Goal: Task Accomplishment & Management: Manage account settings

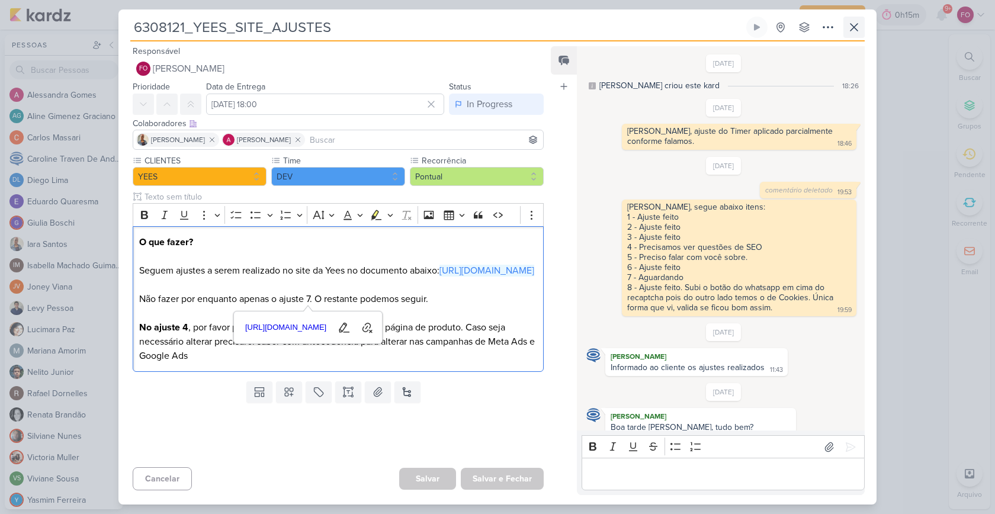
scroll to position [313, 0]
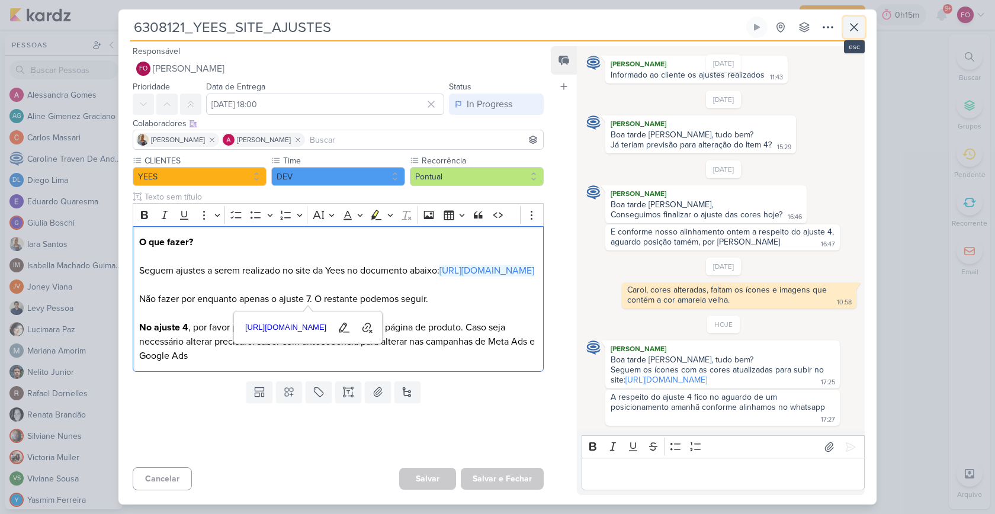
click at [855, 26] on icon at bounding box center [853, 27] width 7 height 7
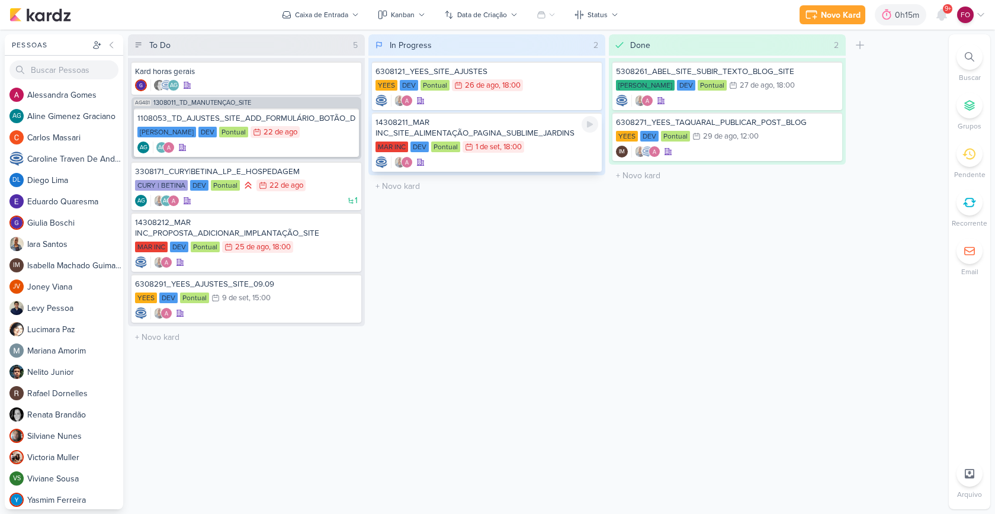
click at [561, 142] on div "MAR INC DEV Pontual 1/9 1 de set , 18:00" at bounding box center [486, 147] width 223 height 13
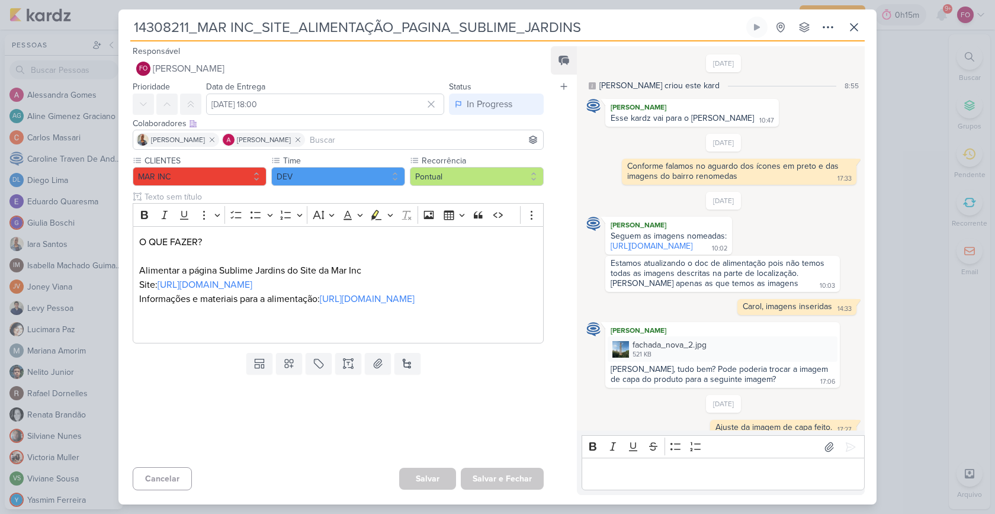
scroll to position [130, 0]
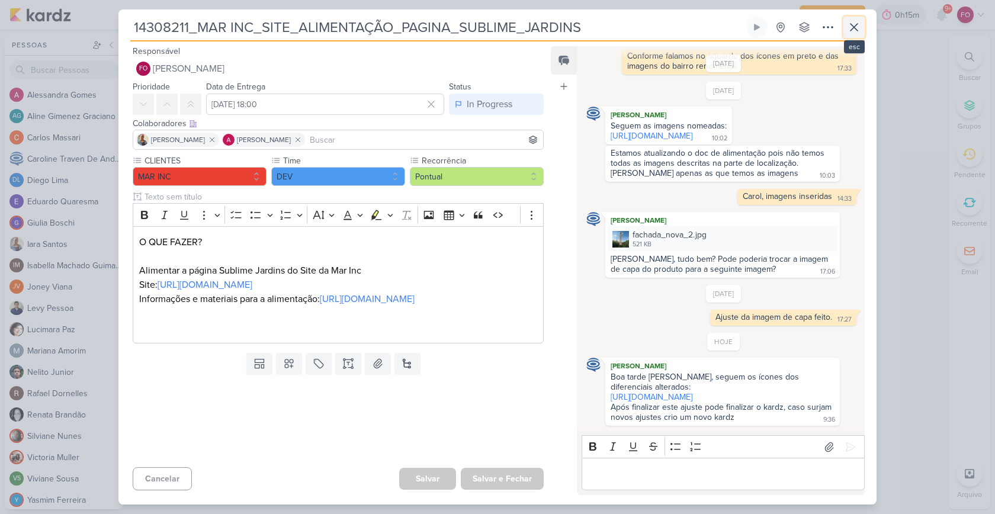
click at [853, 33] on icon at bounding box center [854, 27] width 14 height 14
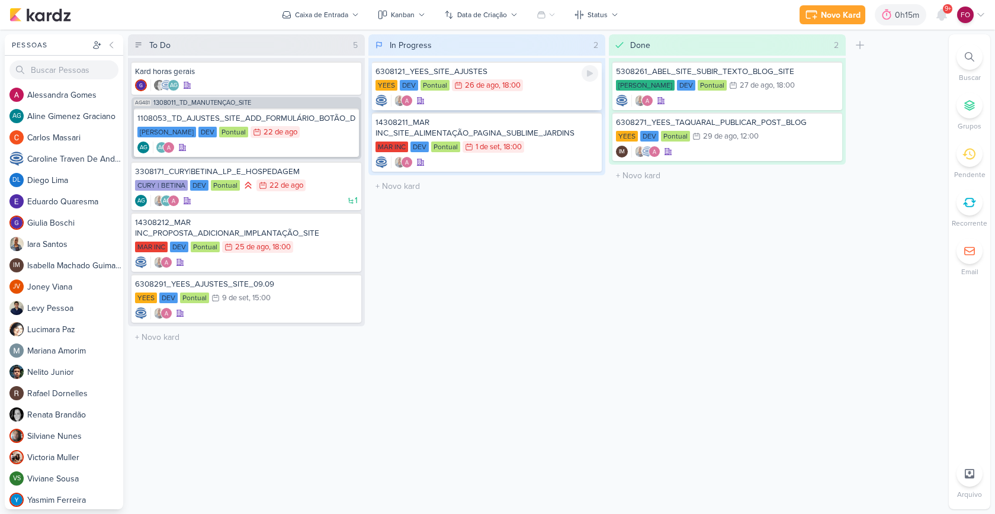
click at [522, 85] on div "26/8 26 de ago , 18:00" at bounding box center [487, 85] width 71 height 12
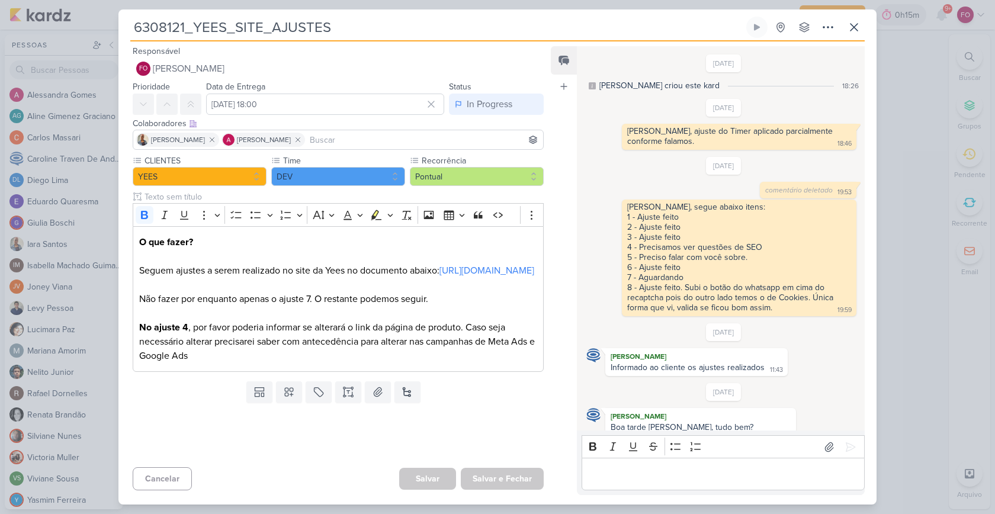
scroll to position [313, 0]
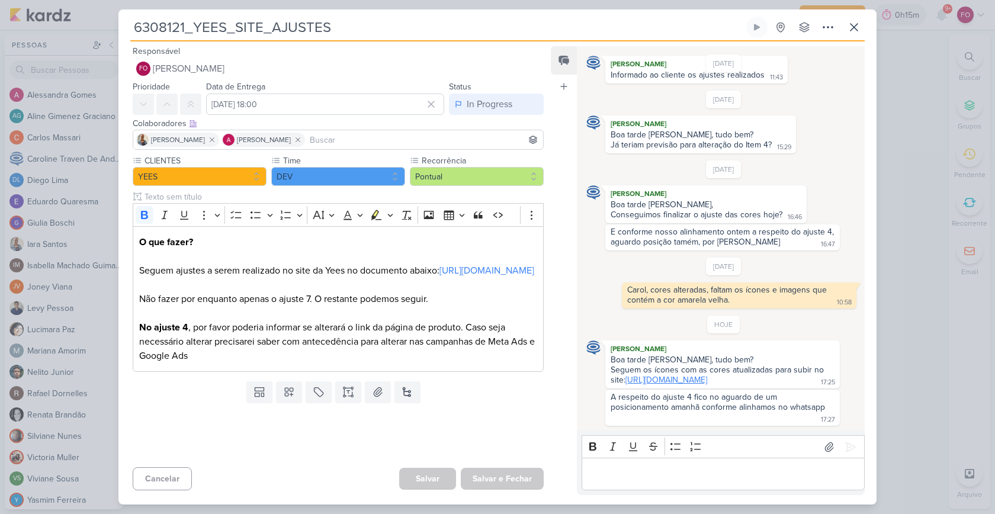
click at [690, 375] on link "https://drive.google.com/drive/folders/1Zvc0oUgXUVU7x_yWvvgYRGW7C9uGSnhe" at bounding box center [666, 380] width 82 height 10
click at [850, 31] on icon at bounding box center [854, 27] width 14 height 14
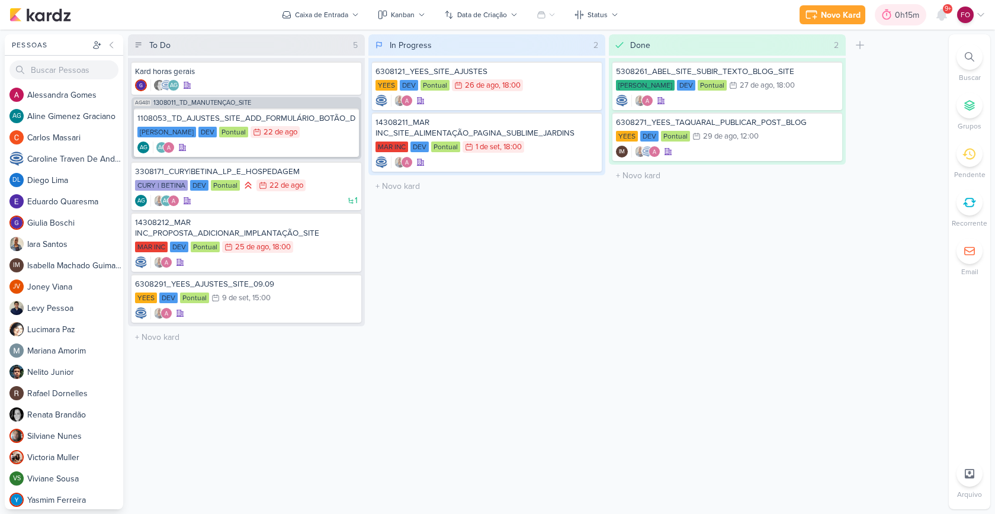
click at [908, 20] on div "0h15m" at bounding box center [909, 15] width 28 height 12
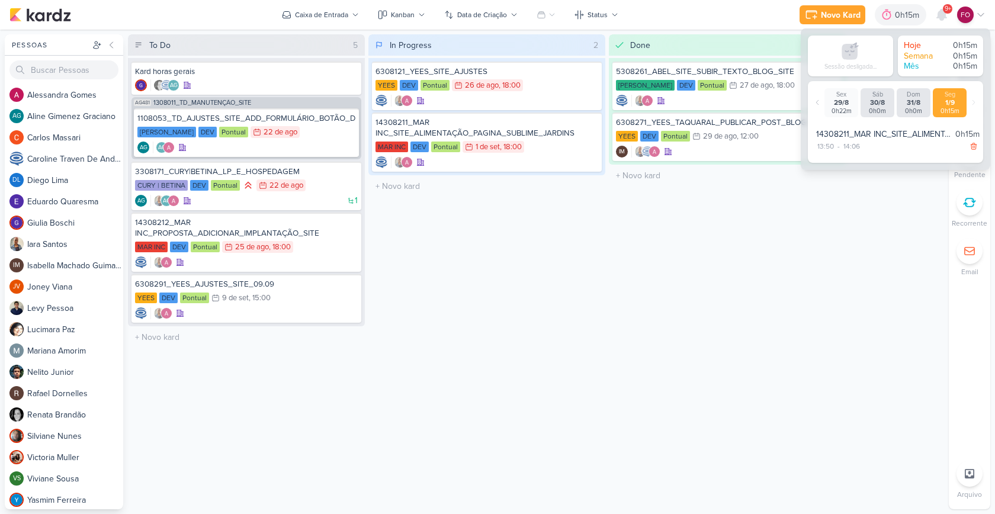
click at [739, 271] on div "Done 2 Mover Para Esquerda Mover Para Direita Deletar 5308261_ABEL_SITE_SUBIR_T…" at bounding box center [727, 271] width 237 height 475
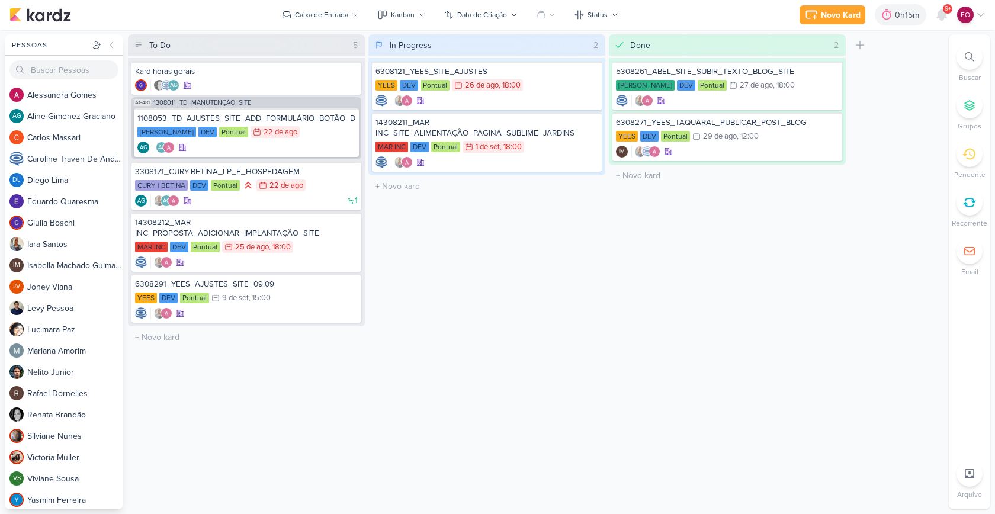
click at [986, 11] on div "Novo Kard Ctrl + k 0h15m Sessão desligada... Hoje 0h15m Semana 0h15m Mês 0h15m" at bounding box center [497, 15] width 995 height 30
click at [980, 12] on icon at bounding box center [980, 14] width 9 height 9
click at [922, 81] on link "Configurações" at bounding box center [901, 81] width 176 height 20
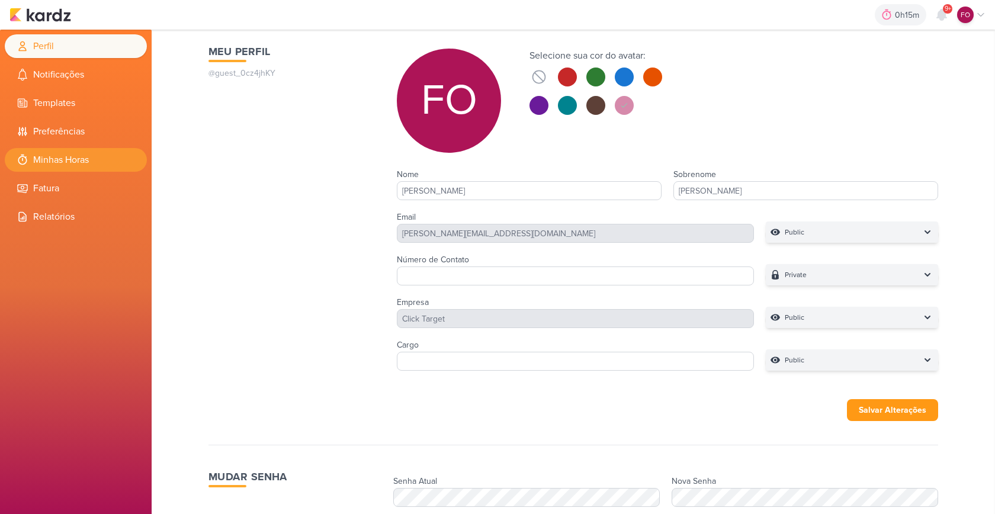
click at [73, 160] on li "Minhas Horas" at bounding box center [76, 160] width 142 height 24
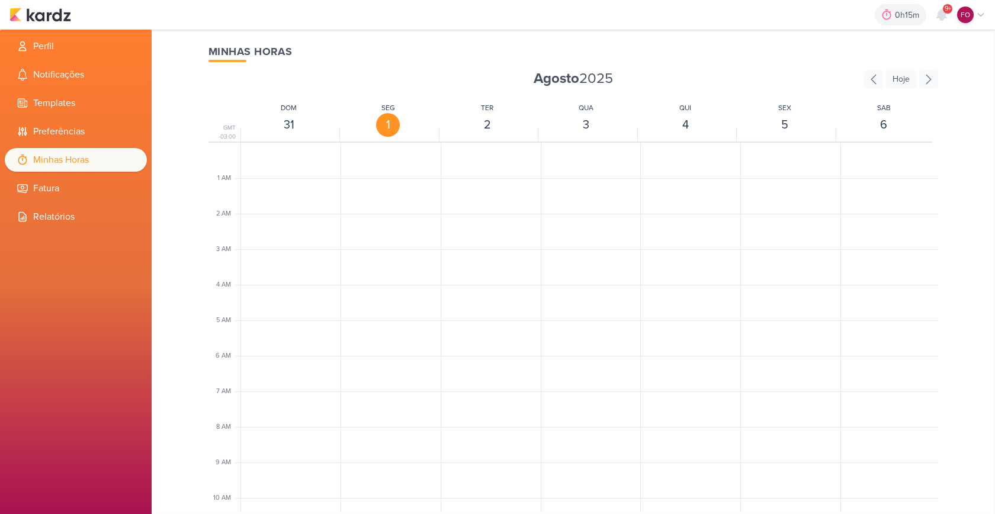
scroll to position [279, 0]
click at [52, 201] on ul "Perfil Notificações Templates Preferências Minhas Horas [GEOGRAPHIC_DATA]" at bounding box center [76, 131] width 152 height 194
click at [58, 214] on li "Relatórios" at bounding box center [76, 217] width 142 height 24
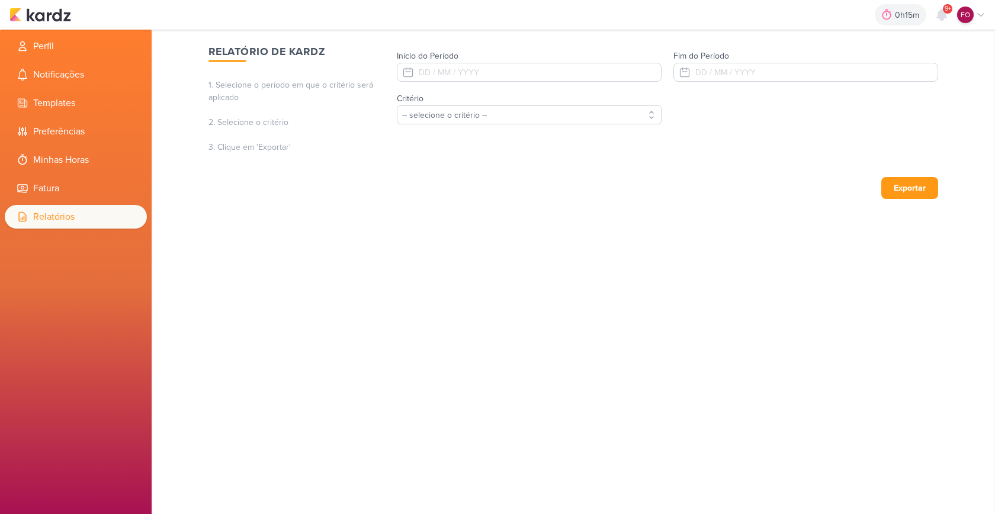
click at [435, 65] on input "Início do Período" at bounding box center [528, 72] width 263 height 18
click at [427, 69] on input "Início do Período" at bounding box center [528, 72] width 263 height 18
click at [404, 70] on input "Início do Período" at bounding box center [528, 72] width 263 height 18
type input "[DATE]"
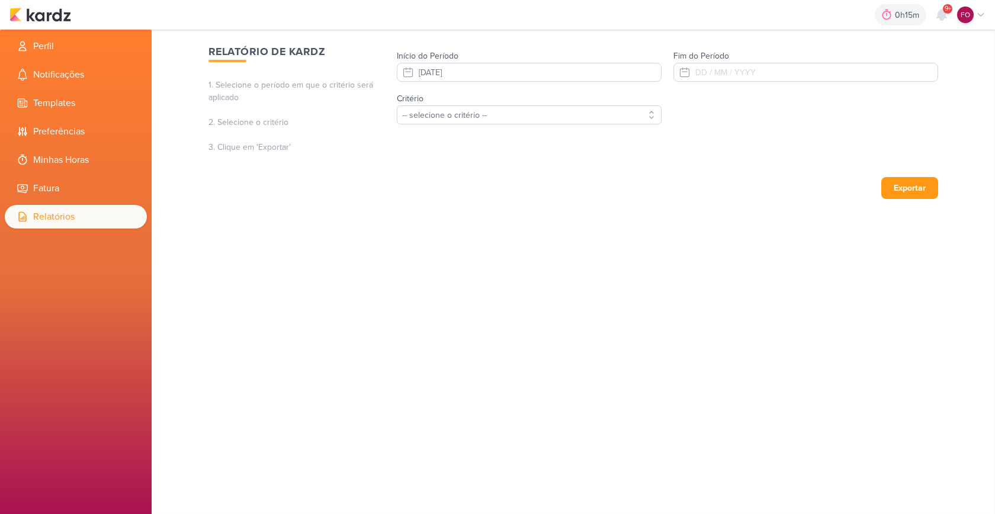
click at [702, 70] on input "Fim do Período" at bounding box center [805, 72] width 263 height 18
click at [687, 67] on input "Fim do Período" at bounding box center [805, 72] width 263 height 18
type input "[DATE]"
click at [648, 113] on select "-- selecione o critério -- Data de criação Status alterado para" at bounding box center [529, 114] width 265 height 19
click at [397, 105] on select "-- selecione o critério -- Data de criação Status alterado para" at bounding box center [529, 114] width 265 height 19
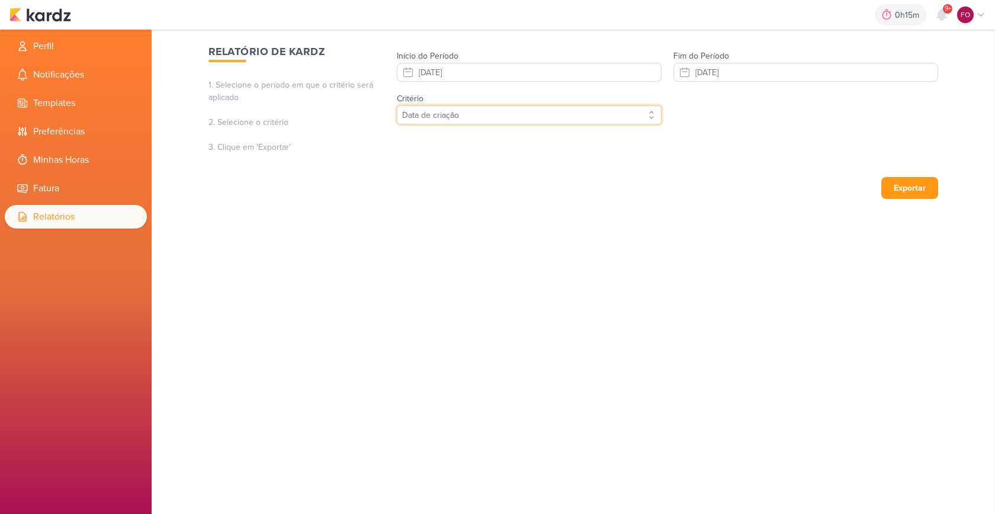
click at [477, 116] on select "-- selecione o critério -- Data de criação Status alterado para" at bounding box center [529, 114] width 265 height 19
select select "status"
click at [397, 105] on select "-- selecione o critério -- Data de criação Status alterado para" at bounding box center [529, 114] width 265 height 19
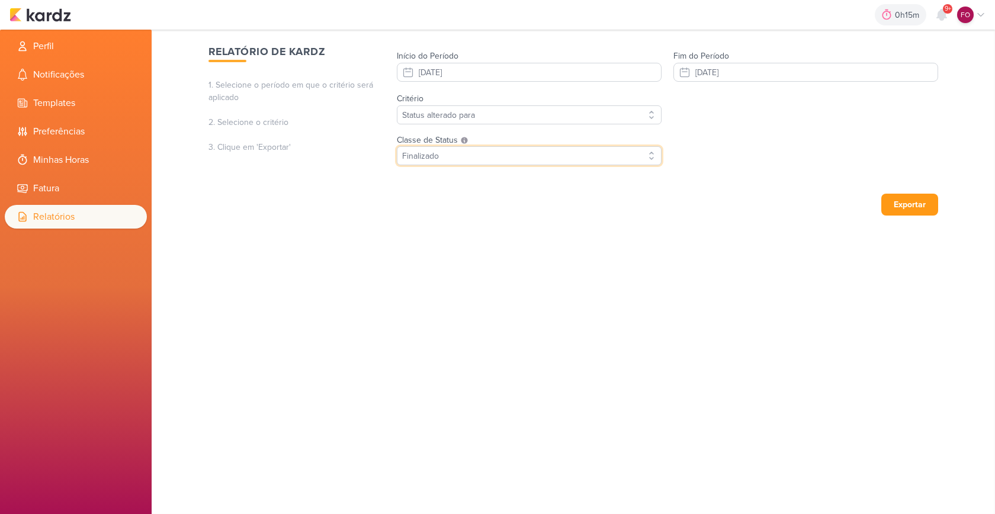
click at [515, 156] on select "-- selecione um tipo de status -- A Fazer Em Andamento Em Espera Finalizado" at bounding box center [529, 155] width 265 height 19
select select "last"
click at [397, 146] on select "-- selecione um tipo de status -- A Fazer Em Andamento Em Espera Finalizado" at bounding box center [529, 155] width 265 height 19
click at [923, 206] on button "Exportar" at bounding box center [909, 205] width 57 height 22
click at [94, 157] on li "Minhas Horas" at bounding box center [76, 160] width 142 height 24
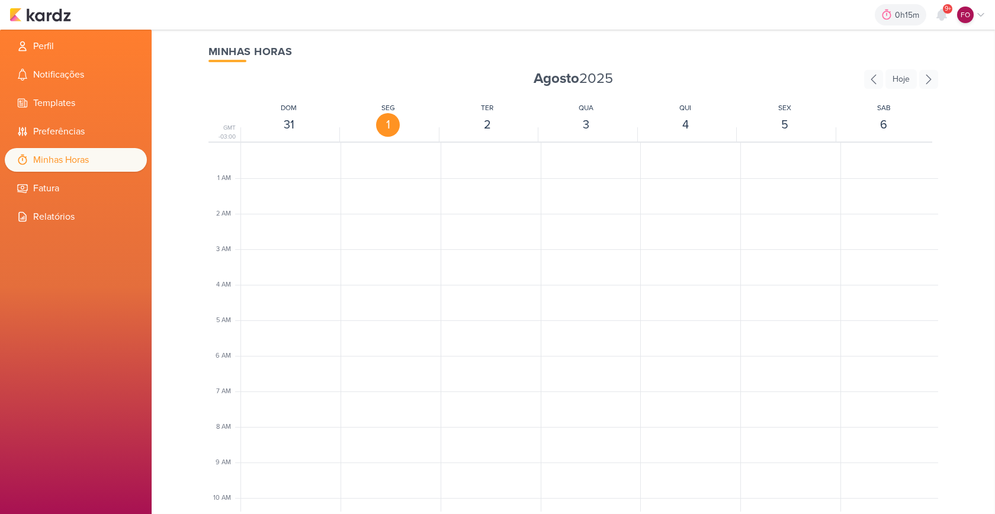
scroll to position [279, 0]
click at [874, 77] on icon at bounding box center [873, 79] width 19 height 19
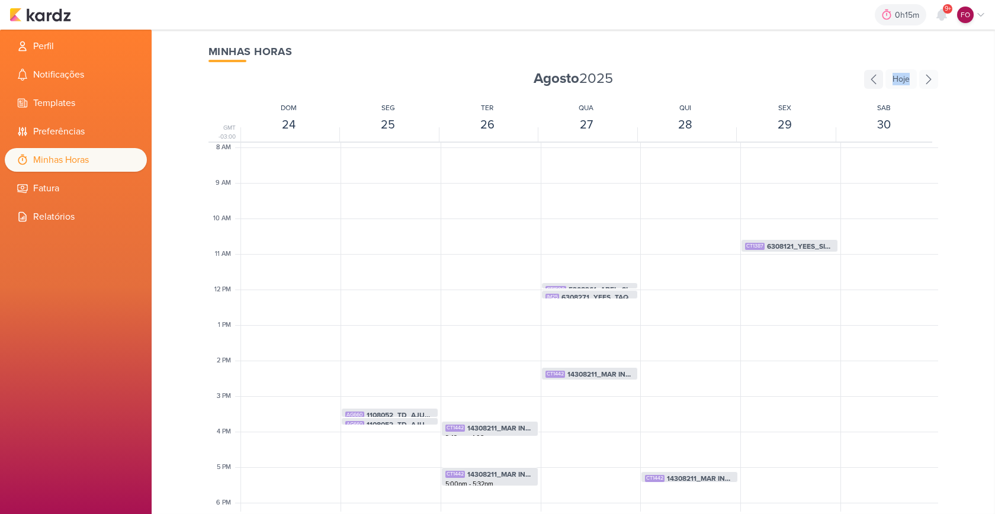
click at [874, 77] on icon at bounding box center [873, 79] width 19 height 19
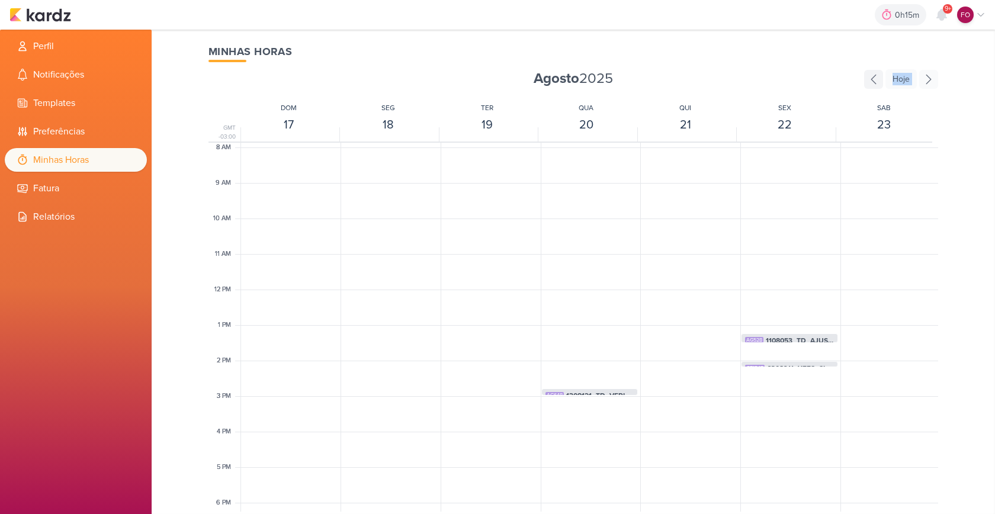
click at [874, 77] on icon at bounding box center [873, 79] width 19 height 19
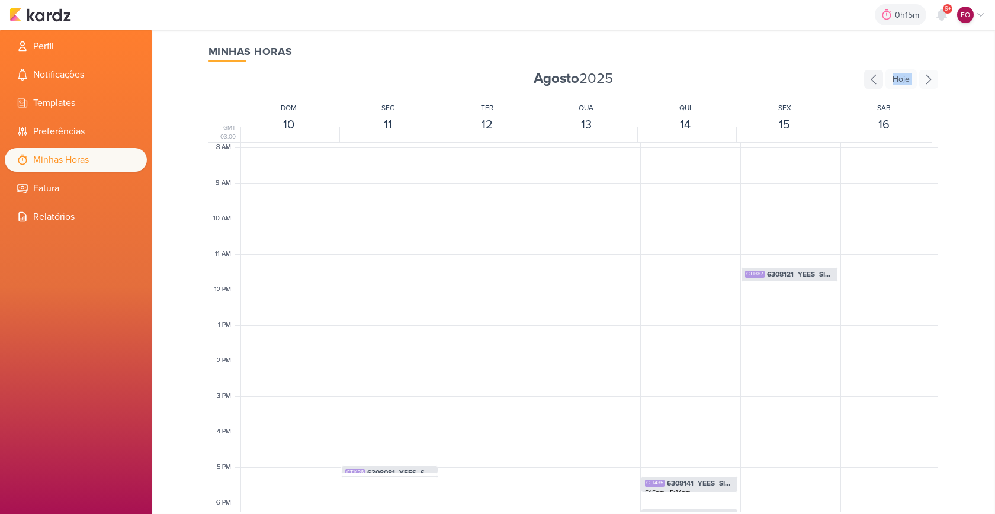
click at [874, 77] on icon at bounding box center [873, 79] width 19 height 19
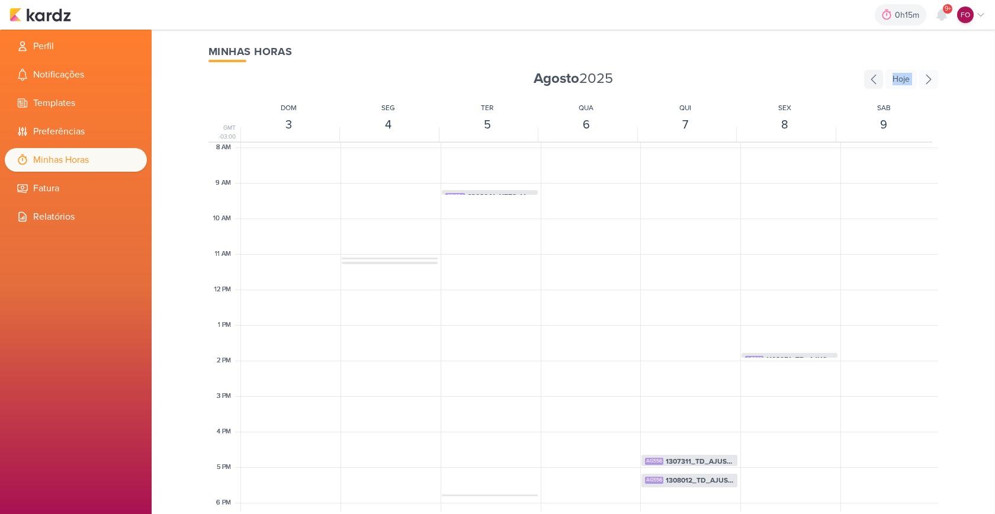
click at [874, 77] on icon at bounding box center [873, 79] width 19 height 19
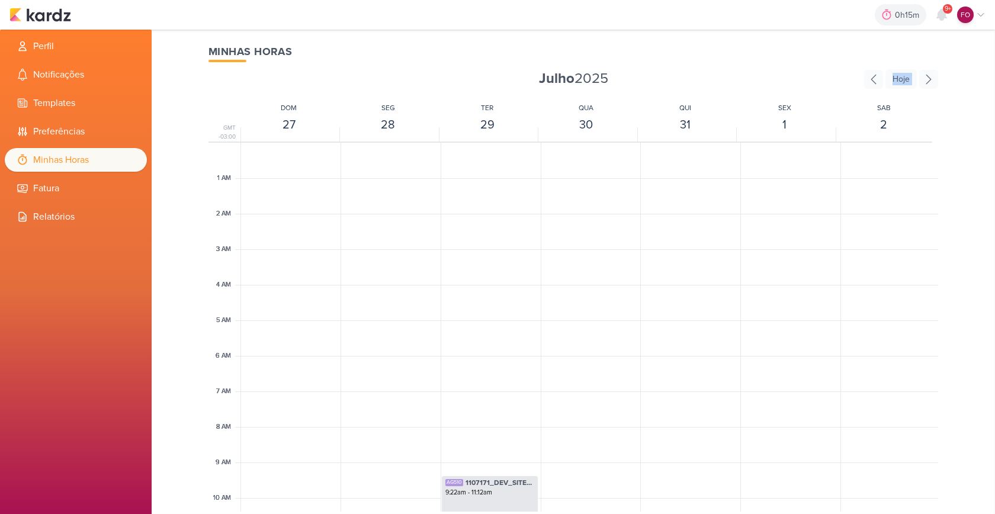
scroll to position [234, 0]
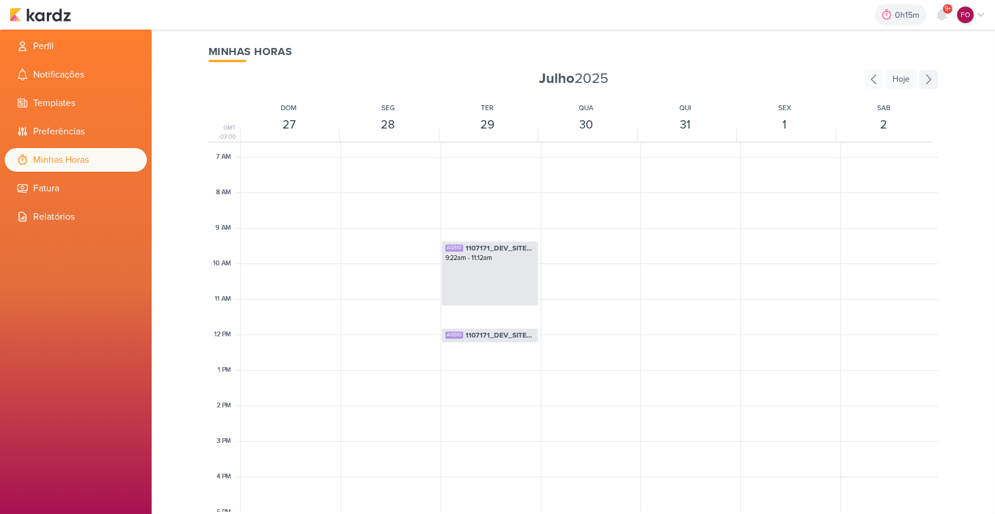
click at [928, 82] on icon at bounding box center [928, 79] width 5 height 9
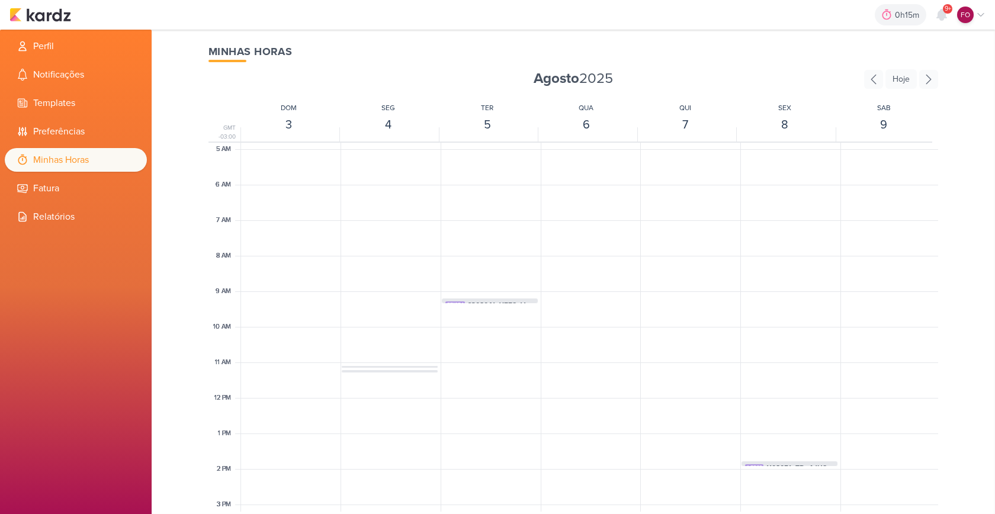
scroll to position [212, 0]
click at [395, 325] on div "CT1342 6308011_YEES_SITE_AJUSTE_IMAGEM_FALE_CONOSCO 11:05am - 11:11am" at bounding box center [390, 336] width 96 height 22
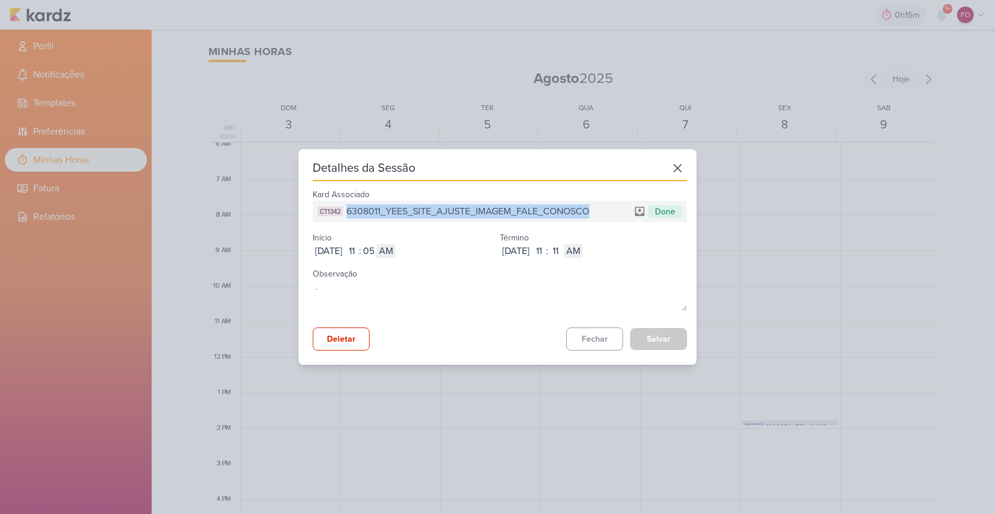
drag, startPoint x: 348, startPoint y: 210, endPoint x: 590, endPoint y: 217, distance: 242.8
click at [589, 217] on span "6308011_YEES_SITE_AJUSTE_IMAGEM_FALE_CONOSCO" at bounding box center [467, 211] width 243 height 14
copy span "6308011_YEES_SITE_AJUSTE_IMAGEM_FALE_CONOSCO"
click at [575, 335] on button "Fechar" at bounding box center [594, 338] width 57 height 23
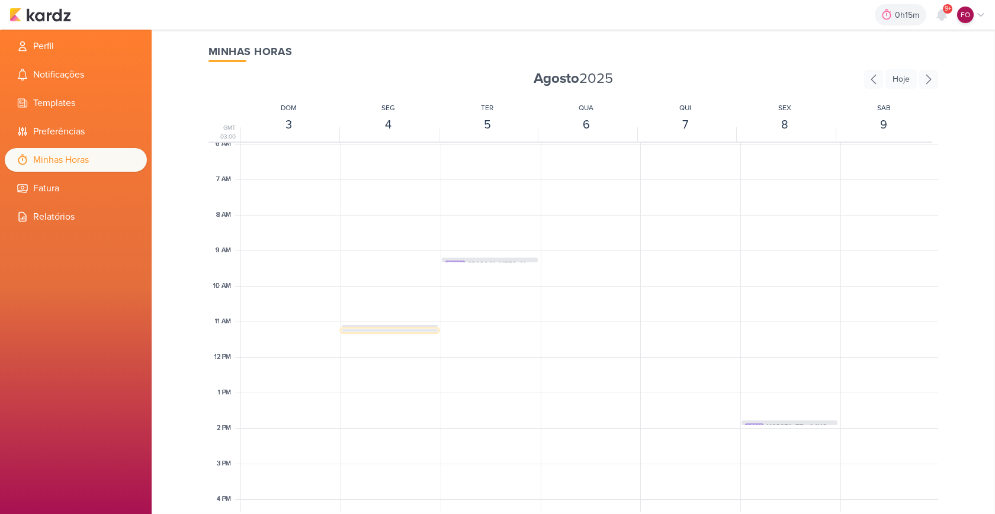
click at [413, 330] on span "6308012_YEES_SITE_AJUSTE_STATUS_PRODUTOS" at bounding box center [400, 335] width 67 height 11
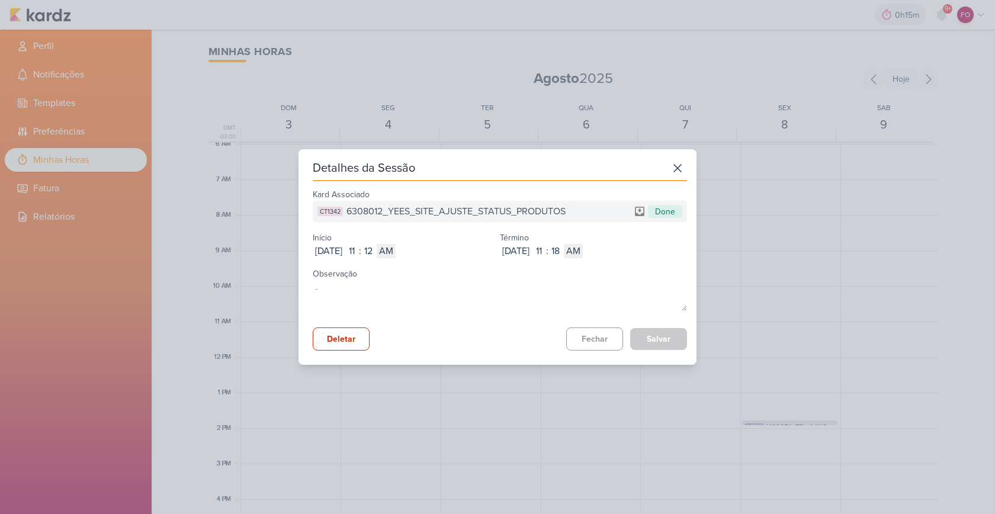
click at [371, 212] on span "6308012_YEES_SITE_AJUSTE_STATUS_PRODUTOS" at bounding box center [455, 211] width 219 height 14
copy div "6308012_YEES_SITE_AJUSTE_STATUS_PRODUTOS"
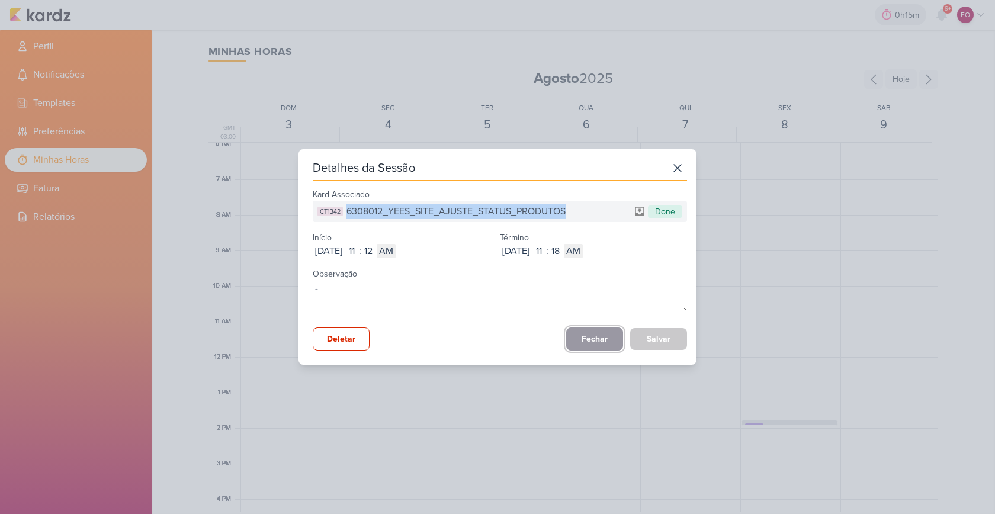
click at [596, 340] on button "Fechar" at bounding box center [594, 338] width 57 height 23
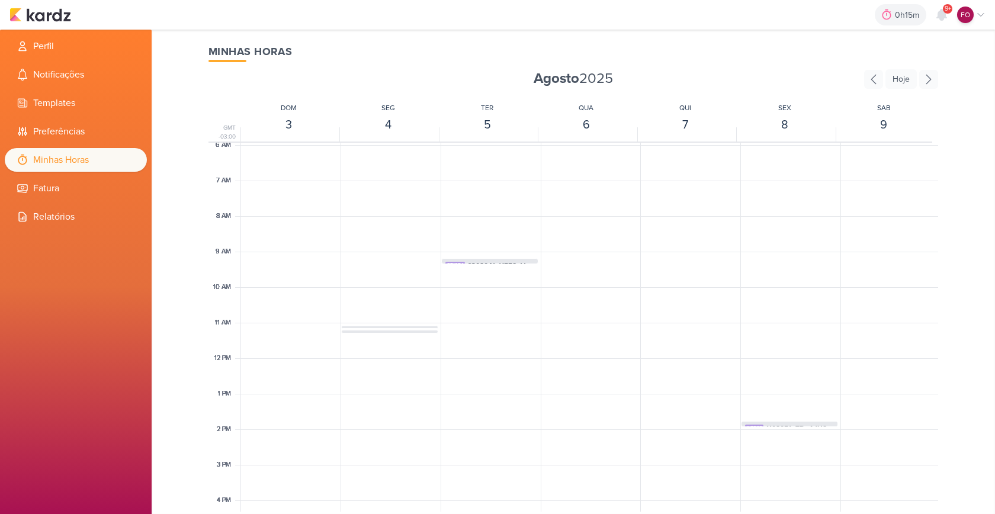
scroll to position [233, 0]
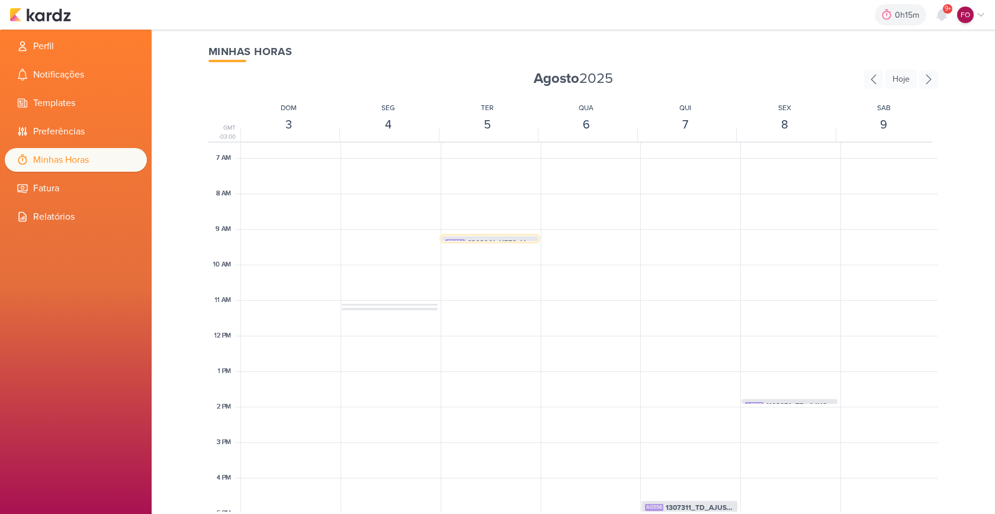
click at [490, 240] on span "6308041_YEES_VERIFICAR_SITE_JAÚ" at bounding box center [500, 242] width 67 height 11
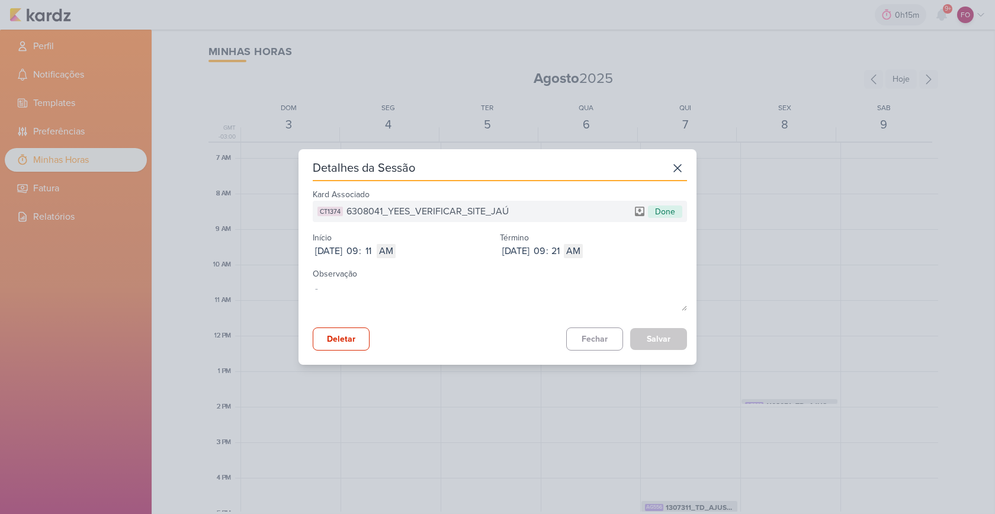
click at [500, 238] on label "Término" at bounding box center [514, 238] width 29 height 10
click at [442, 208] on span "6308041_YEES_VERIFICAR_SITE_JAÚ" at bounding box center [427, 211] width 162 height 14
copy div "6308041_YEES_VERIFICAR_SITE_JAÚ"
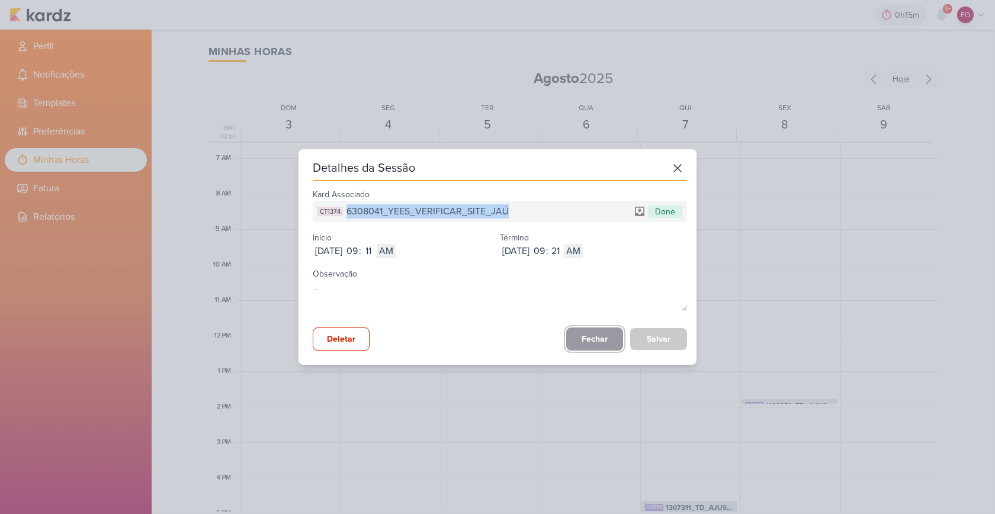
click at [592, 339] on button "Fechar" at bounding box center [594, 338] width 57 height 23
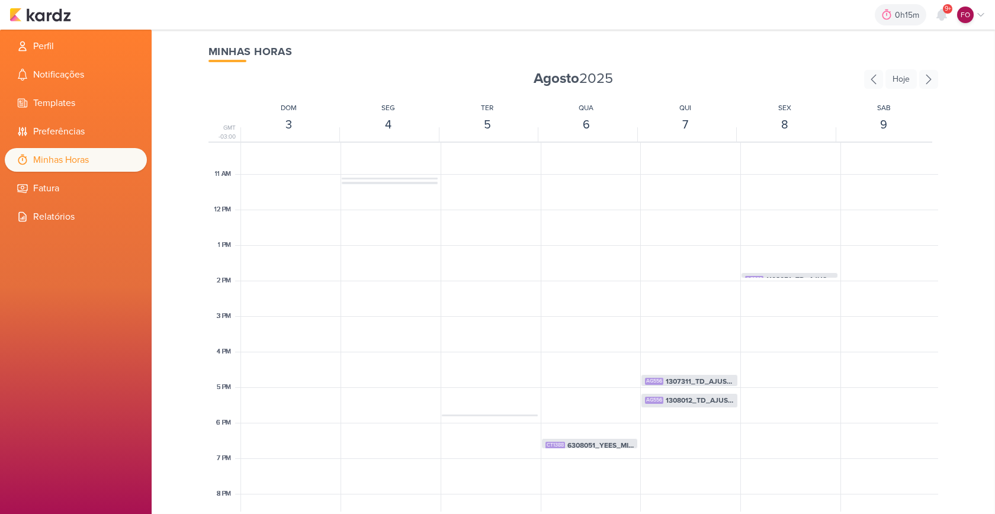
scroll to position [390, 0]
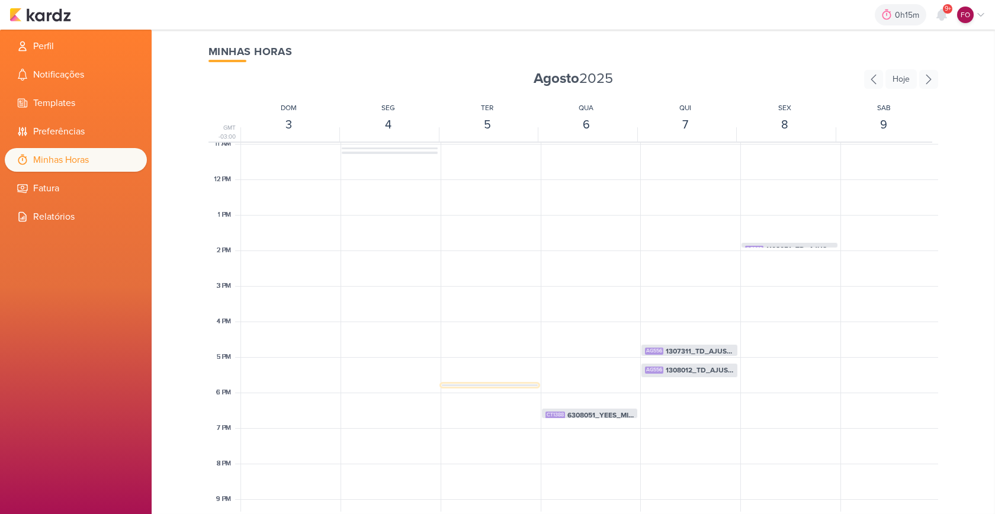
click at [485, 384] on div "CT1374 6308052_YEES_SITE_ALTERAR_MENSAGEM_WPP 5:45pm - 5:51pm" at bounding box center [489, 385] width 97 height 3
select select "pm"
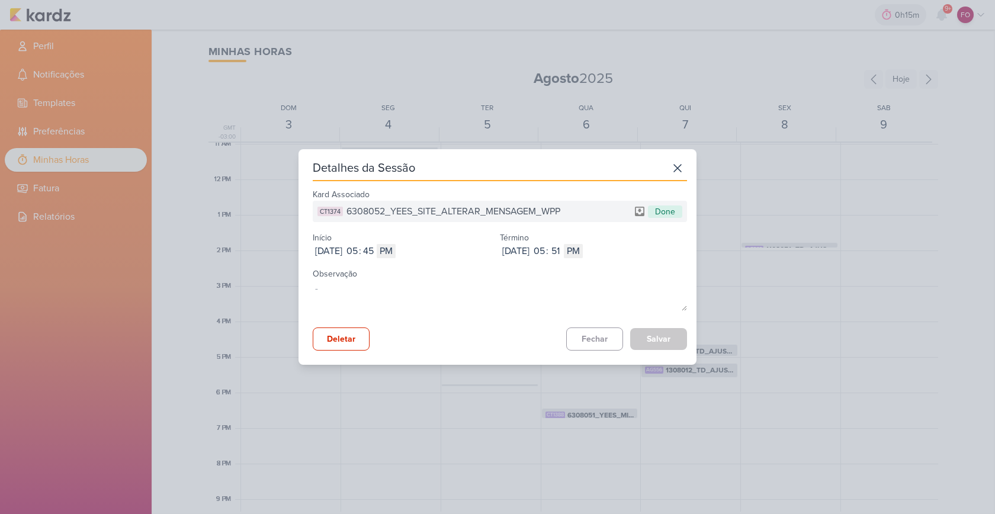
click at [509, 206] on span "6308052_YEES_SITE_ALTERAR_MENSAGEM_WPP" at bounding box center [453, 211] width 214 height 14
copy span "6308052_YEES_SITE_ALTERAR_MENSAGEM_WPP"
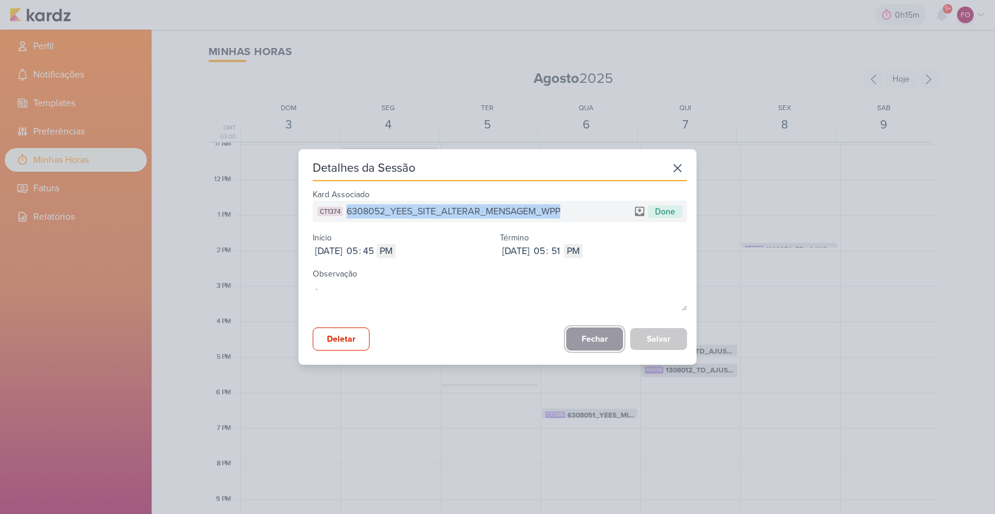
click at [594, 332] on button "Fechar" at bounding box center [594, 338] width 57 height 23
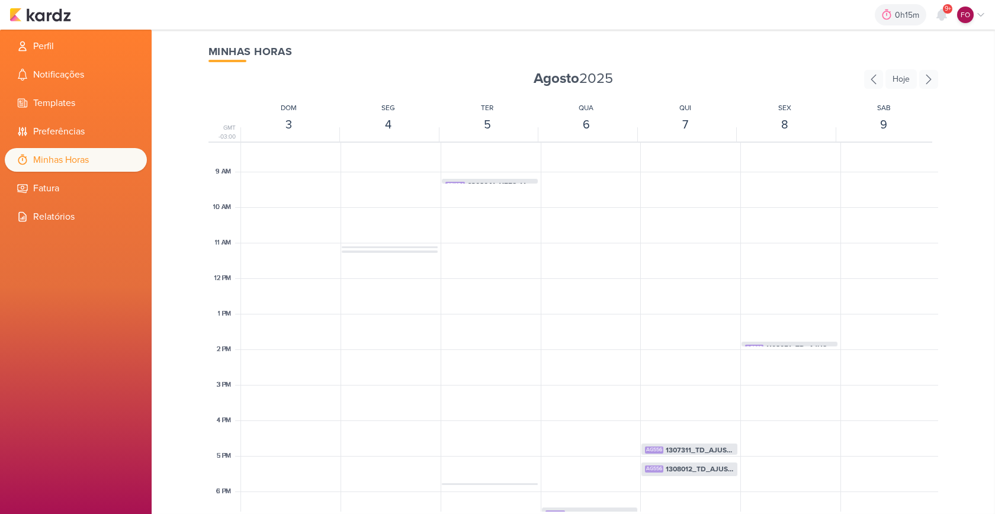
scroll to position [410, 0]
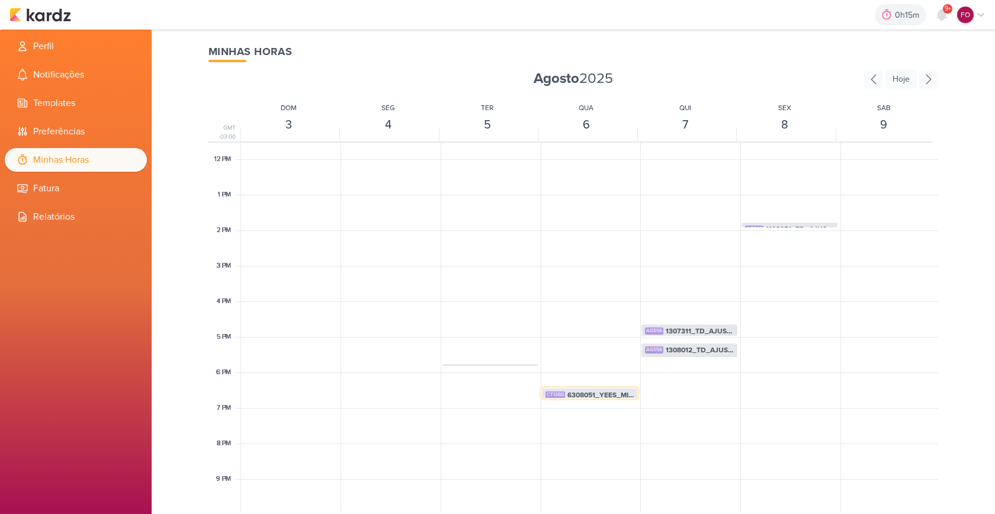
click at [600, 394] on span "6308051_YEES_MILAN_REIS_SUBIR_BOTÃO_WPP" at bounding box center [600, 395] width 67 height 11
select select "pm"
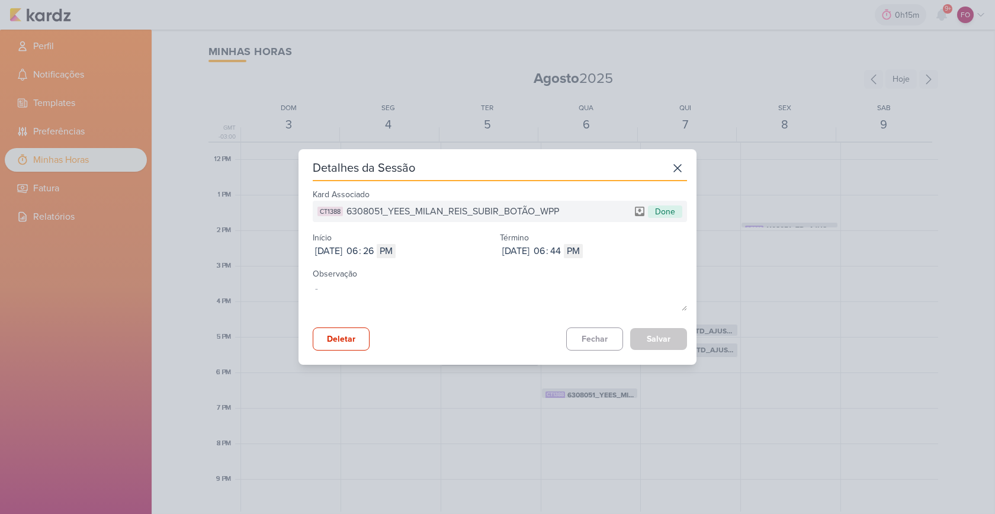
click at [487, 213] on span "6308051_YEES_MILAN_REIS_SUBIR_BOTÃO_WPP" at bounding box center [452, 211] width 213 height 14
copy span "6308051_YEES_MILAN_REIS_SUBIR_BOTÃO_WPP"
click at [596, 340] on button "Fechar" at bounding box center [594, 338] width 57 height 23
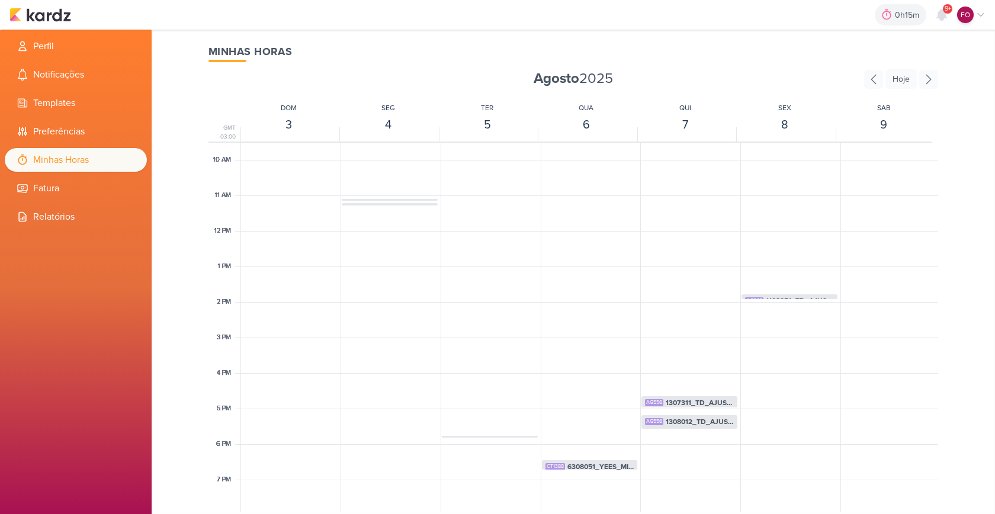
scroll to position [439, 0]
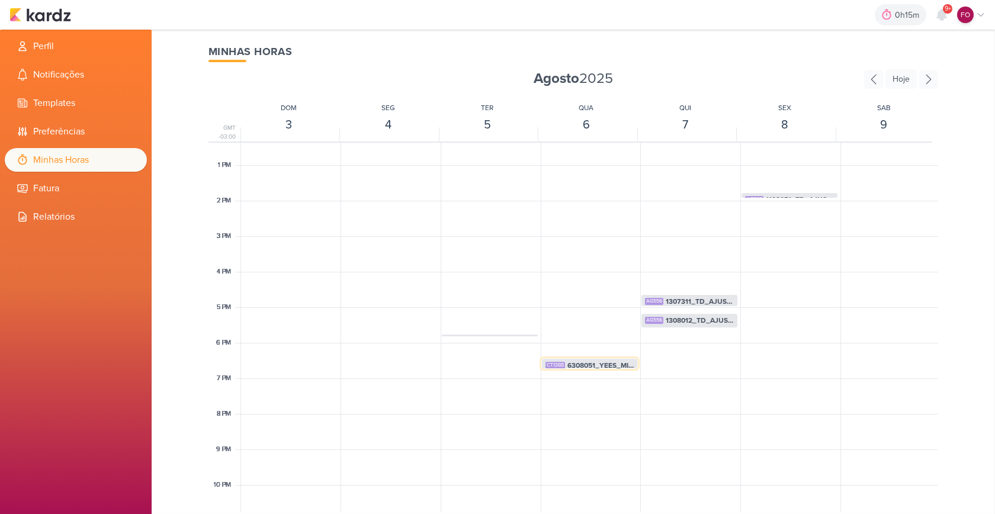
click at [600, 366] on span "6308051_YEES_MILAN_REIS_SUBIR_BOTÃO_WPP" at bounding box center [600, 365] width 67 height 11
select select "pm"
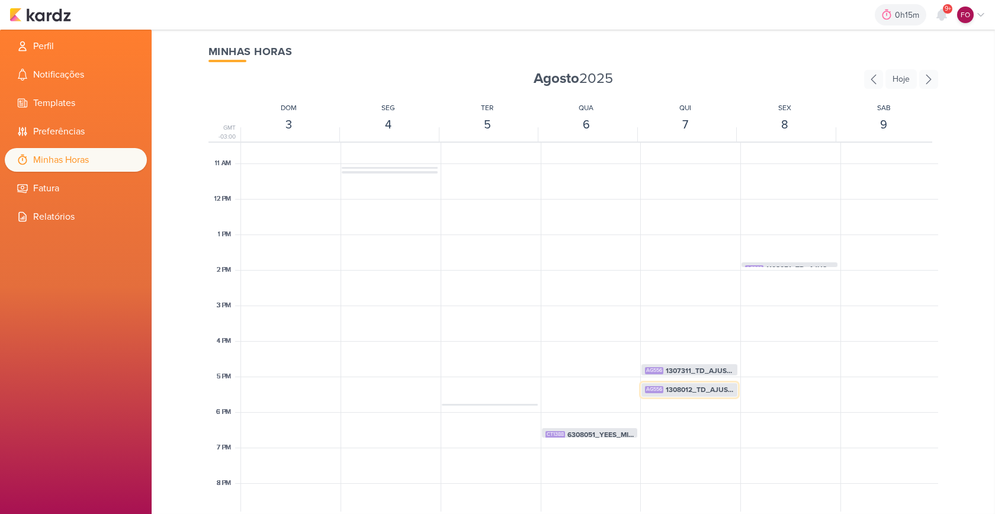
scroll to position [385, 0]
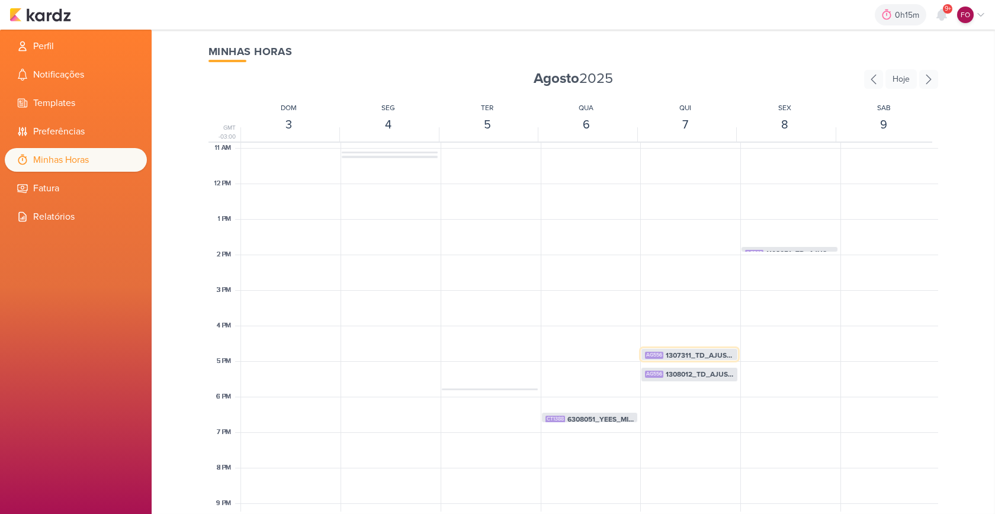
click at [702, 353] on span "1307311_TD_AJUSTES_SITE_RESERVA_ALTA_VISTA" at bounding box center [699, 355] width 68 height 11
select select "pm"
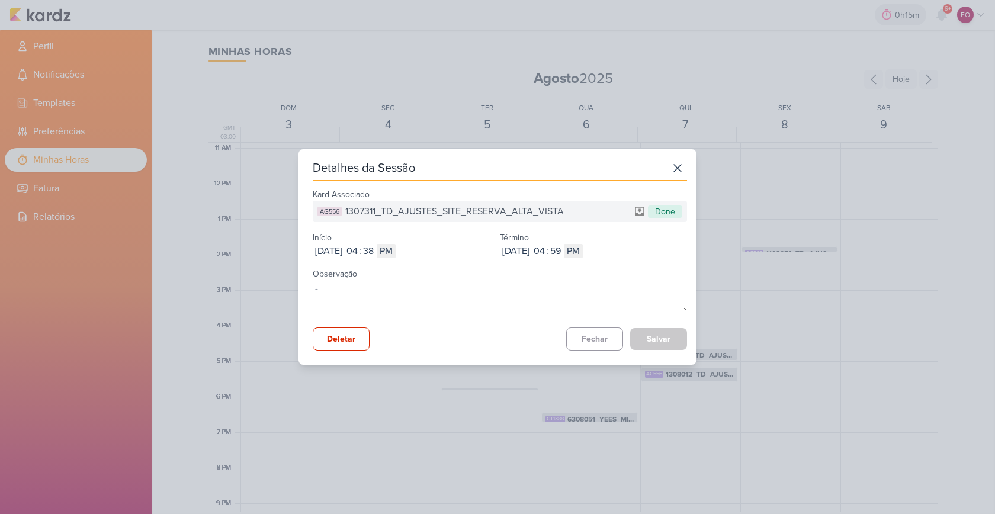
click at [493, 215] on span "1307311_TD_AJUSTES_SITE_RESERVA_ALTA_VISTA" at bounding box center [454, 211] width 218 height 14
copy span "1307311_TD_AJUSTES_SITE_RESERVA_ALTA_VISTA"
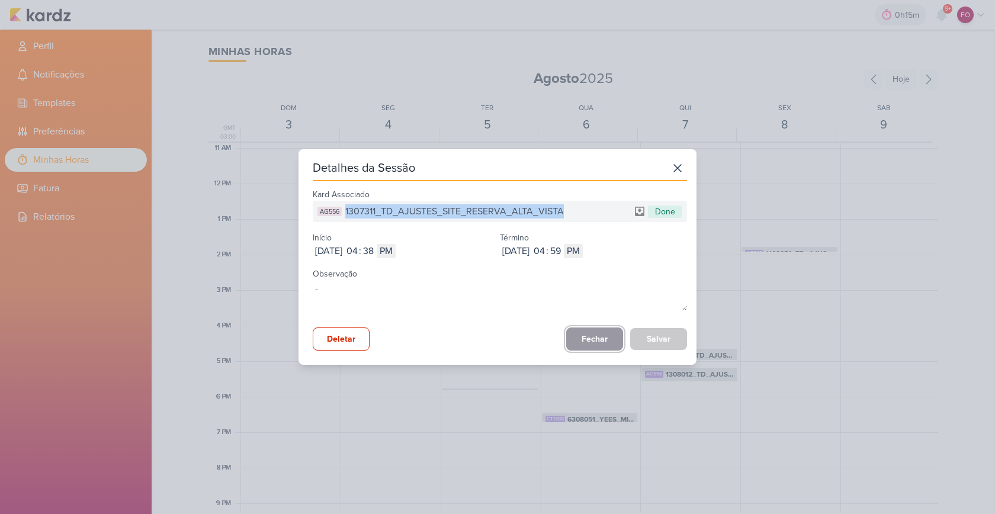
click at [591, 335] on button "Fechar" at bounding box center [594, 338] width 57 height 23
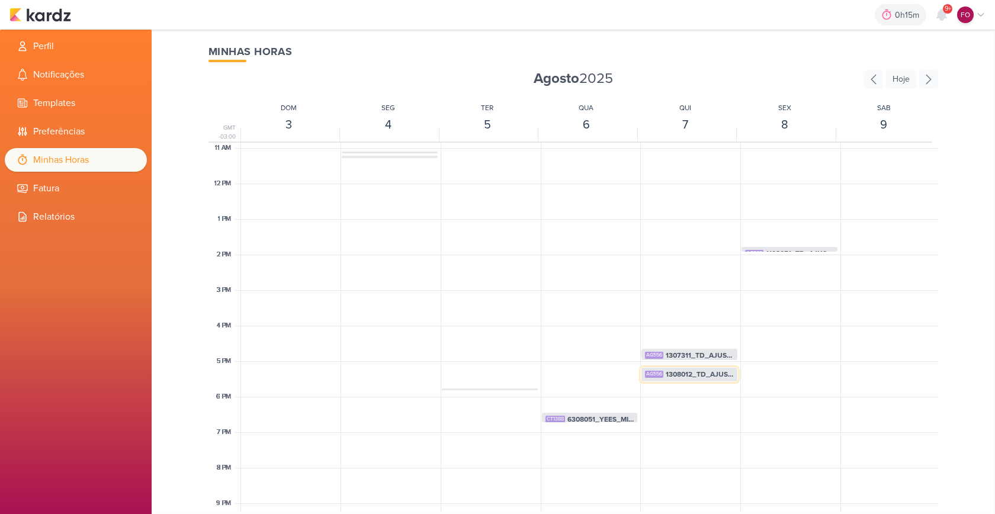
click at [699, 376] on span "1308012_TD_AJUSTES_SITE_BOTÃO_CHAT_E_COMPRAR" at bounding box center [699, 374] width 68 height 11
select select "pm"
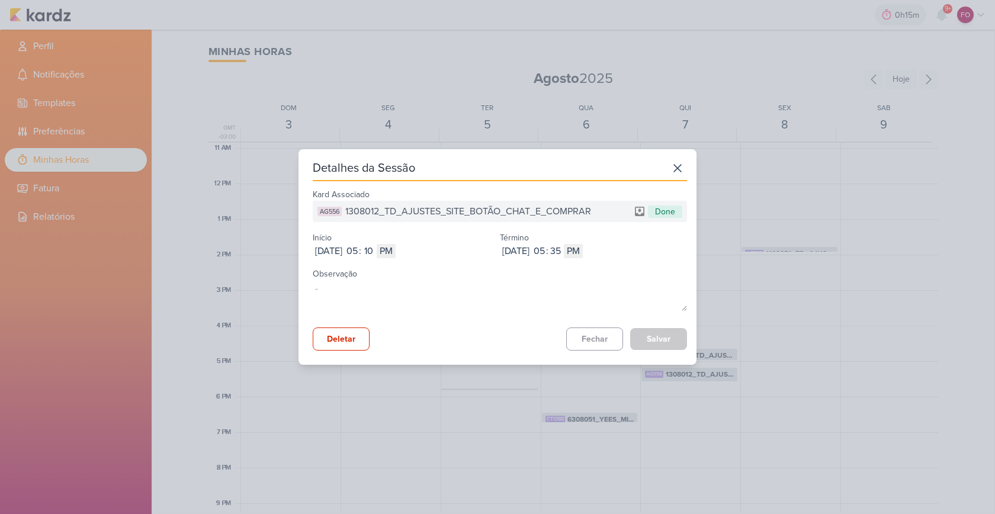
click at [429, 210] on span "1308012_TD_AJUSTES_SITE_BOTÃO_CHAT_E_COMPRAR" at bounding box center [468, 211] width 246 height 14
copy span "1308012_TD_AJUSTES_SITE_BOTÃO_CHAT_E_COMPRAR"
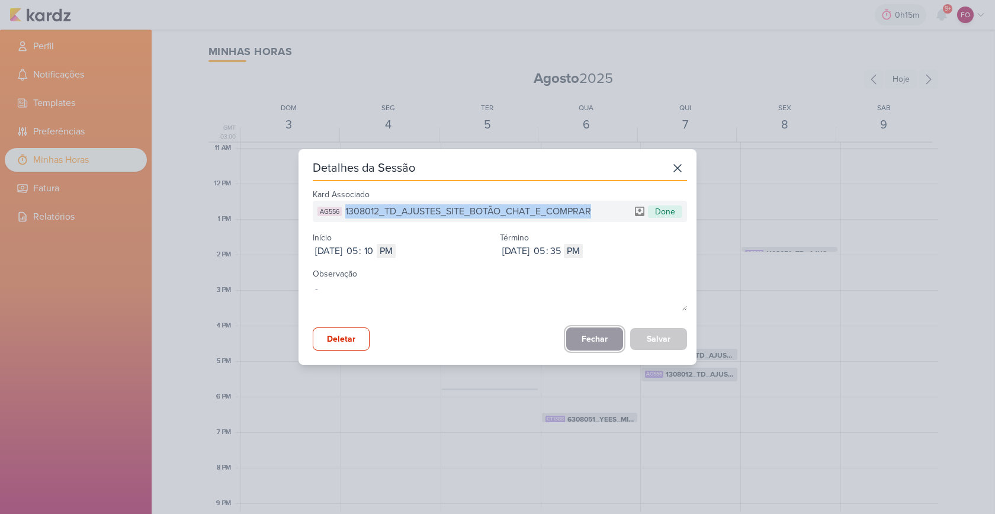
click at [593, 339] on button "Fechar" at bounding box center [594, 338] width 57 height 23
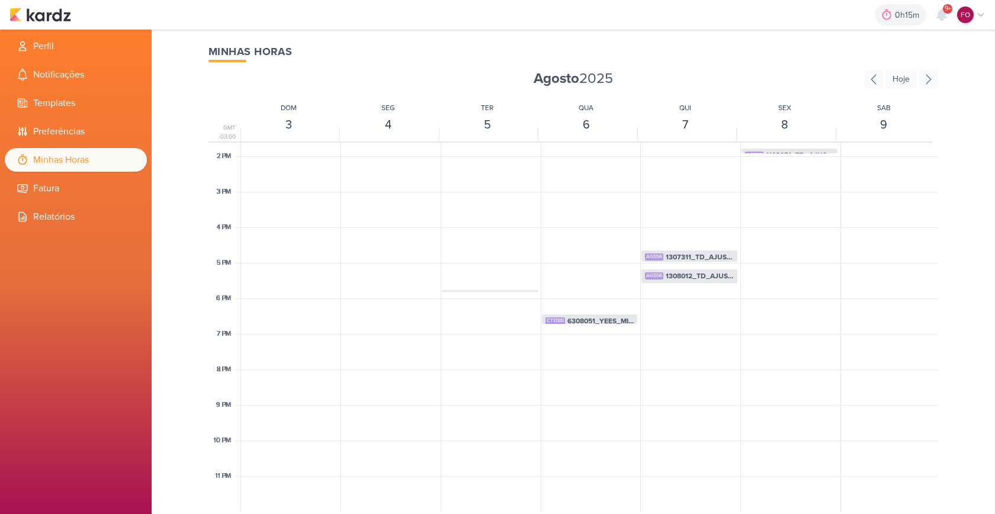
scroll to position [270, 0]
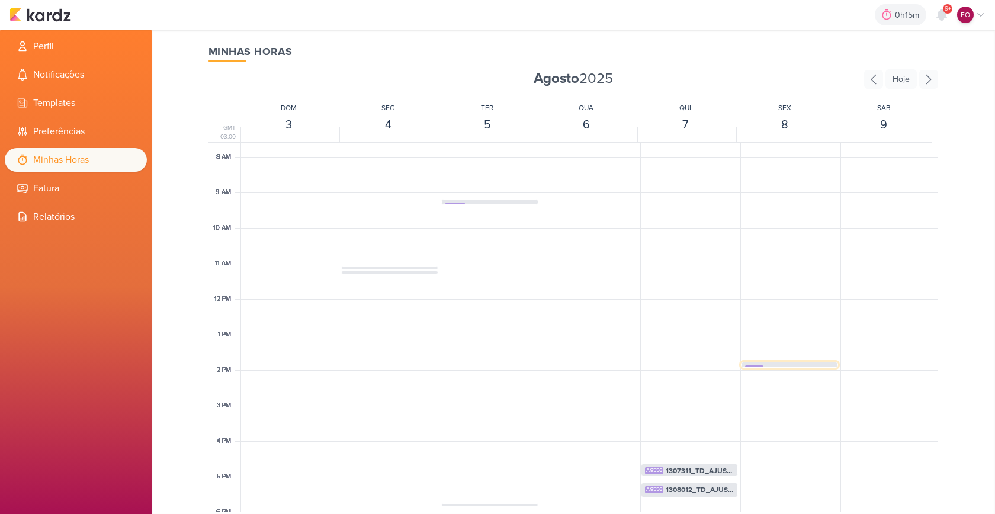
click at [781, 362] on div "AG562 1108051_TD_AJUSTES_SITE_INSERIR_IMPLANTAÇÃO_IADL 1:46pm - 1:56pm" at bounding box center [789, 373] width 96 height 22
select select "pm"
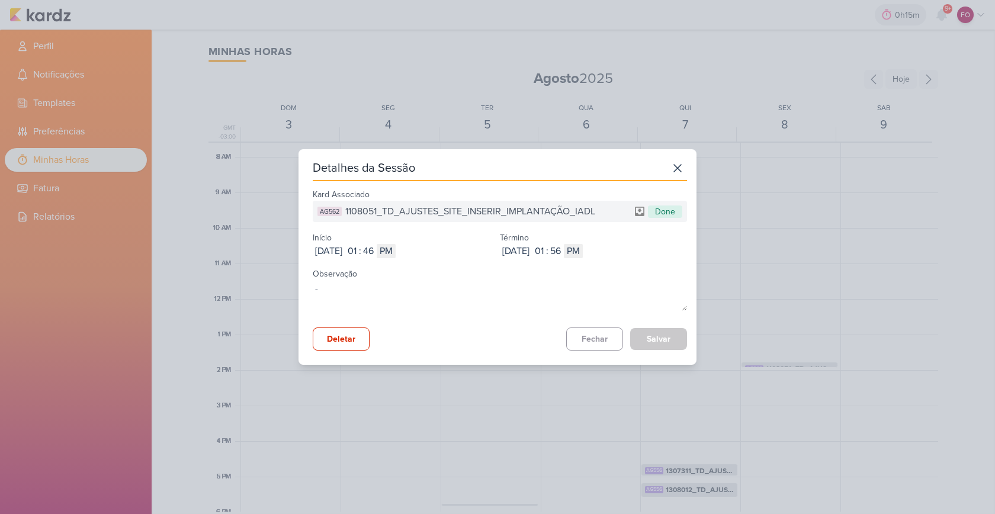
click at [455, 201] on div "AG562 1108051_TD_AJUSTES_SITE_INSERIR_IMPLANTAÇÃO_IADL Done" at bounding box center [500, 211] width 374 height 21
click at [453, 206] on span "1108051_TD_AJUSTES_SITE_INSERIR_IMPLANTAÇÃO_IADL" at bounding box center [470, 211] width 250 height 14
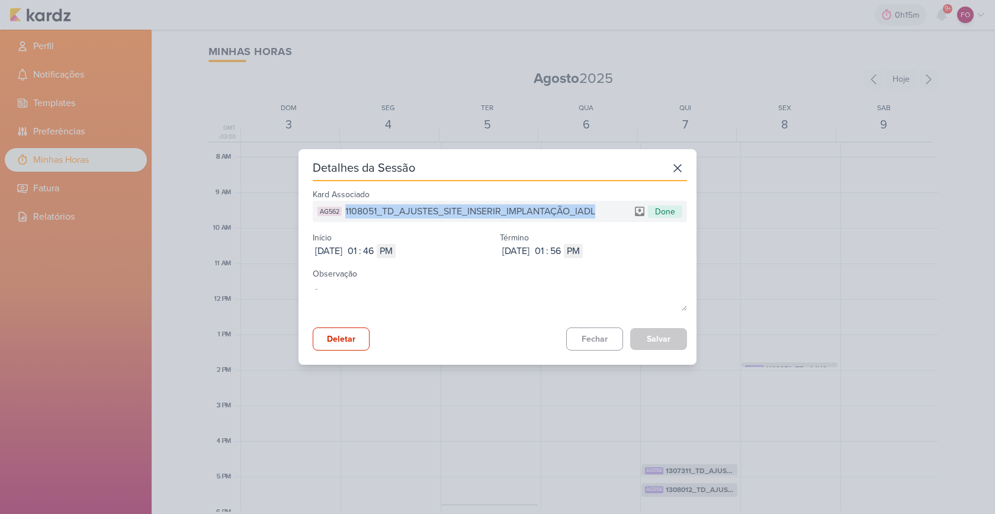
click at [453, 206] on span "1108051_TD_AJUSTES_SITE_INSERIR_IMPLANTAÇÃO_IADL" at bounding box center [470, 211] width 250 height 14
copy span "1108051_TD_AJUSTES_SITE_INSERIR_IMPLANTAÇÃO_IADL"
click at [592, 338] on button "Fechar" at bounding box center [594, 338] width 57 height 23
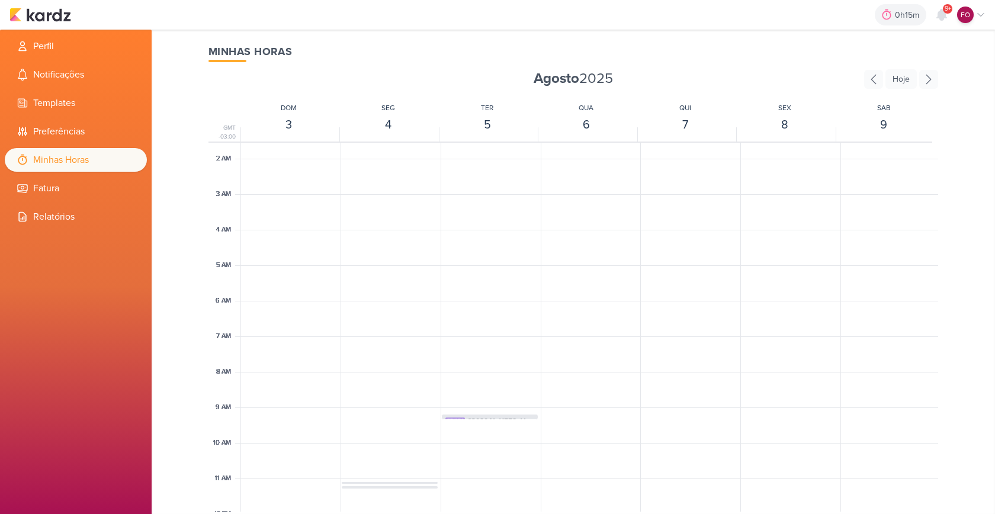
scroll to position [344, 0]
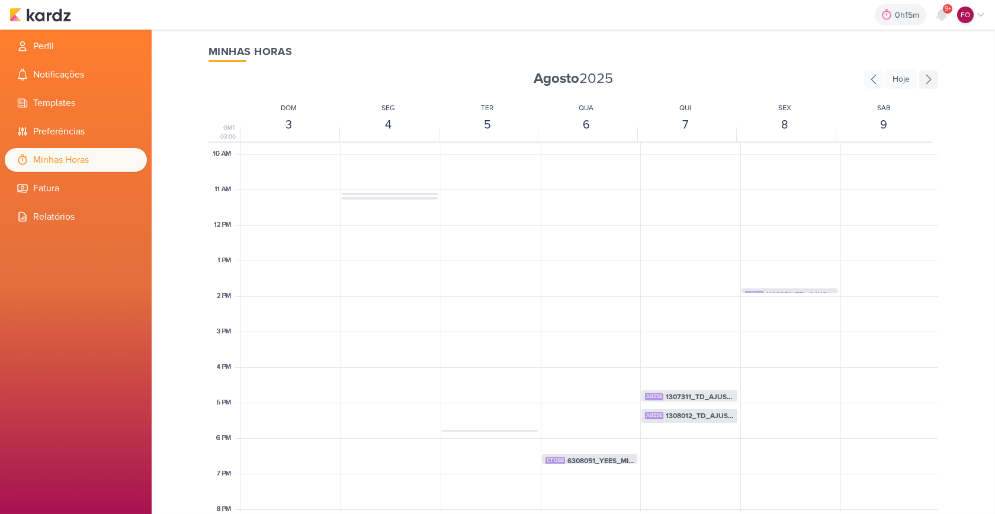
click at [930, 75] on icon at bounding box center [928, 79] width 19 height 19
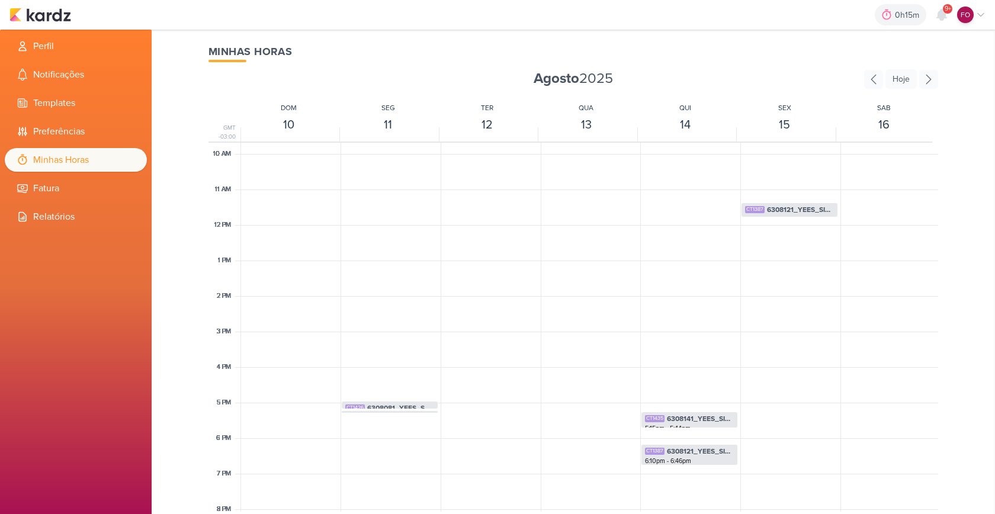
scroll to position [411, 0]
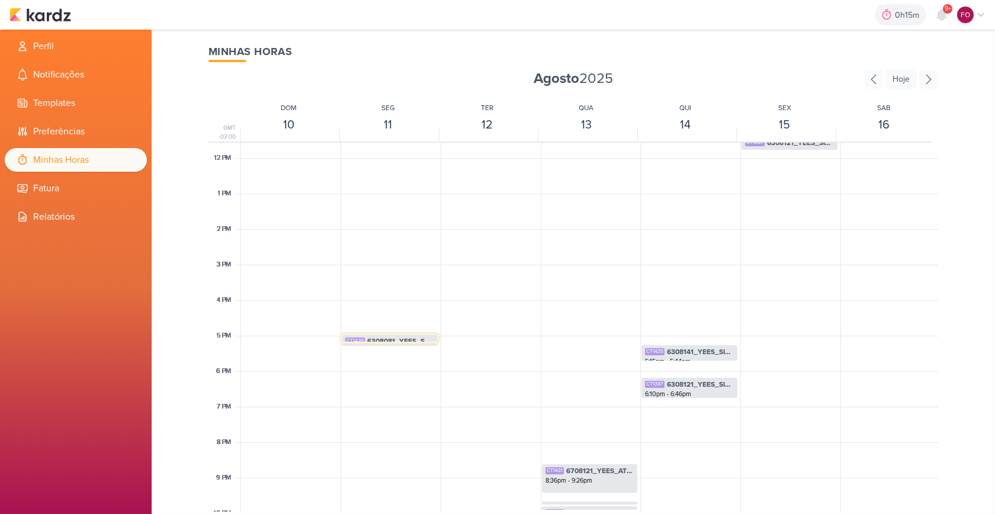
click at [402, 338] on span "6308081_YEES_SUBIR_POST_BLOG" at bounding box center [400, 341] width 67 height 11
select select "pm"
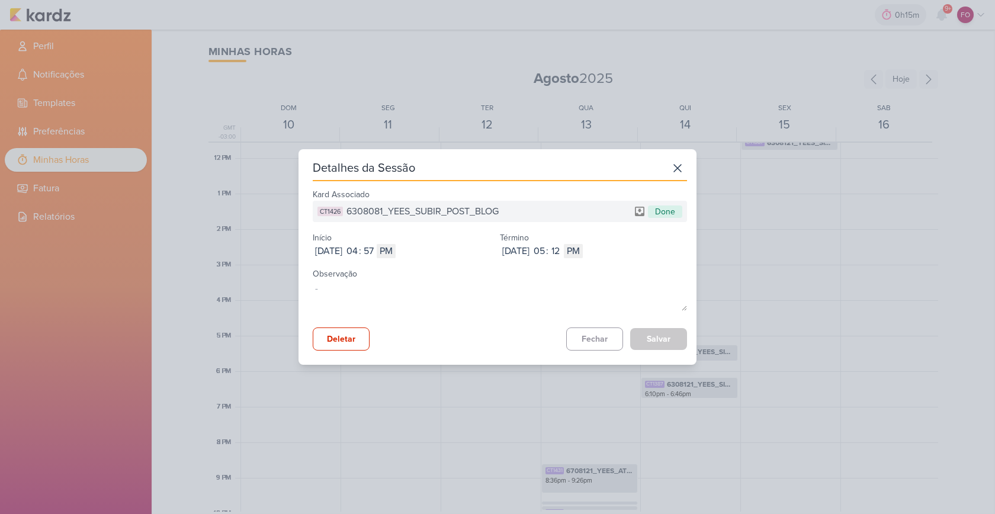
click at [426, 214] on span "6308081_YEES_SUBIR_POST_BLOG" at bounding box center [422, 211] width 152 height 14
copy span "6308081_YEES_SUBIR_POST_BLOG"
click at [600, 333] on button "Fechar" at bounding box center [594, 338] width 57 height 23
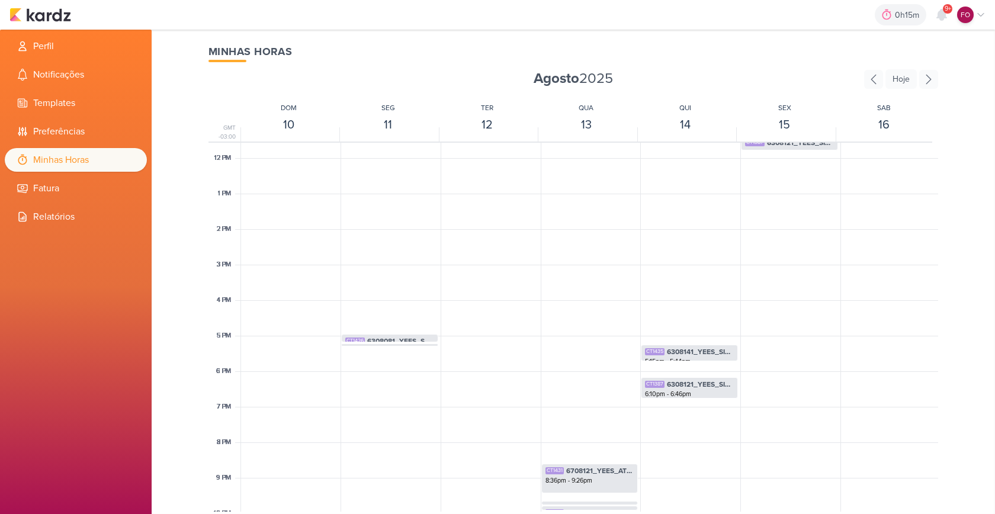
scroll to position [484, 0]
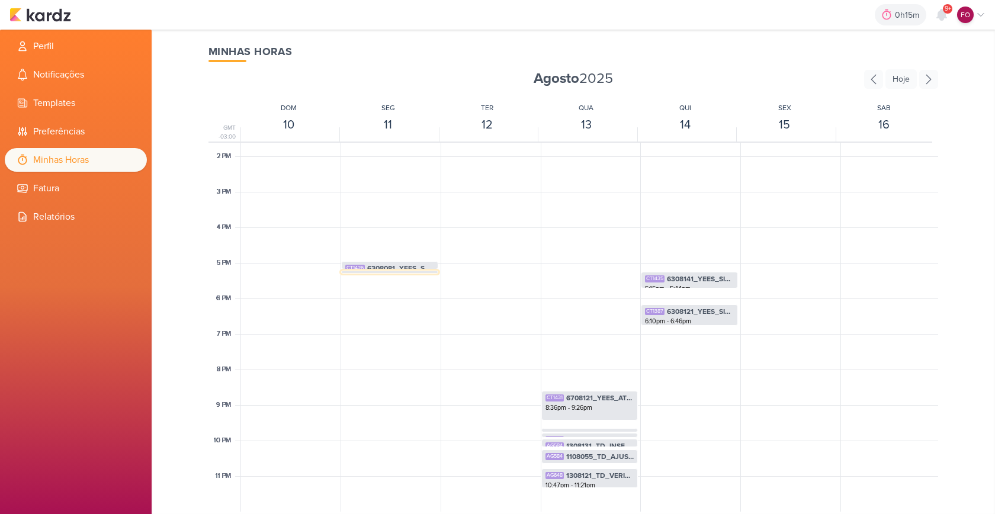
click at [389, 273] on div "CT1426 6308083_YEES_ALTERAÇÃO_MENSAGEM_WPP 5:13pm - 5:18pm" at bounding box center [389, 272] width 97 height 3
select select "pm"
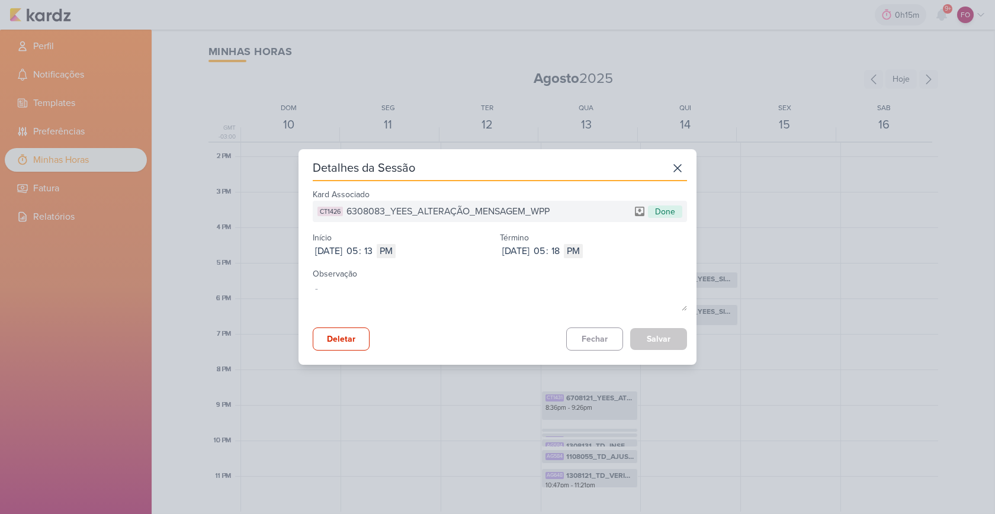
click at [416, 212] on span "6308083_YEES_ALTERAÇÃO_MENSAGEM_WPP" at bounding box center [447, 211] width 203 height 14
copy span "6308083_YEES_ALTERAÇÃO_MENSAGEM_WPP"
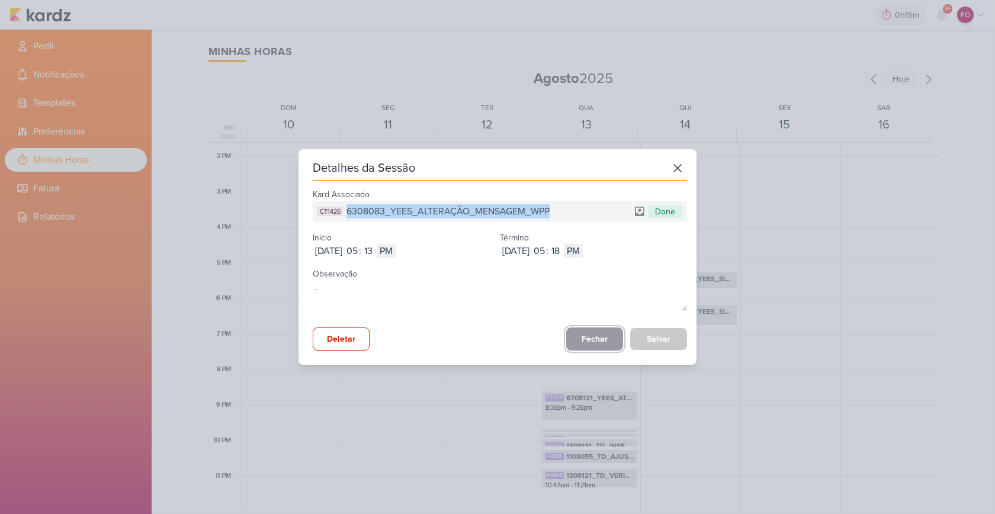
click at [596, 339] on button "Fechar" at bounding box center [594, 338] width 57 height 23
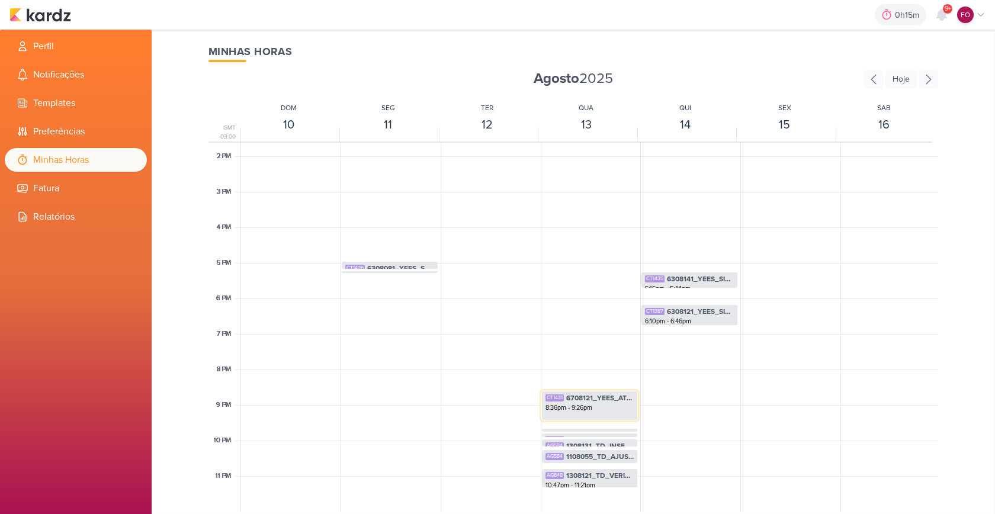
click at [580, 397] on span "6708121_YEES_ATUALIZAR_EVOLUÇÃO_DE_OBRA_SITE" at bounding box center [600, 398] width 68 height 11
select select "pm"
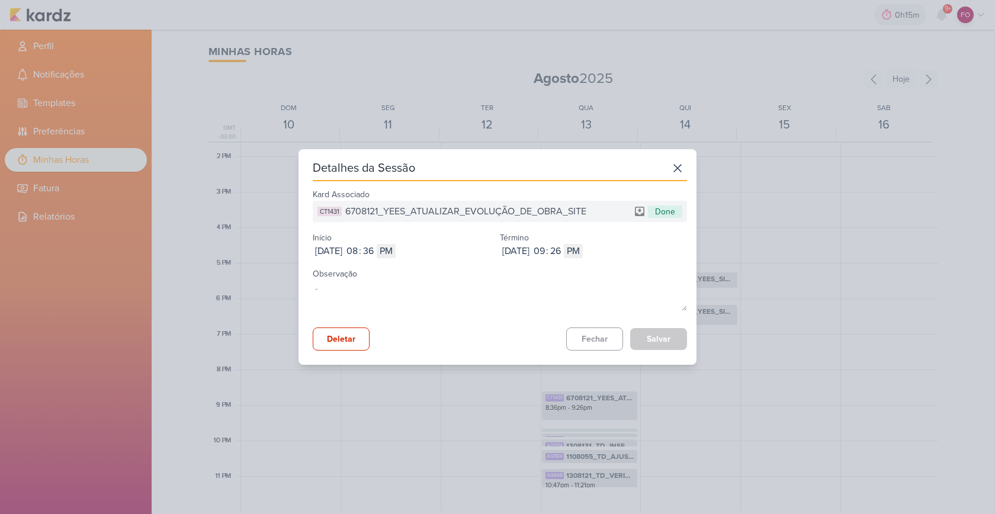
click at [459, 209] on span "6708121_YEES_ATUALIZAR_EVOLUÇÃO_DE_OBRA_SITE" at bounding box center [465, 211] width 241 height 14
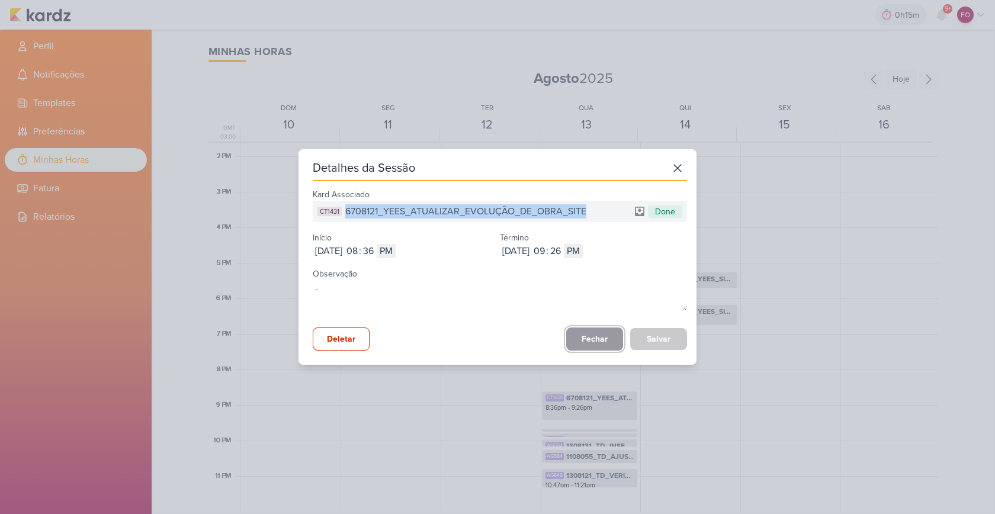
click at [593, 337] on button "Fechar" at bounding box center [594, 338] width 57 height 23
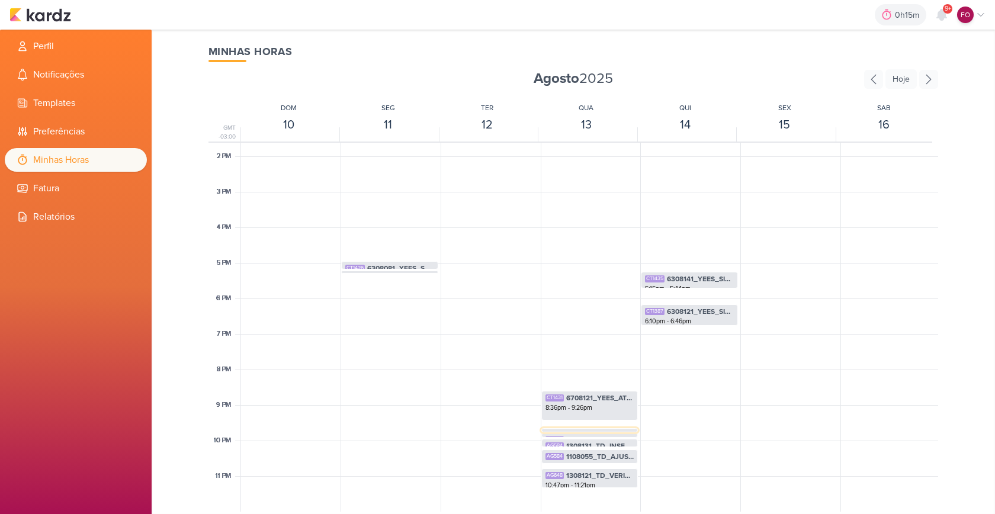
click at [593, 428] on div "AG584 11308081_SHPAISMAN_AJUSTES_SITE_MOA292_JULHO 9:39pm - 9:46pm" at bounding box center [589, 430] width 97 height 4
select select "pm"
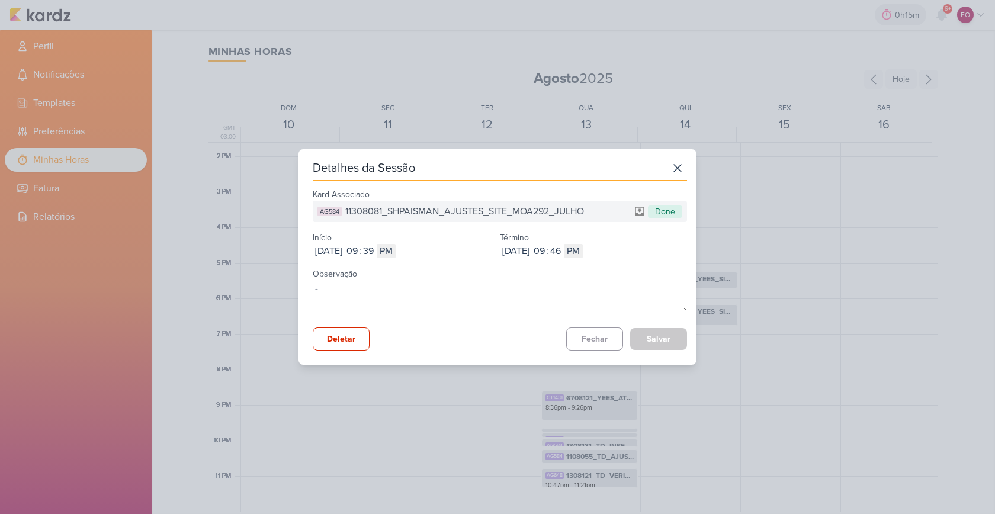
click at [510, 207] on span "11308081_SHPAISMAN_AJUSTES_SITE_MOA292_JULHO" at bounding box center [464, 211] width 239 height 14
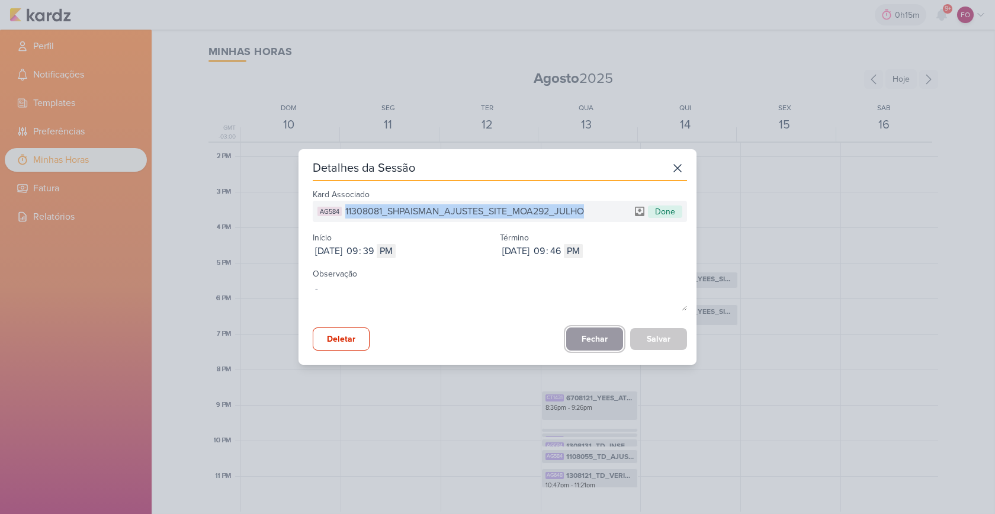
click at [590, 334] on button "Fechar" at bounding box center [594, 338] width 57 height 23
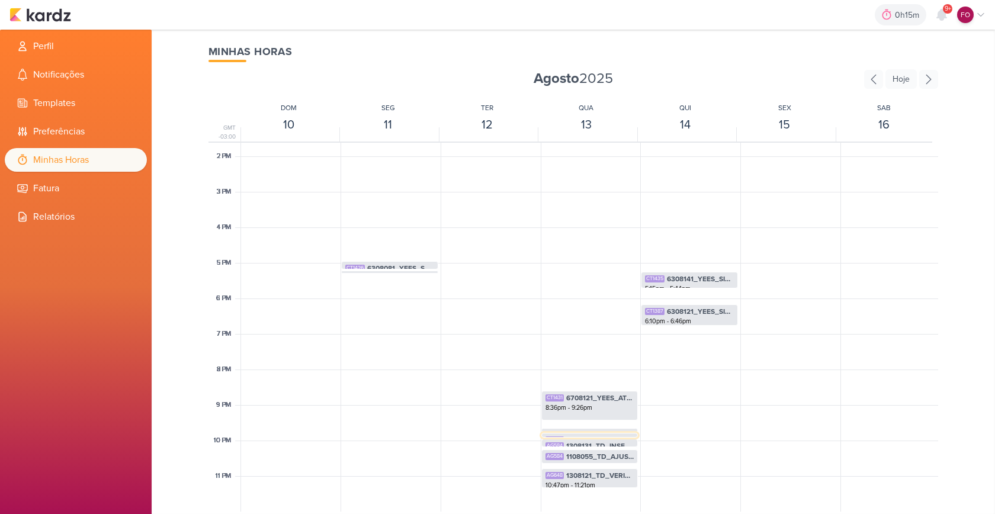
click at [586, 435] on span "11308081_SHPAISMAN_AJUSTES_SITE_TIÊ_JULHO" at bounding box center [600, 440] width 68 height 11
select select "pm"
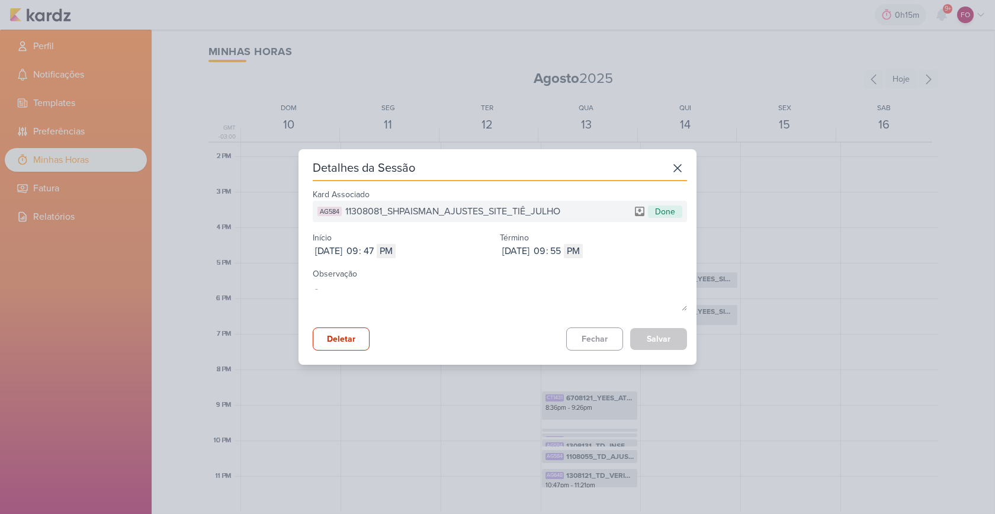
click at [446, 211] on span "11308081_SHPAISMAN_AJUSTES_SITE_TIÊ_JULHO" at bounding box center [452, 211] width 215 height 14
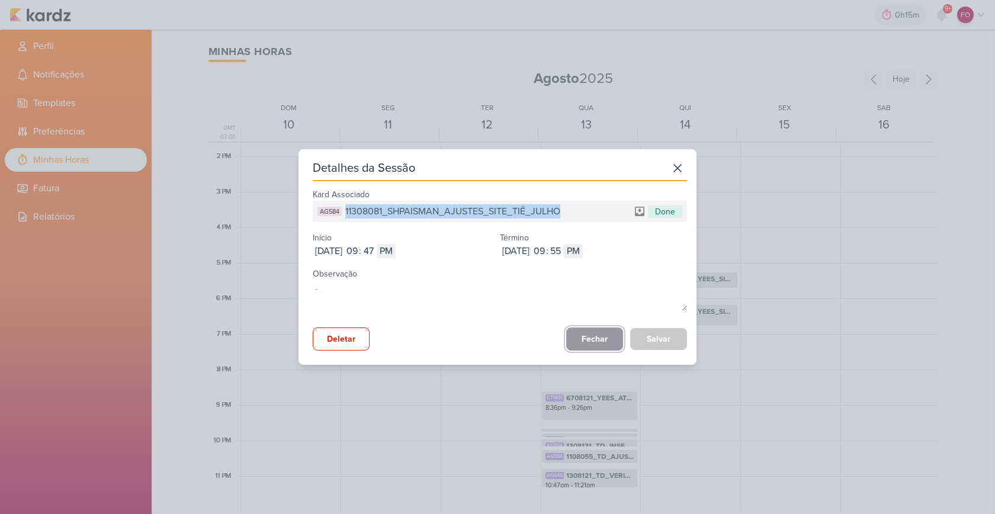
click at [590, 336] on button "Fechar" at bounding box center [594, 338] width 57 height 23
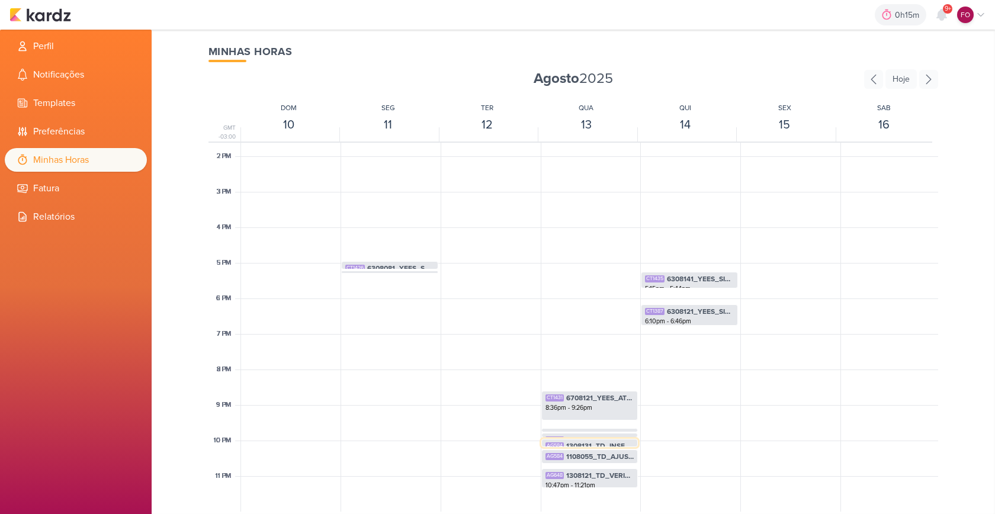
click at [604, 443] on span "1308131_TD_INSERIR_PLANTAS_INSIGNIA_CAMPO_BELO" at bounding box center [600, 445] width 68 height 11
select select "pm"
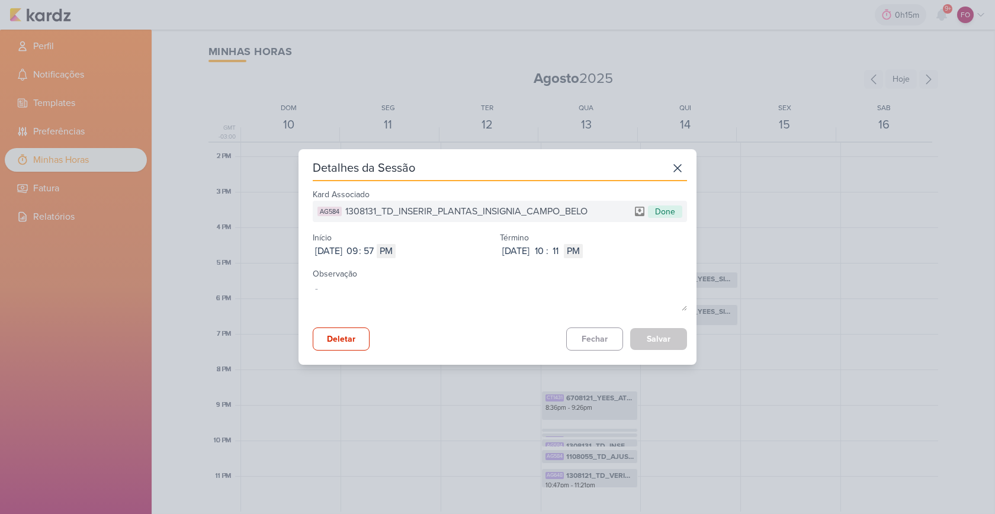
click at [448, 213] on span "1308131_TD_INSERIR_PLANTAS_INSIGNIA_CAMPO_BELO" at bounding box center [466, 211] width 242 height 14
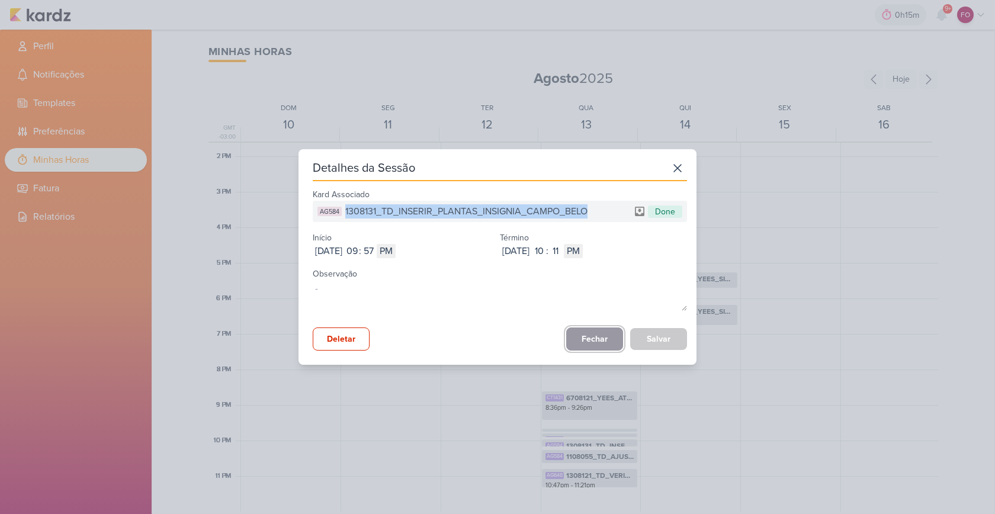
click at [587, 336] on button "Fechar" at bounding box center [594, 338] width 57 height 23
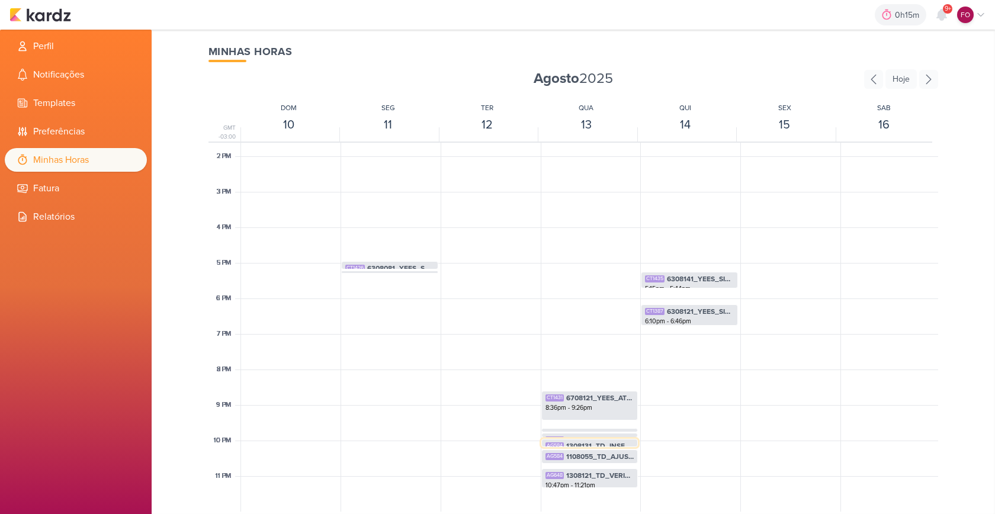
click at [597, 443] on span "1308131_TD_INSERIR_PLANTAS_INSIGNIA_CAMPO_BELO" at bounding box center [600, 445] width 68 height 11
select select "pm"
click at [596, 453] on span "1108055_TD_AJUSTES_SITE_BANNER_HOME" at bounding box center [600, 456] width 68 height 11
select select "pm"
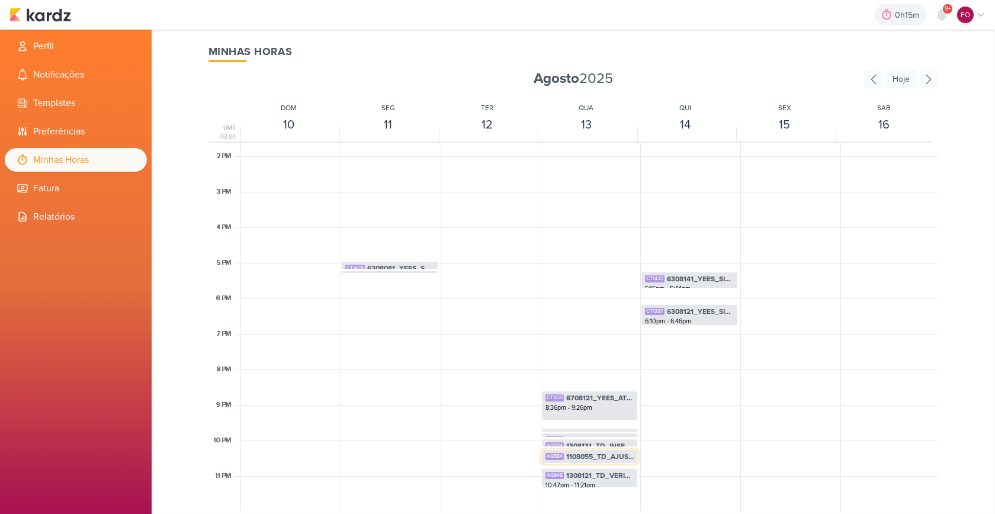
select select "pm"
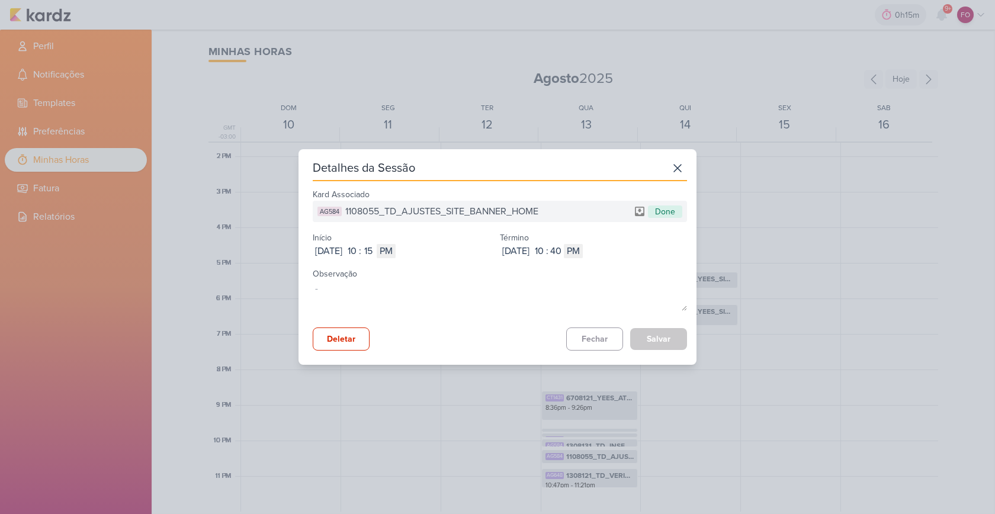
click at [445, 201] on div "AG584 1108055_TD_AJUSTES_SITE_BANNER_HOME Done" at bounding box center [500, 211] width 374 height 21
click at [445, 208] on span "1108055_TD_AJUSTES_SITE_BANNER_HOME" at bounding box center [441, 211] width 193 height 14
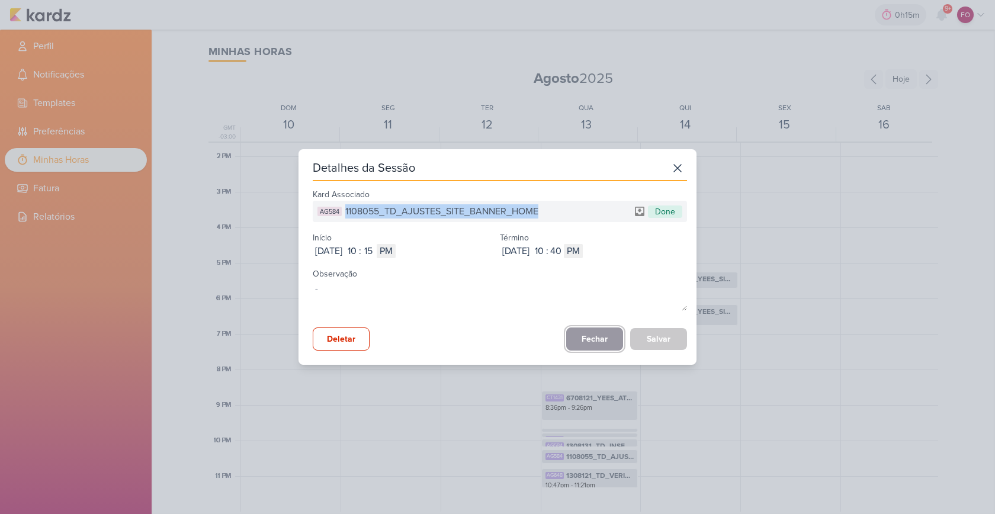
click at [594, 334] on button "Fechar" at bounding box center [594, 338] width 57 height 23
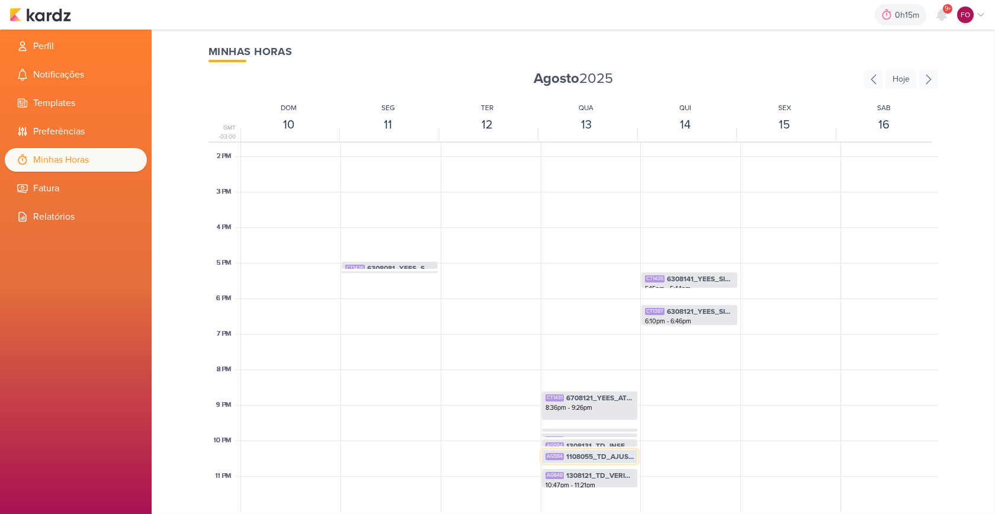
click at [597, 451] on span "1108055_TD_AJUSTES_SITE_BANNER_HOME" at bounding box center [600, 456] width 68 height 11
select select "pm"
click at [598, 478] on span "1308121_TD_VERIFICAR_VIDEO_AUTOMATICO_QUARTIER_CAMPO_BELO" at bounding box center [600, 475] width 68 height 11
select select "pm"
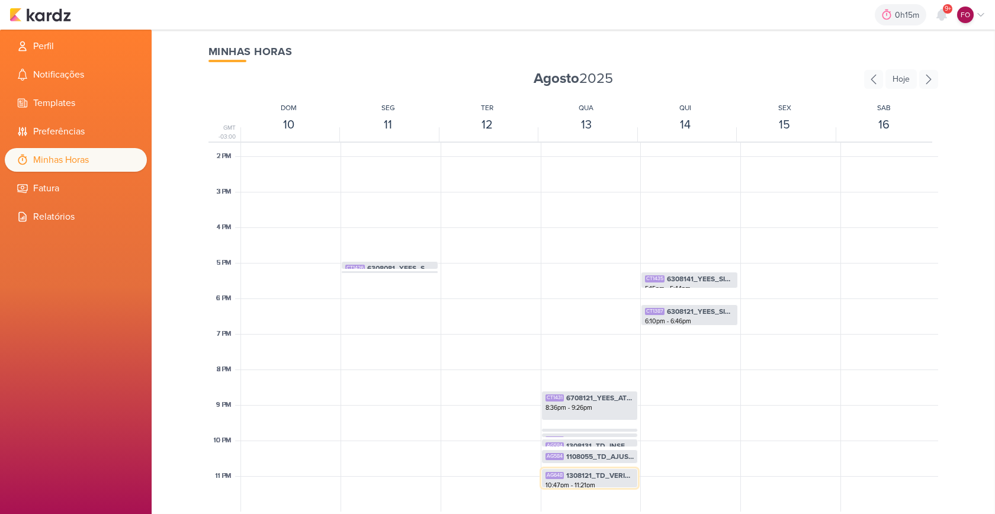
select select "pm"
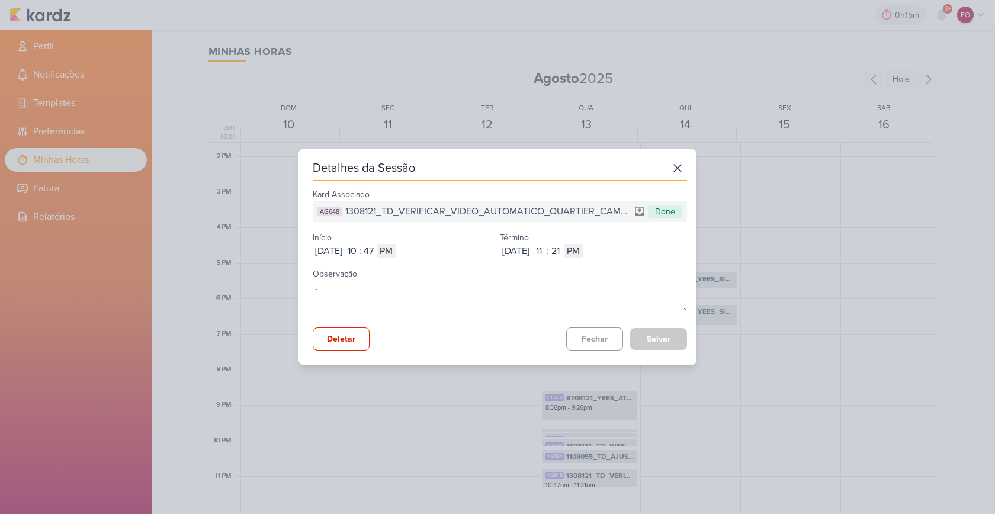
click at [502, 210] on span "1308121_TD_VERIFICAR_VIDEO_AUTOMATICO_QUARTIER_CAMPO_BELO" at bounding box center [487, 211] width 285 height 14
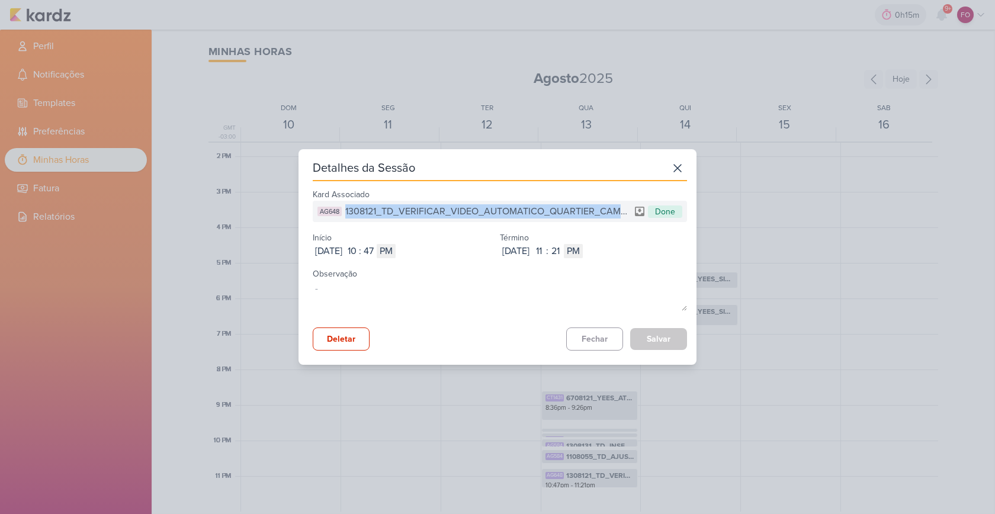
click at [502, 210] on span "1308121_TD_VERIFICAR_VIDEO_AUTOMATICO_QUARTIER_CAMPO_BELO" at bounding box center [487, 211] width 285 height 14
click at [590, 337] on button "Fechar" at bounding box center [594, 338] width 57 height 23
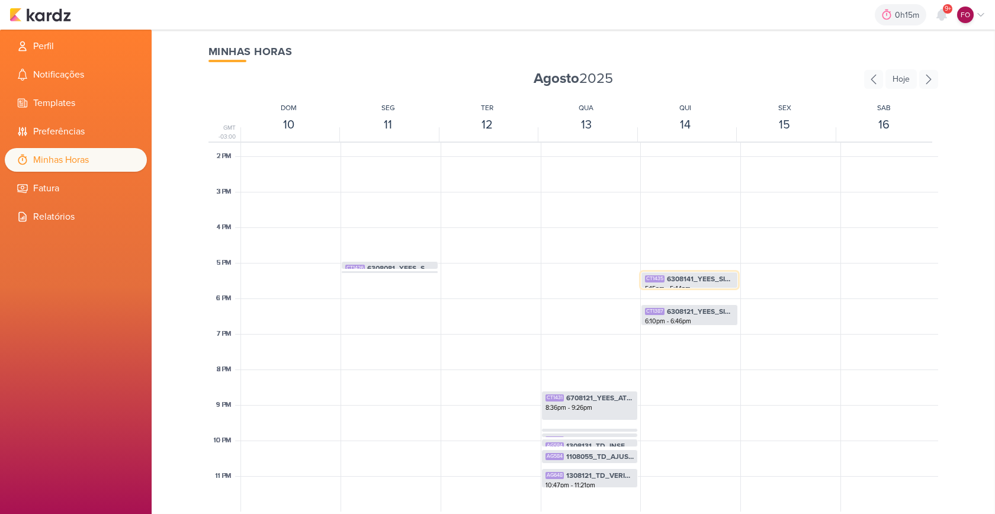
click at [699, 278] on span "6308141_YEES_SITE_SUBIR_REGULAMENTO" at bounding box center [700, 279] width 67 height 11
select select "pm"
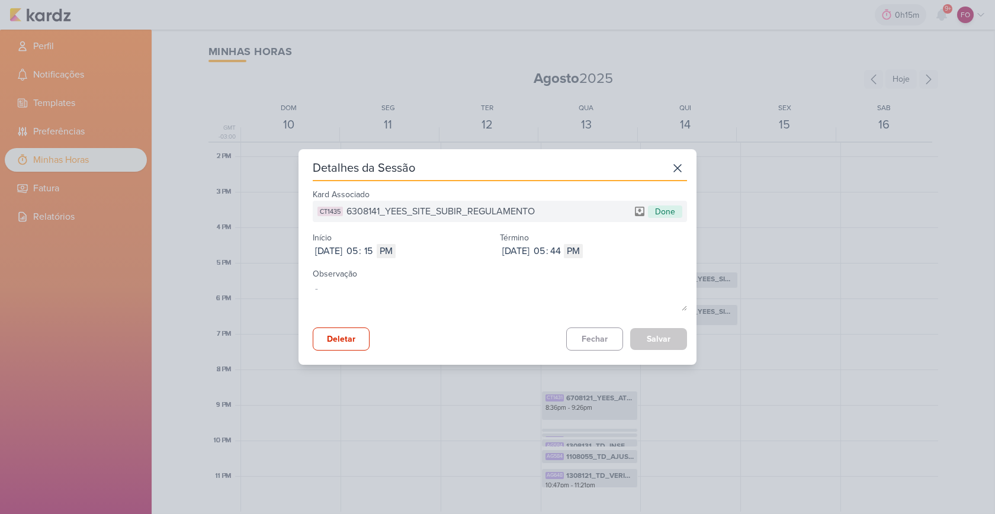
click at [484, 209] on span "6308141_YEES_SITE_SUBIR_REGULAMENTO" at bounding box center [440, 211] width 188 height 14
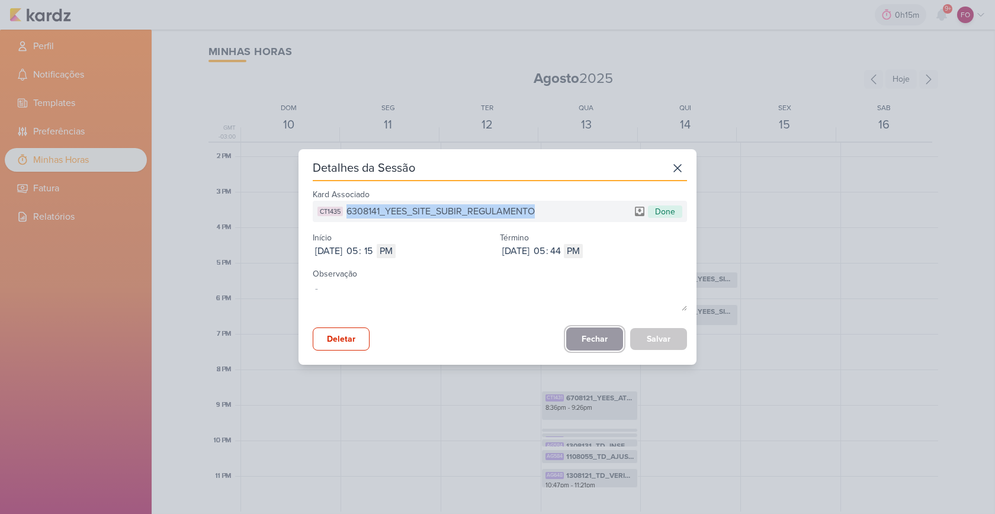
click at [591, 332] on button "Fechar" at bounding box center [594, 338] width 57 height 23
click at [591, 332] on div "Minhas Horas [DATE] [GEOGRAPHIC_DATA] GMT -03:00 DOM 10 SEG 11 TER 12 QUA 13 QU…" at bounding box center [573, 272] width 758 height 484
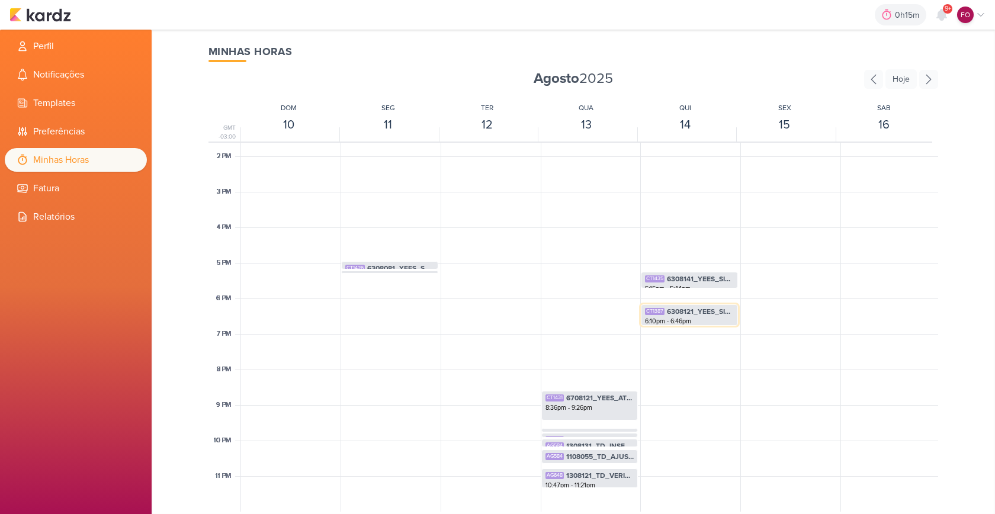
click at [704, 316] on span "6308121_YEES_SITE_AJUSTES" at bounding box center [700, 311] width 67 height 11
select select "pm"
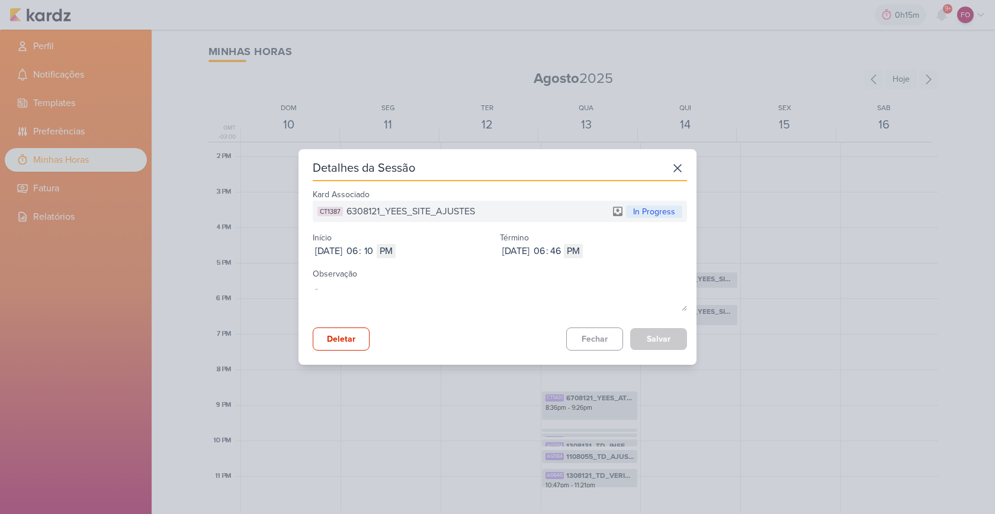
click at [424, 213] on span "6308121_YEES_SITE_AJUSTES" at bounding box center [410, 211] width 128 height 14
click at [591, 337] on button "Fechar" at bounding box center [594, 338] width 57 height 23
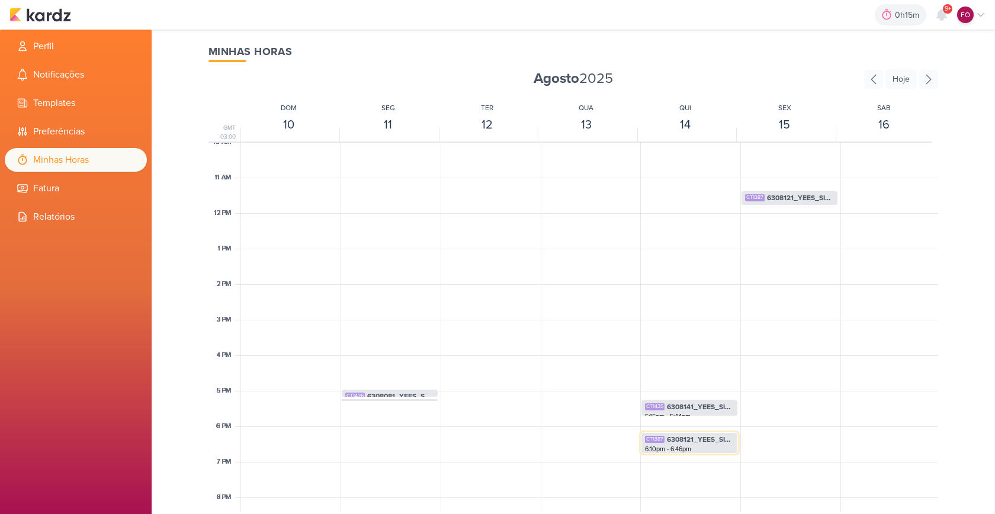
scroll to position [255, 0]
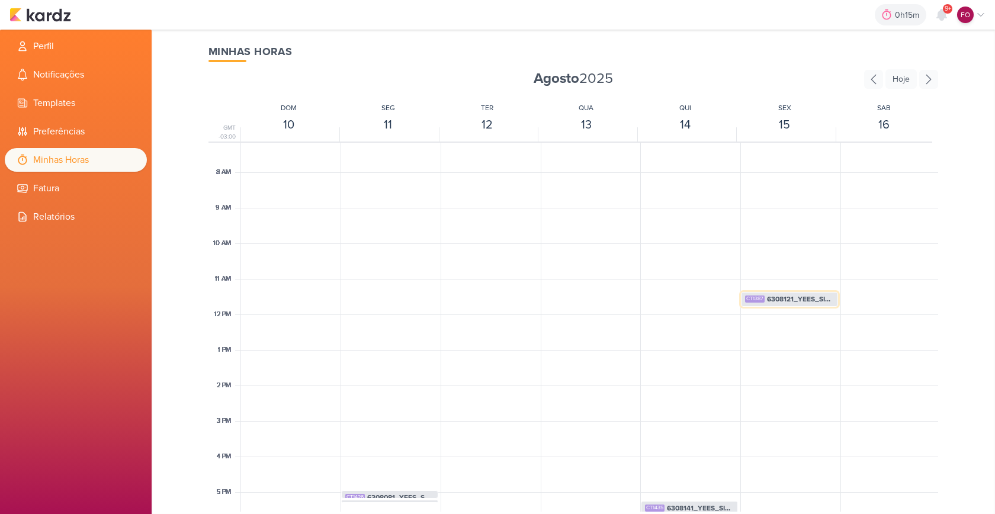
click at [815, 297] on span "6308121_YEES_SITE_AJUSTES" at bounding box center [800, 299] width 67 height 11
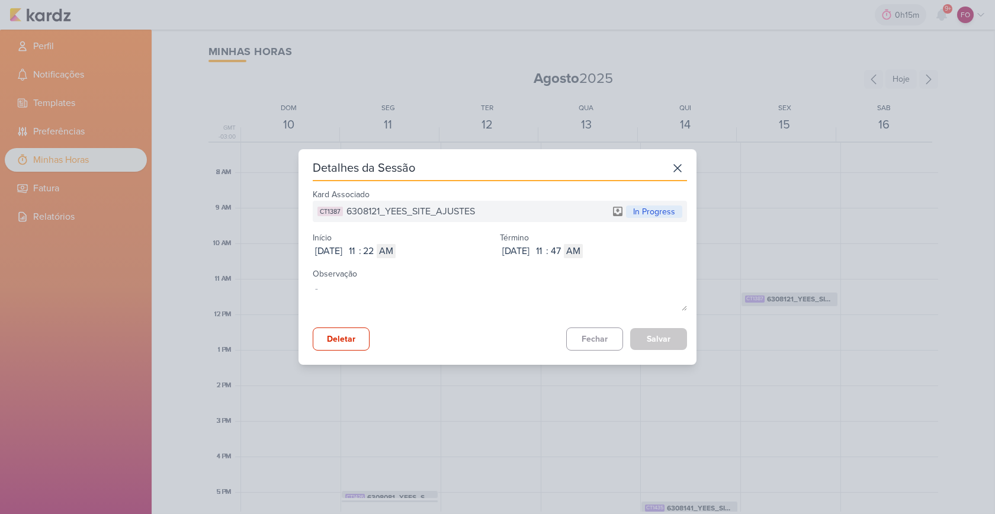
click at [435, 214] on span "6308121_YEES_SITE_AJUSTES" at bounding box center [410, 211] width 128 height 14
click at [595, 340] on button "Fechar" at bounding box center [594, 338] width 57 height 23
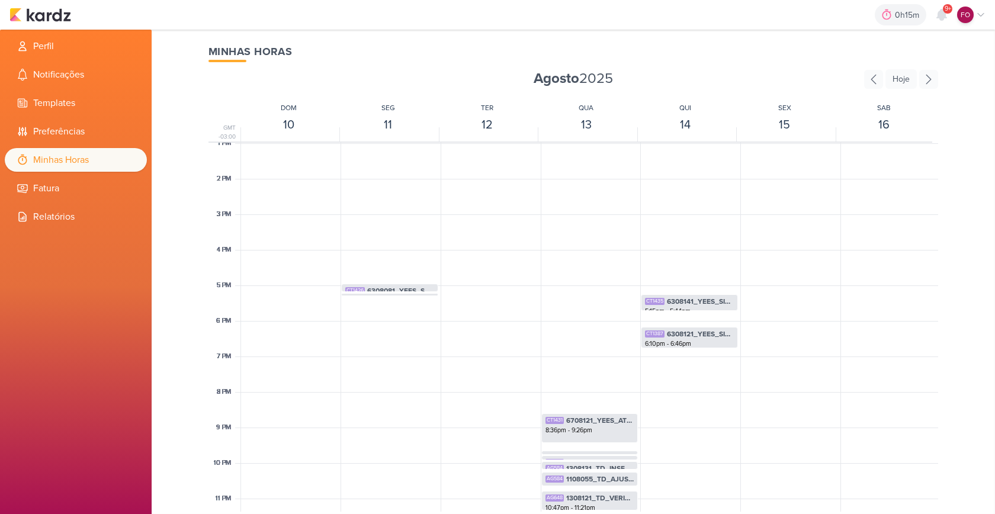
scroll to position [437, 0]
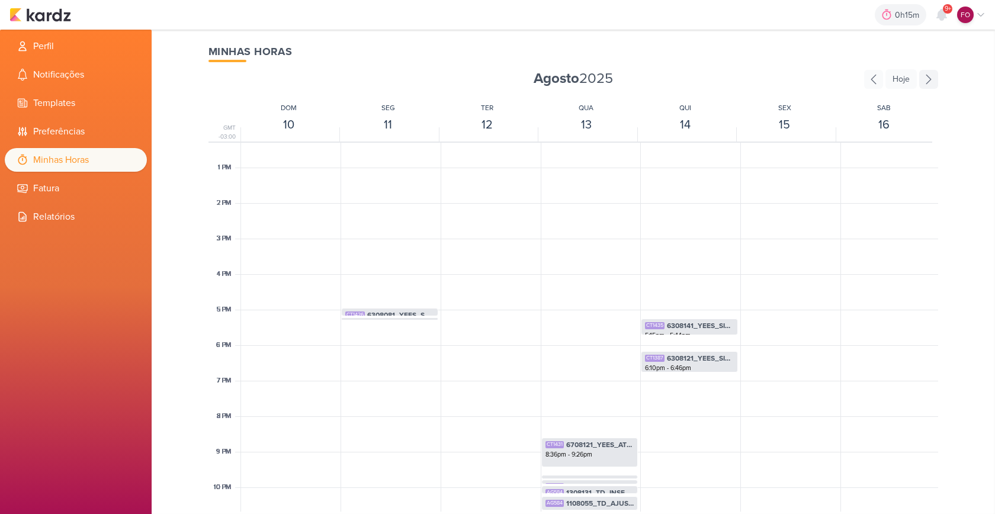
click at [928, 78] on icon at bounding box center [928, 79] width 19 height 19
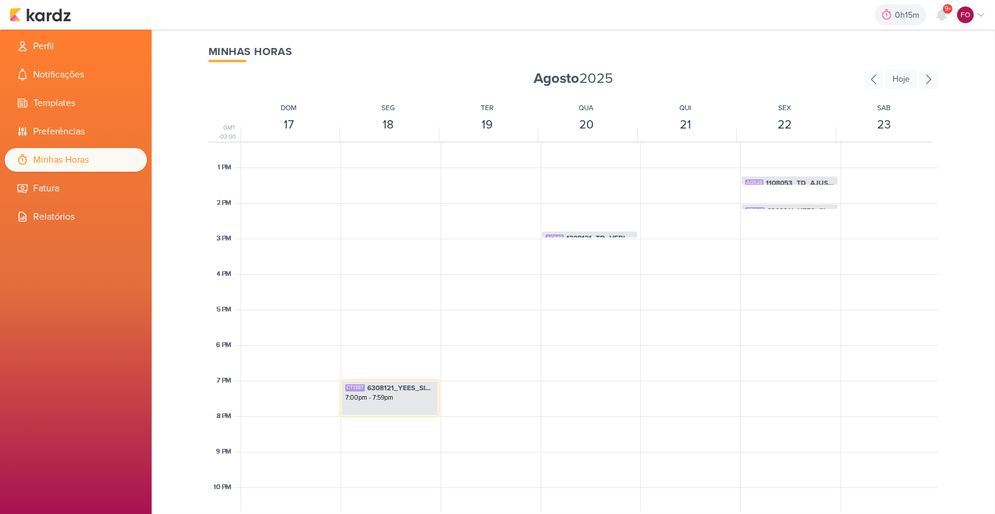
click at [416, 389] on span "6308121_YEES_SITE_AJUSTES" at bounding box center [400, 387] width 67 height 11
select select "pm"
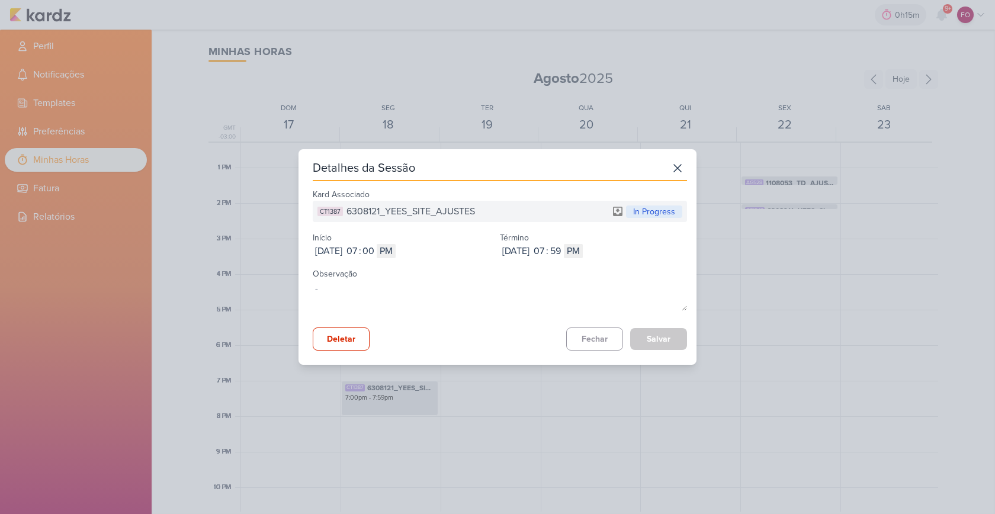
click at [421, 214] on span "6308121_YEES_SITE_AJUSTES" at bounding box center [410, 211] width 128 height 14
click at [586, 336] on button "Fechar" at bounding box center [594, 338] width 57 height 23
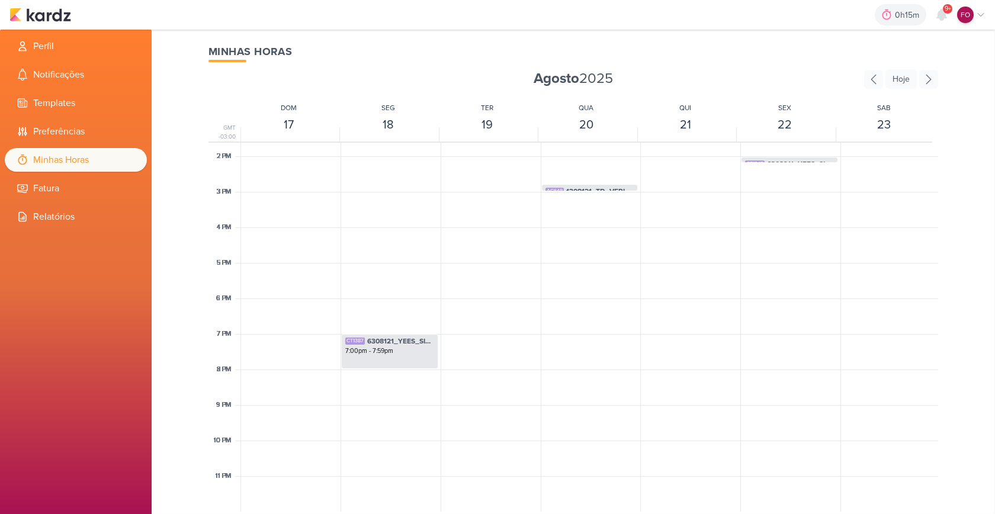
scroll to position [248, 0]
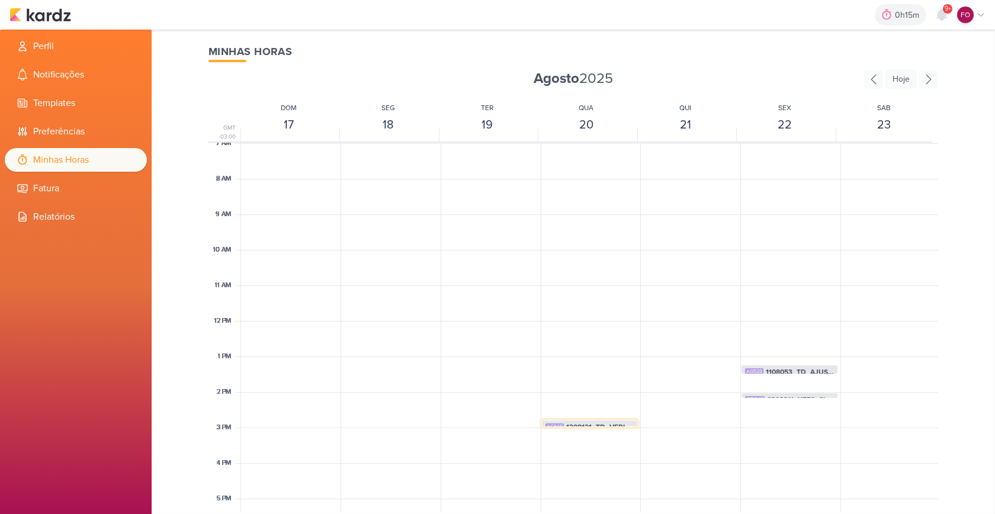
click at [597, 423] on span "1308121_TD_VERIFICAR_VIDEO_AUTOMATICO_QUARTIER_CAMPO_BELO" at bounding box center [600, 427] width 68 height 11
select select "pm"
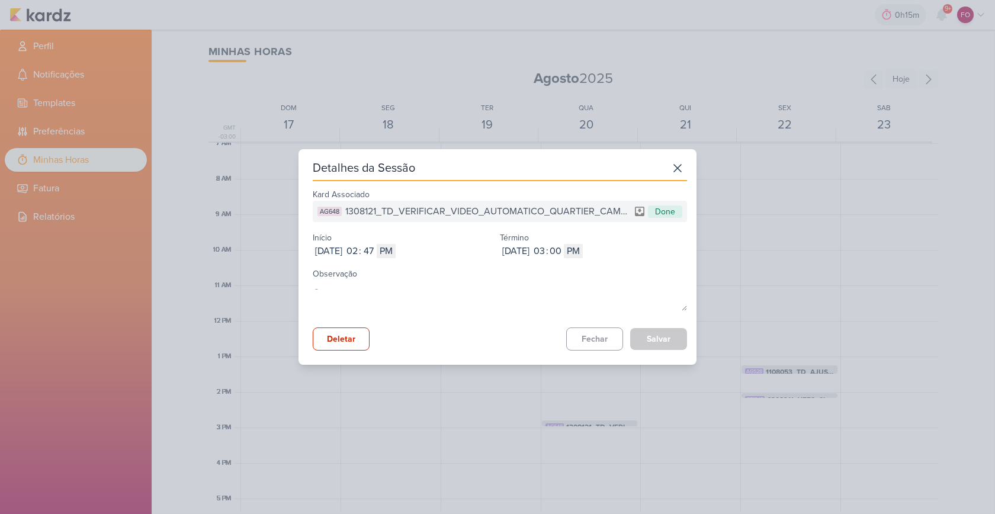
click at [461, 210] on span "1308121_TD_VERIFICAR_VIDEO_AUTOMATICO_QUARTIER_CAMPO_BELO" at bounding box center [487, 211] width 285 height 14
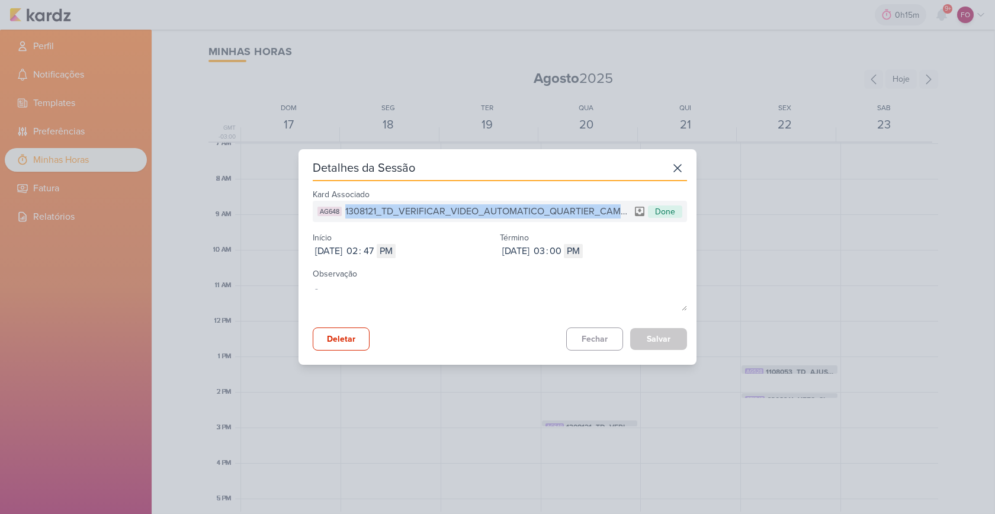
click at [461, 210] on span "1308121_TD_VERIFICAR_VIDEO_AUTOMATICO_QUARTIER_CAMPO_BELO" at bounding box center [487, 211] width 285 height 14
click at [591, 339] on button "Fechar" at bounding box center [594, 338] width 57 height 23
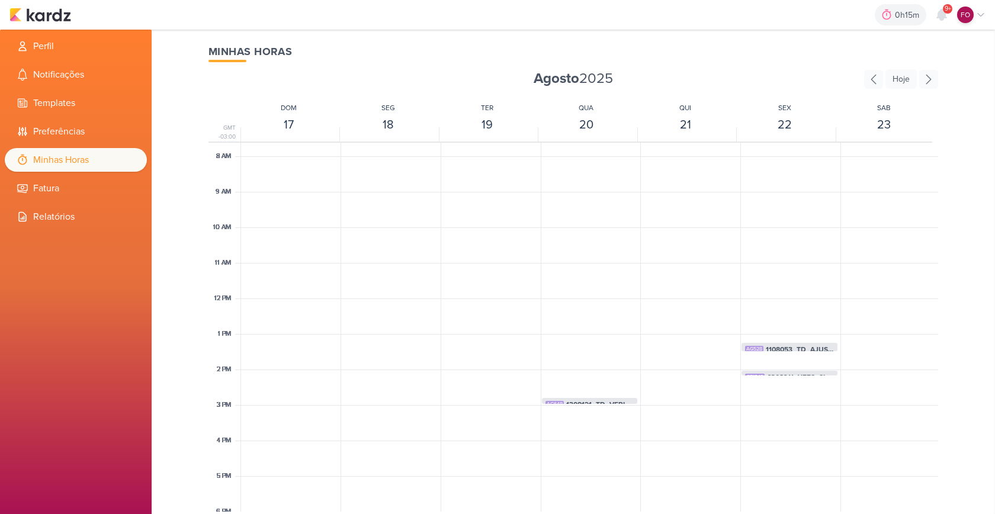
scroll to position [295, 0]
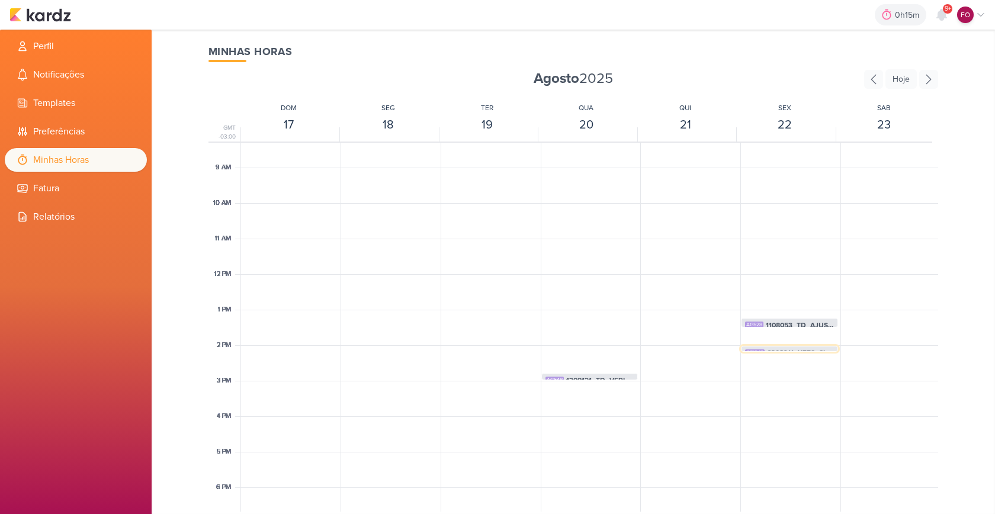
click at [782, 350] on span "6308211_YEES_SITE_POST_BLOG_22.08" at bounding box center [800, 353] width 67 height 11
select select "pm"
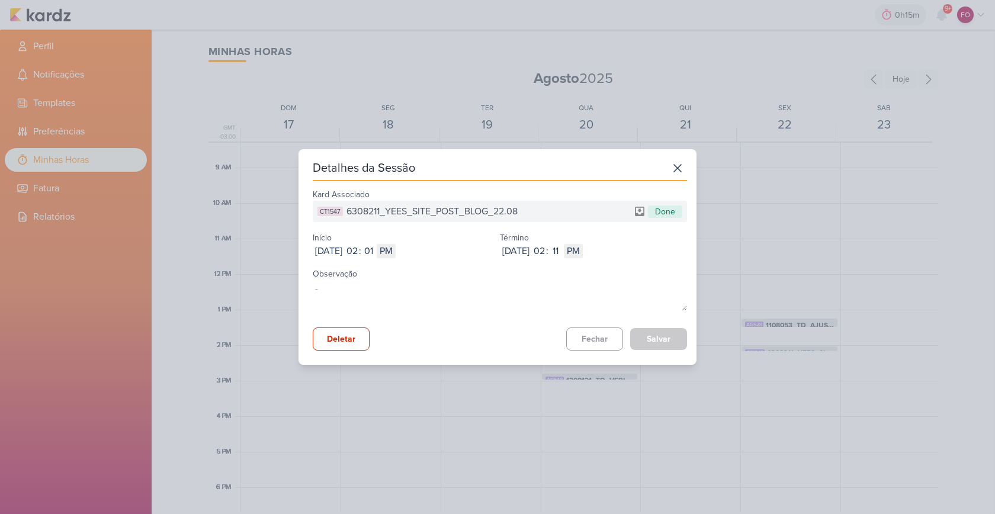
click at [472, 210] on span "6308211_YEES_SITE_POST_BLOG_22.08" at bounding box center [431, 211] width 171 height 14
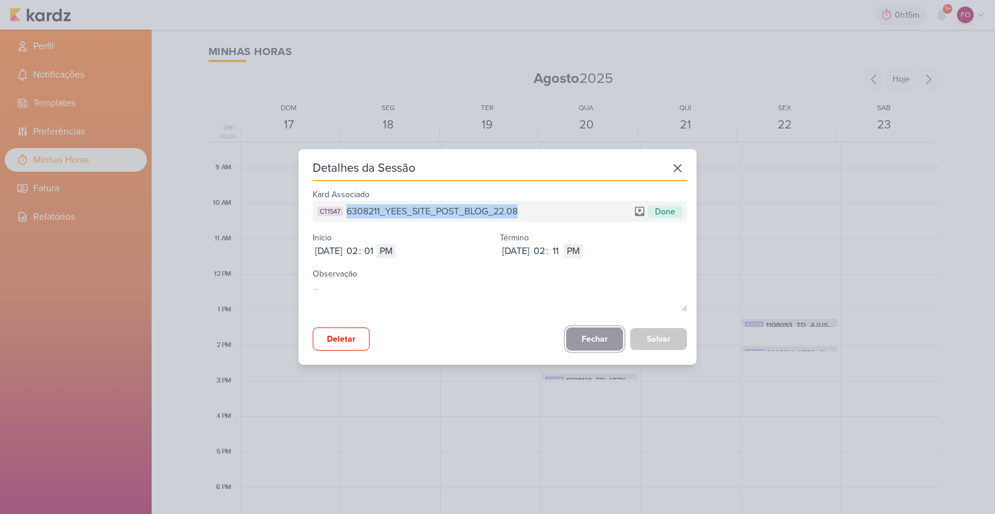
click at [600, 337] on button "Fechar" at bounding box center [594, 338] width 57 height 23
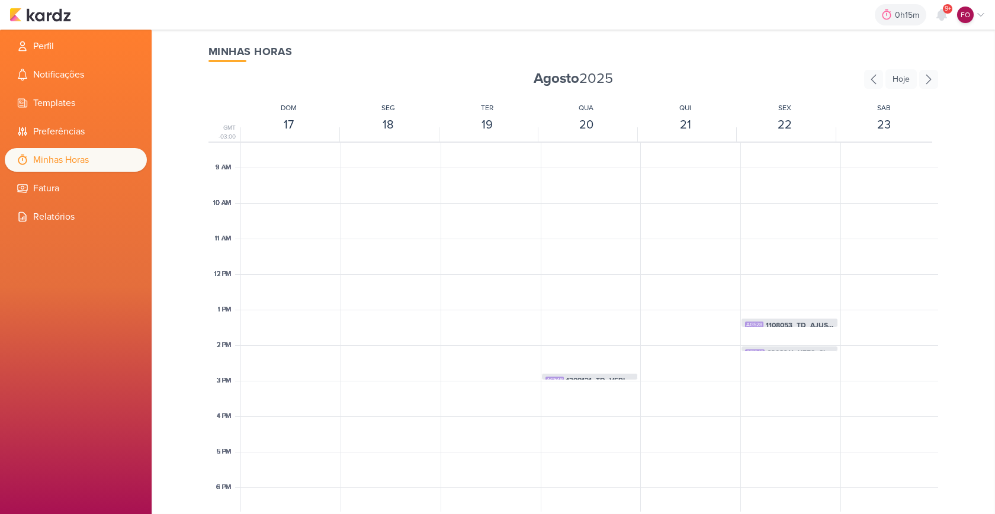
scroll to position [318, 0]
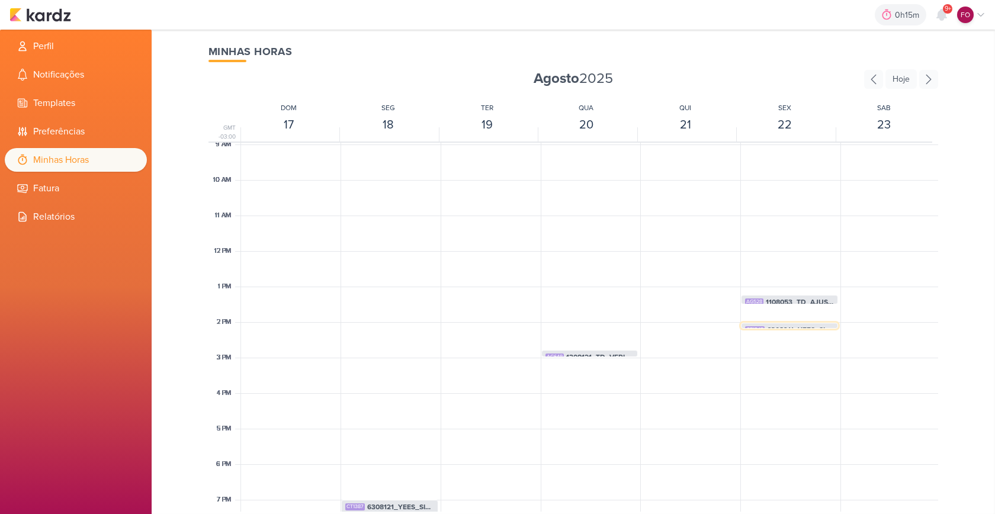
click at [795, 327] on span "6308211_YEES_SITE_POST_BLOG_22.08" at bounding box center [800, 329] width 67 height 11
select select "pm"
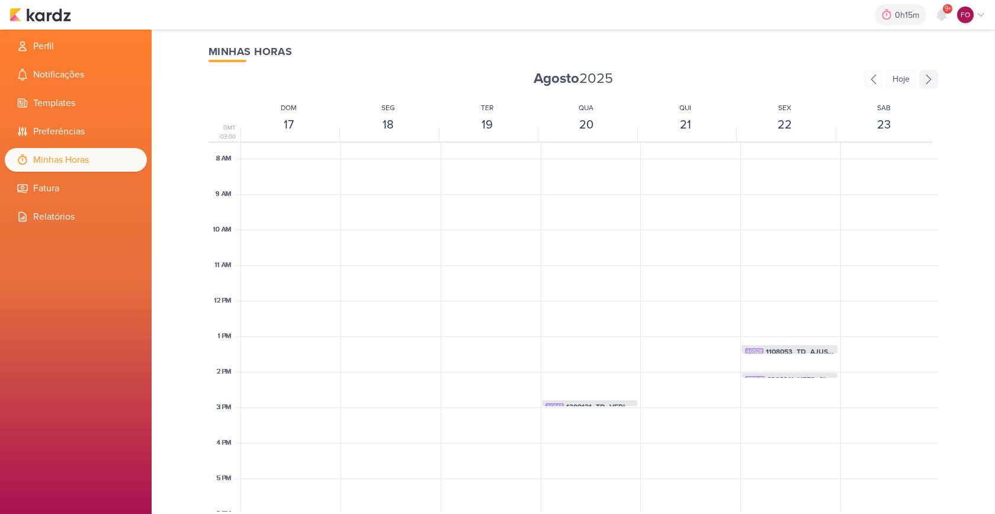
click at [934, 79] on icon at bounding box center [928, 79] width 19 height 19
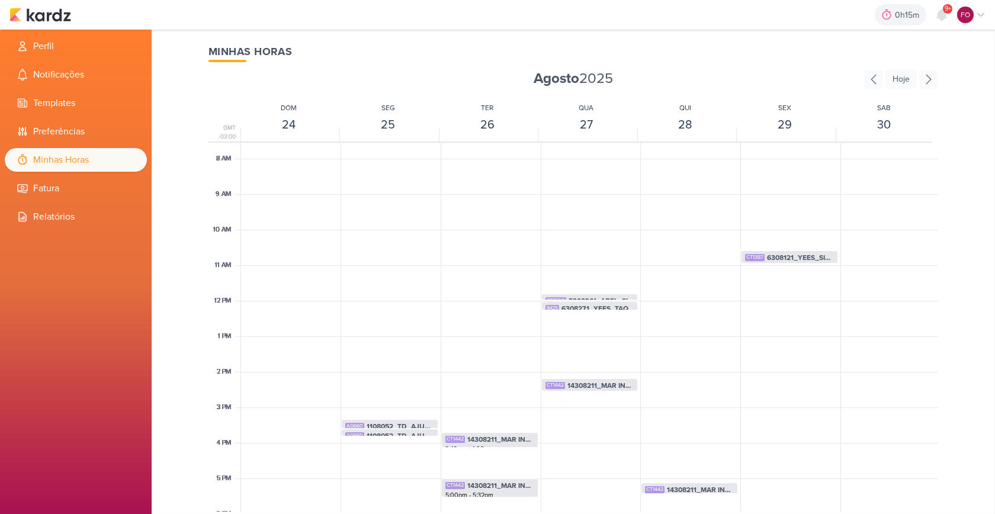
scroll to position [350, 0]
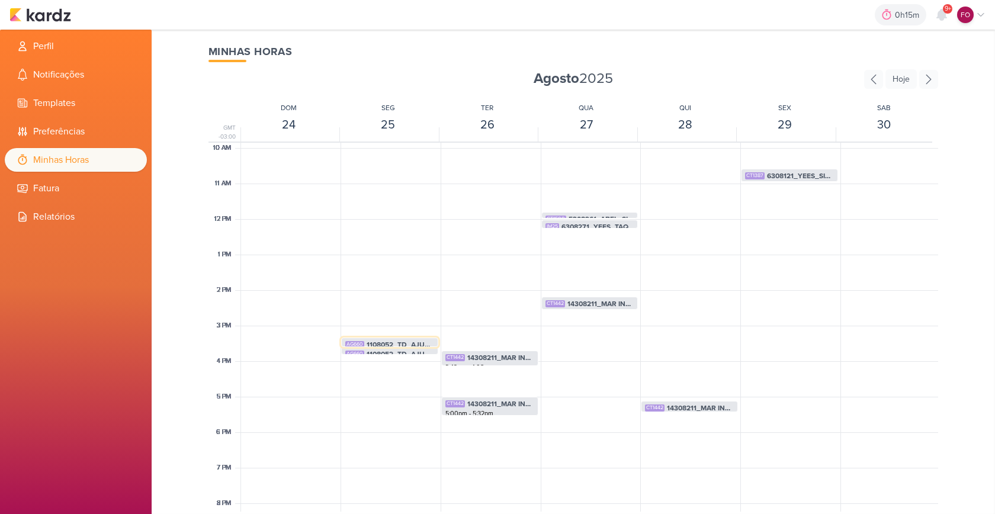
click at [397, 342] on span "1108052_TD_AJUSTES_SITE_INSERIR_STATUS_DA_OBRA" at bounding box center [399, 344] width 67 height 11
select select "pm"
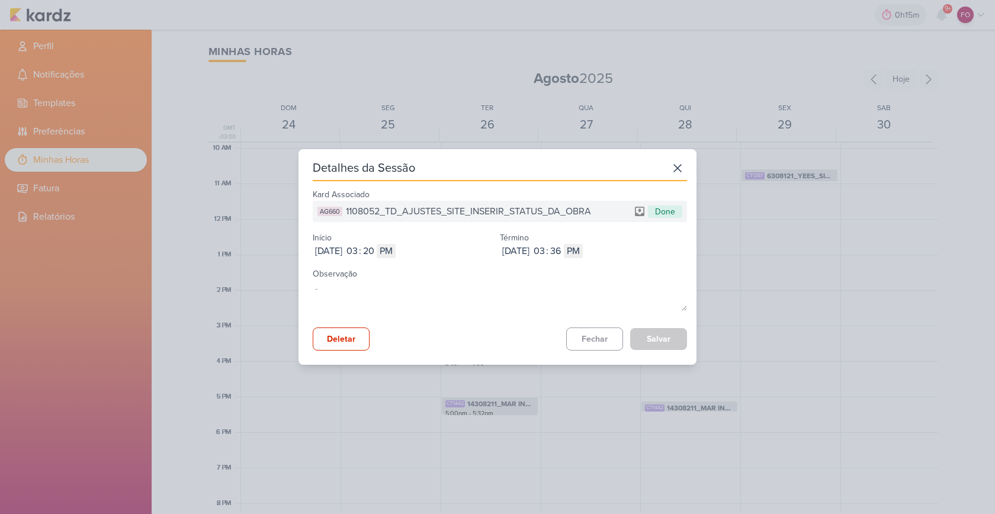
click at [461, 208] on span "1108052_TD_AJUSTES_SITE_INSERIR_STATUS_DA_OBRA" at bounding box center [468, 211] width 245 height 14
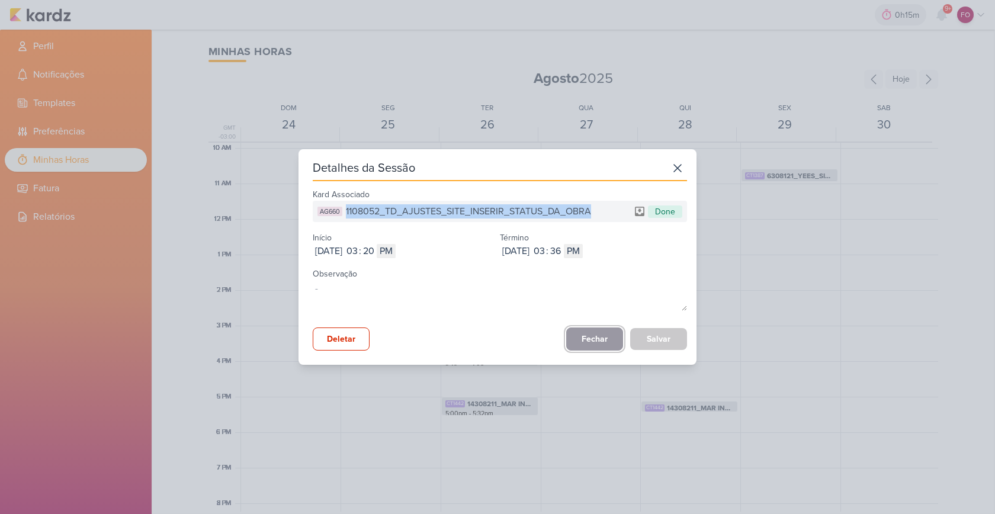
click at [600, 337] on button "Fechar" at bounding box center [594, 338] width 57 height 23
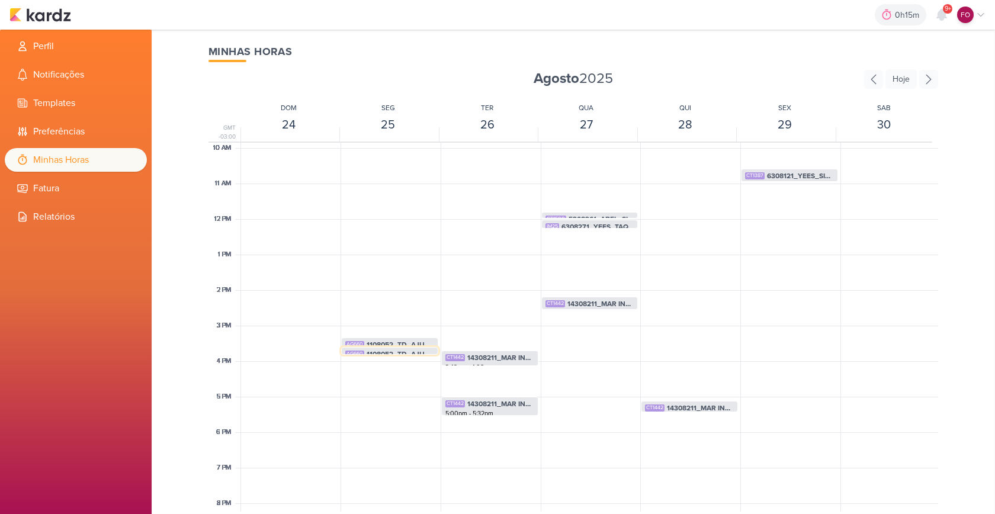
click at [409, 352] on span "1108052_TD_AJUSTES_SITE_INSERIR_STATUS_DA_OBRA" at bounding box center [399, 354] width 67 height 11
select select "pm"
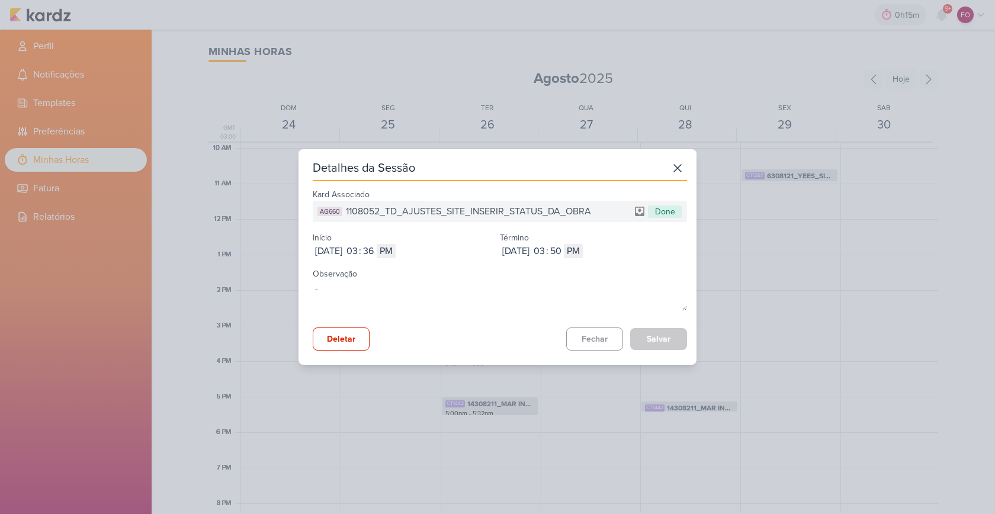
click at [448, 211] on span "1108052_TD_AJUSTES_SITE_INSERIR_STATUS_DA_OBRA" at bounding box center [468, 211] width 245 height 14
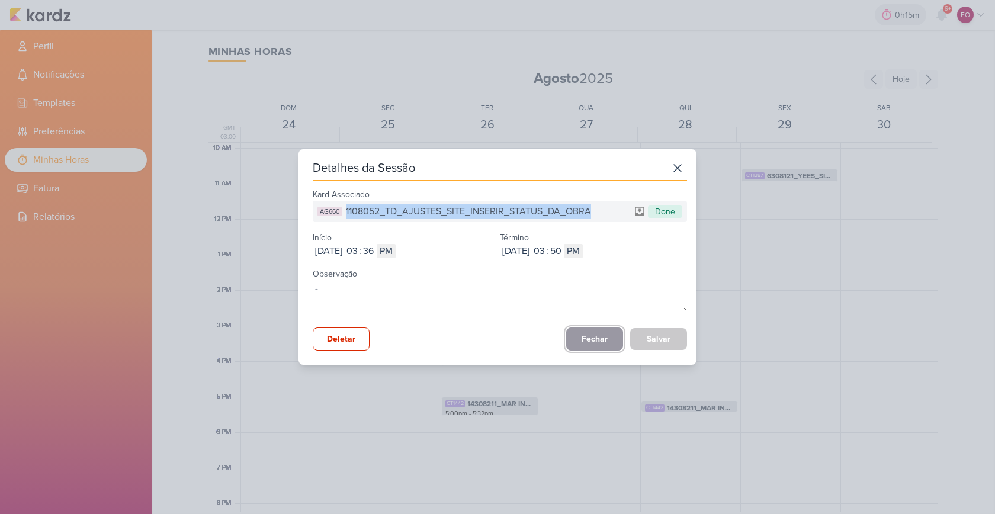
click at [594, 333] on button "Fechar" at bounding box center [594, 338] width 57 height 23
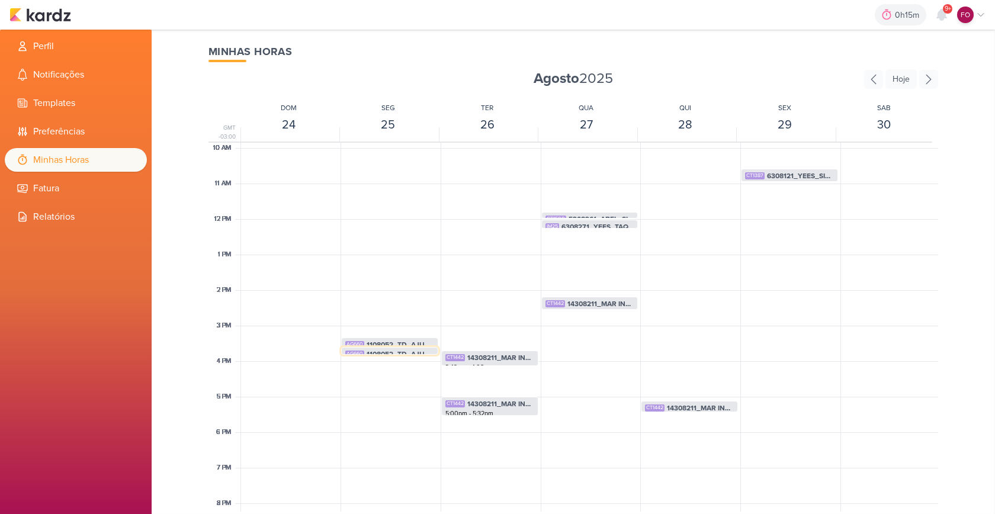
click at [394, 352] on span "1108052_TD_AJUSTES_SITE_INSERIR_STATUS_DA_OBRA" at bounding box center [399, 354] width 67 height 11
select select "pm"
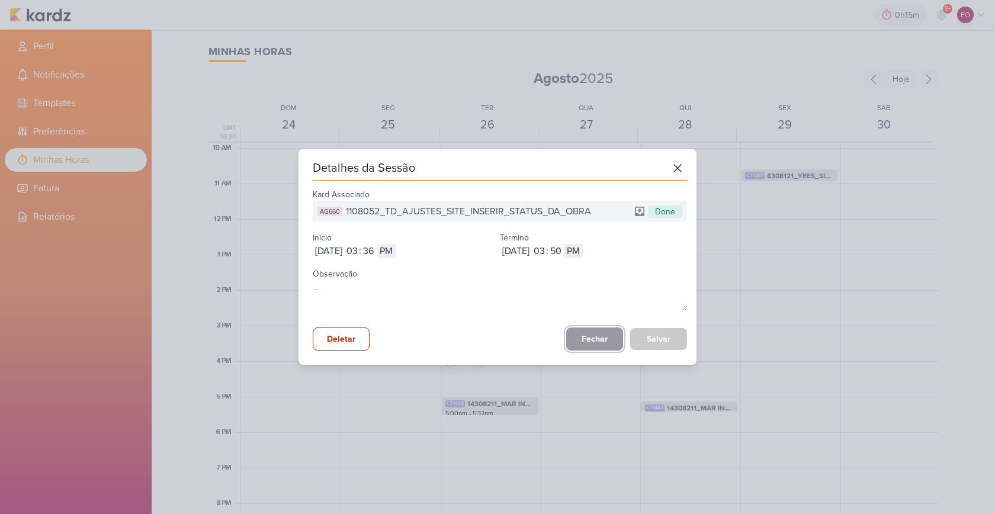
click at [591, 333] on button "Fechar" at bounding box center [594, 338] width 57 height 23
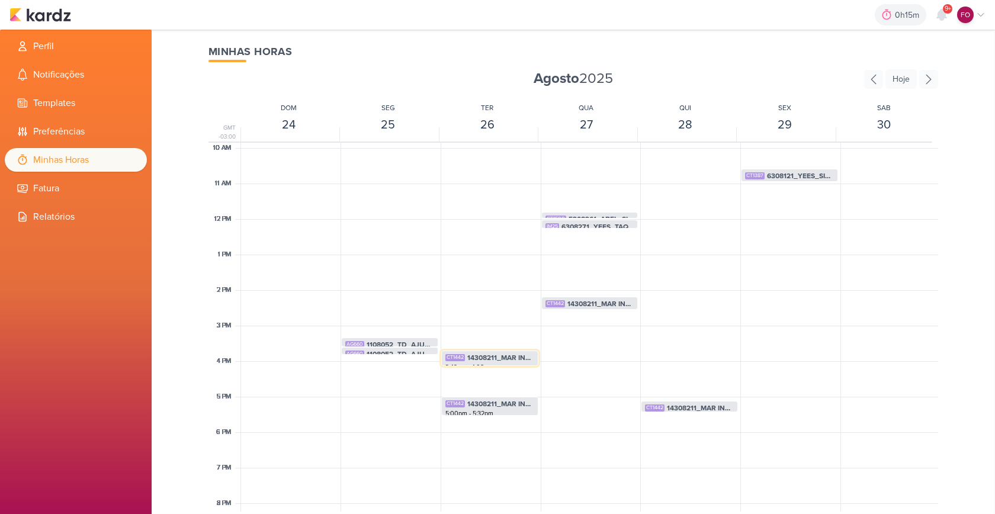
click at [483, 355] on span "14308211_MAR INC_SITE_ALIMENTAÇÃO_PAGINA_SUBLIME_JARDINS" at bounding box center [500, 357] width 67 height 11
select select "pm"
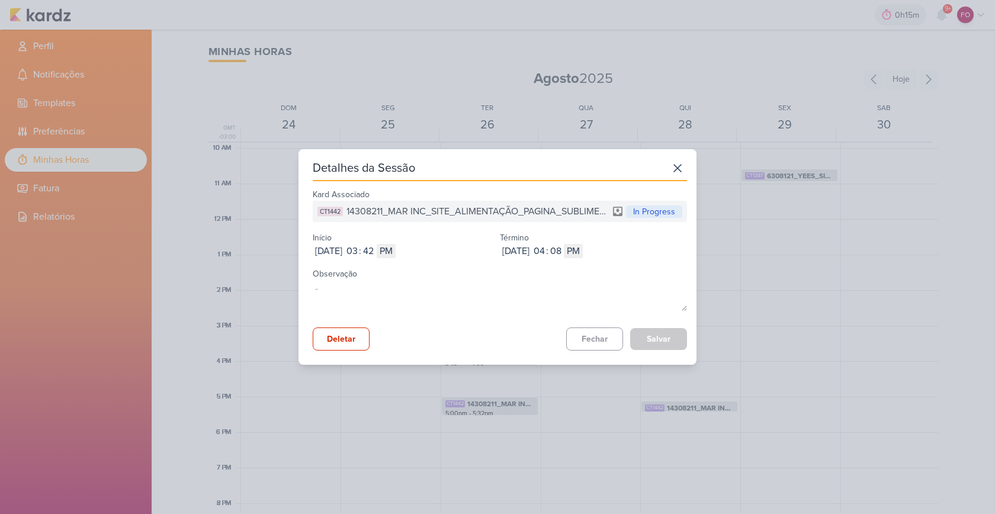
click at [431, 207] on span "14308211_MAR INC_SITE_ALIMENTAÇÃO_PAGINA_SUBLIME_JARDINS" at bounding box center [477, 211] width 262 height 14
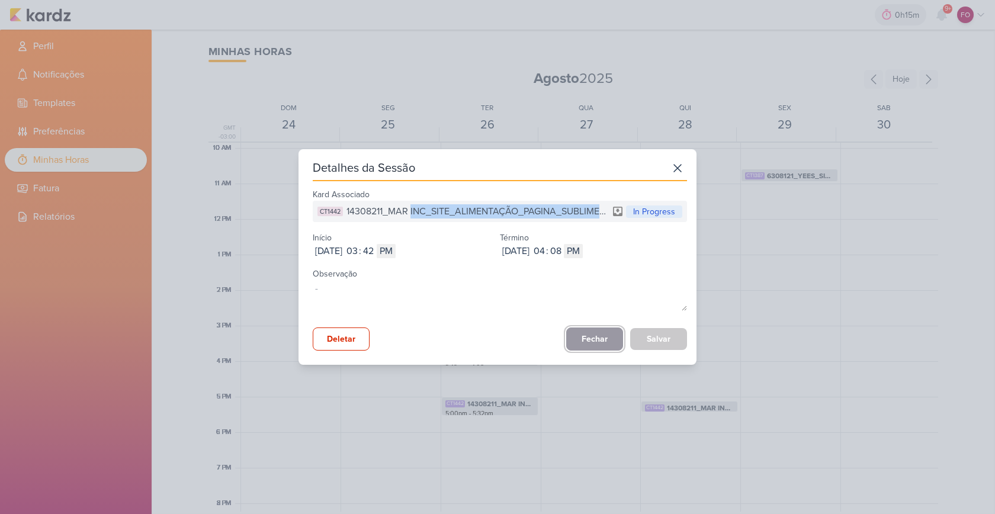
click at [595, 336] on button "Fechar" at bounding box center [594, 338] width 57 height 23
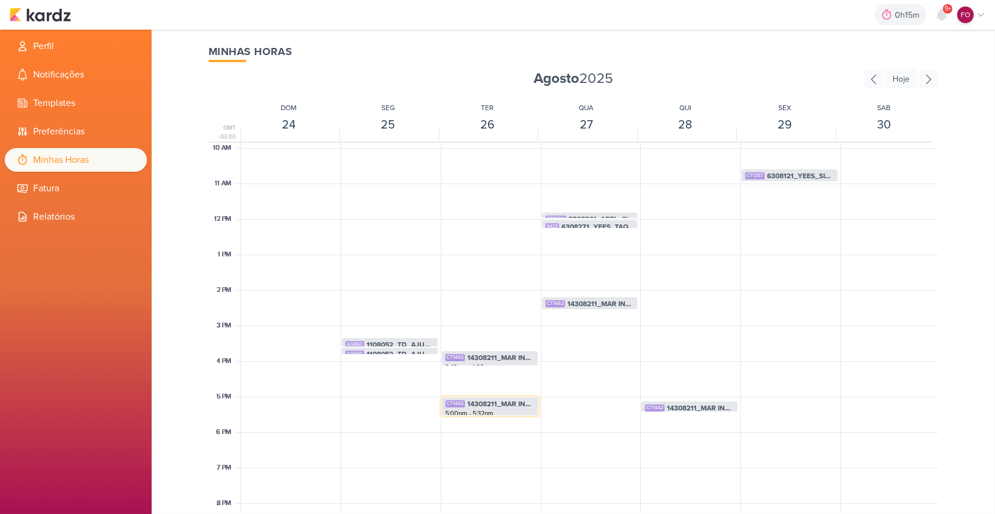
click at [502, 404] on span "14308211_MAR INC_SITE_ALIMENTAÇÃO_PAGINA_SUBLIME_JARDINS" at bounding box center [500, 403] width 67 height 11
select select "pm"
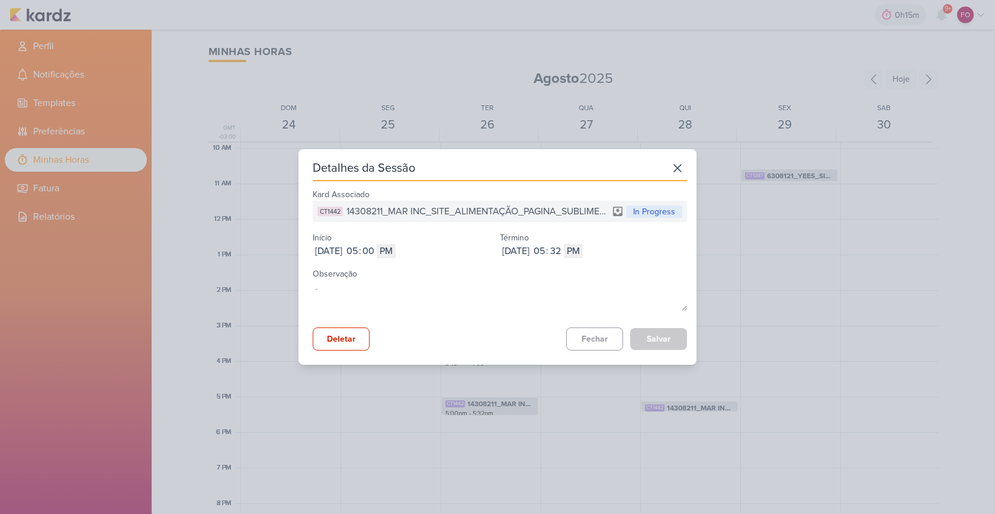
click at [524, 211] on span "14308211_MAR INC_SITE_ALIMENTAÇÃO_PAGINA_SUBLIME_JARDINS" at bounding box center [477, 211] width 262 height 14
click at [523, 210] on span "14308211_MAR INC_SITE_ALIMENTAÇÃO_PAGINA_SUBLIME_JARDINS" at bounding box center [477, 211] width 262 height 14
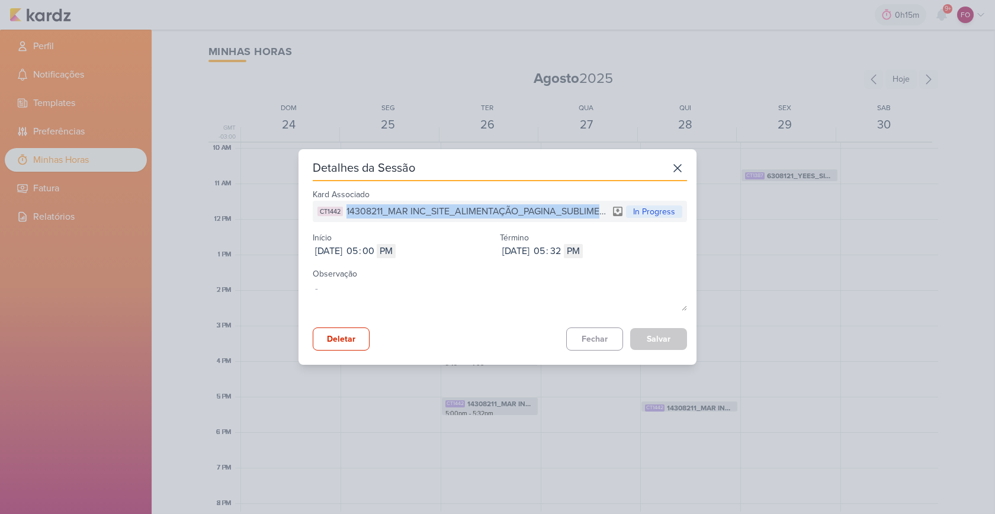
click at [523, 210] on span "14308211_MAR INC_SITE_ALIMENTAÇÃO_PAGINA_SUBLIME_JARDINS" at bounding box center [477, 211] width 262 height 14
click at [593, 336] on button "Fechar" at bounding box center [594, 338] width 57 height 23
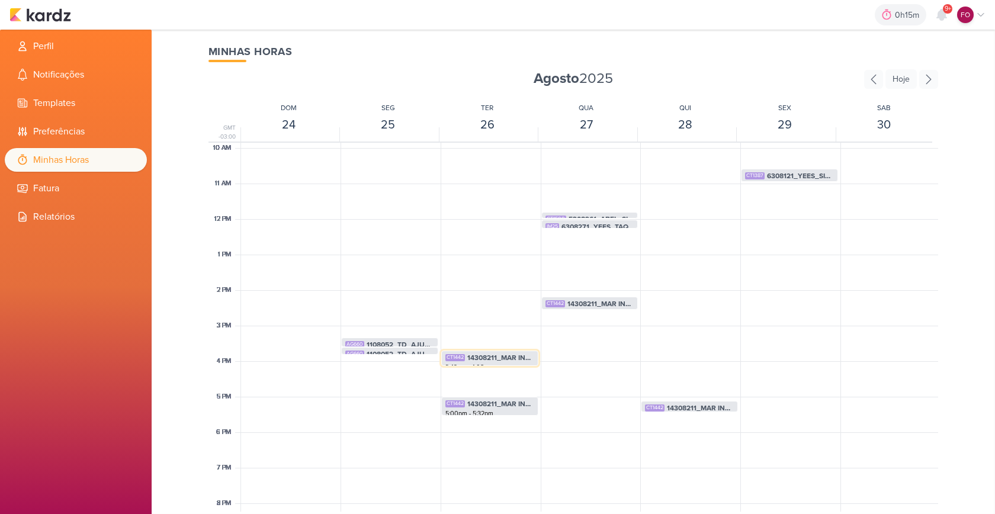
click at [508, 354] on span "14308211_MAR INC_SITE_ALIMENTAÇÃO_PAGINA_SUBLIME_JARDINS" at bounding box center [500, 357] width 67 height 11
select select "pm"
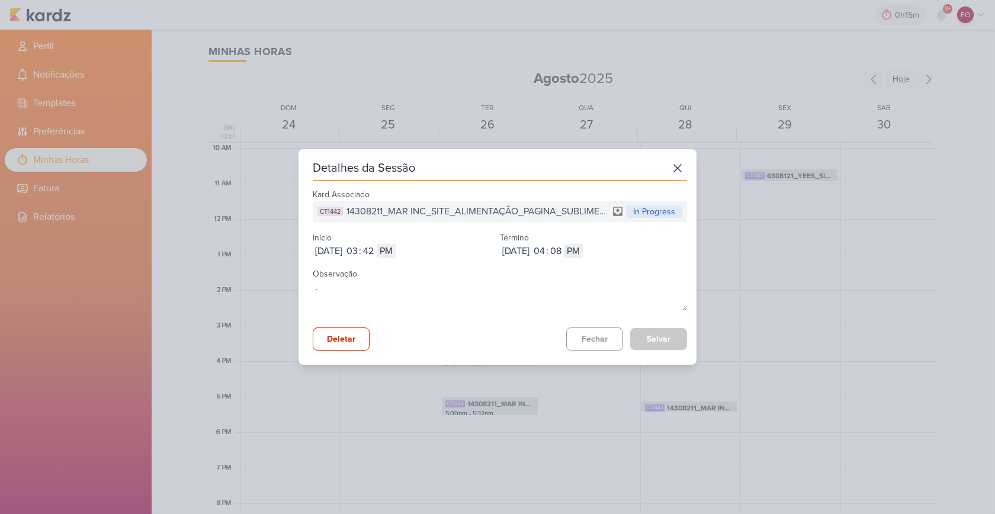
click at [420, 211] on span "14308211_MAR INC_SITE_ALIMENTAÇÃO_PAGINA_SUBLIME_JARDINS" at bounding box center [477, 211] width 262 height 14
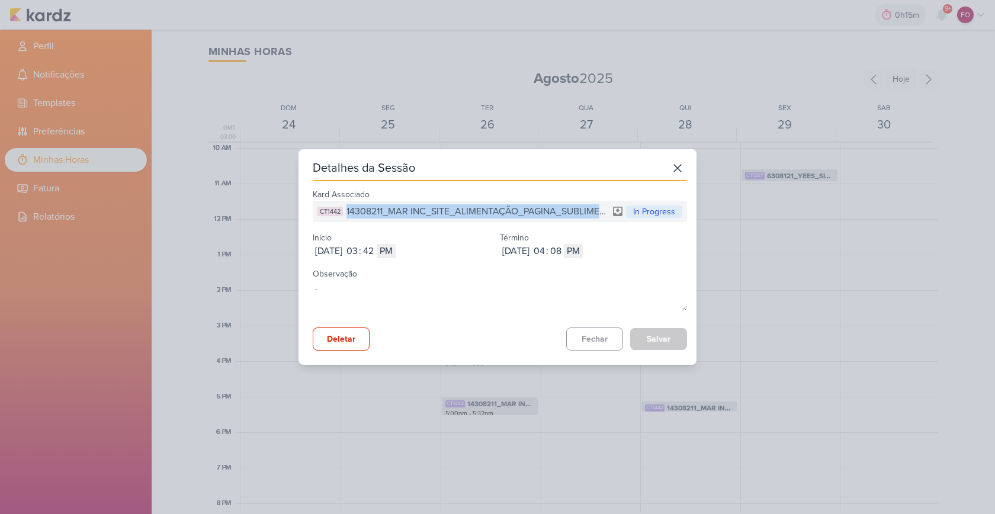
click at [420, 211] on span "14308211_MAR INC_SITE_ALIMENTAÇÃO_PAGINA_SUBLIME_JARDINS" at bounding box center [477, 211] width 262 height 14
click at [596, 339] on button "Fechar" at bounding box center [594, 338] width 57 height 23
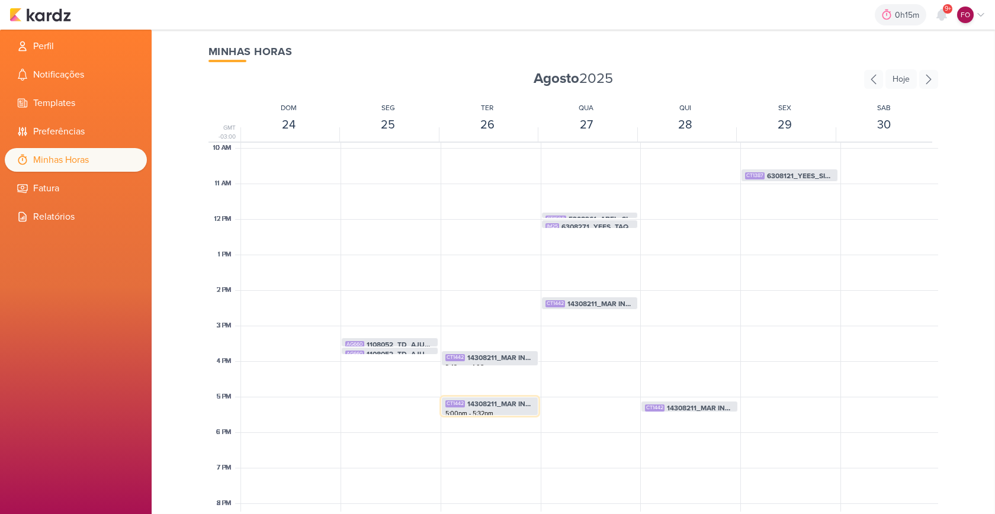
click at [504, 406] on span "14308211_MAR INC_SITE_ALIMENTAÇÃO_PAGINA_SUBLIME_JARDINS" at bounding box center [500, 403] width 67 height 11
select select "pm"
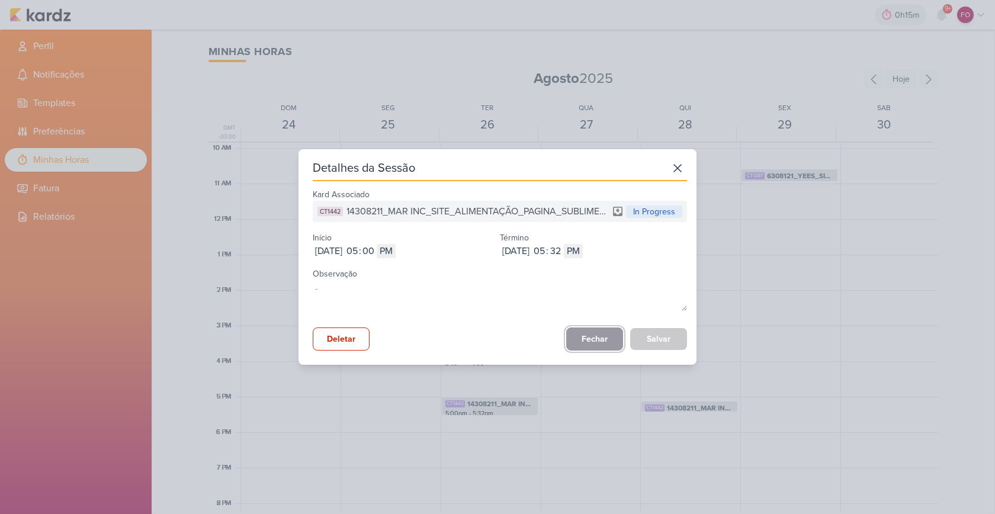
click at [605, 340] on button "Fechar" at bounding box center [594, 338] width 57 height 23
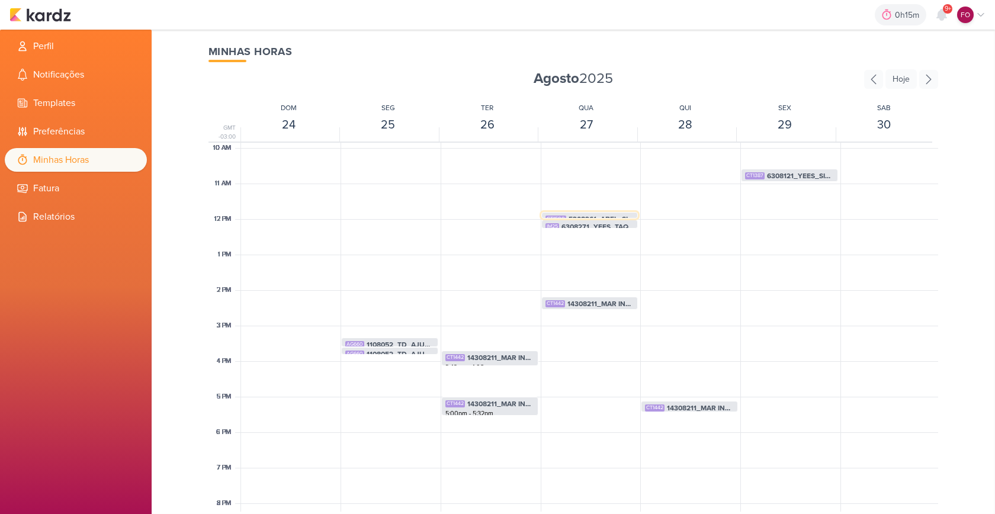
click at [585, 214] on span "5308261_ABEL_SITE_SUBIR_TEXTO_BLOG_SITE" at bounding box center [601, 219] width 66 height 11
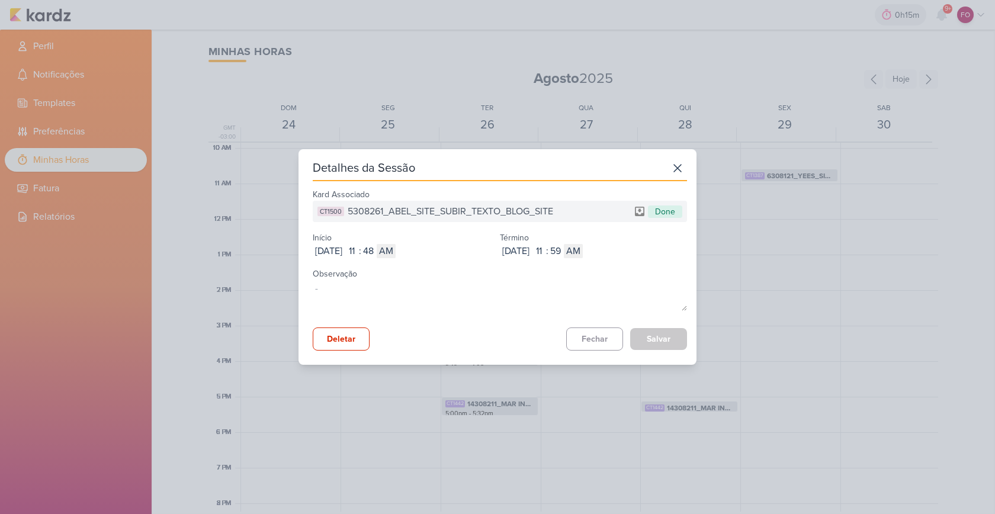
click at [520, 210] on span "5308261_ABEL_SITE_SUBIR_TEXTO_BLOG_SITE" at bounding box center [450, 211] width 205 height 14
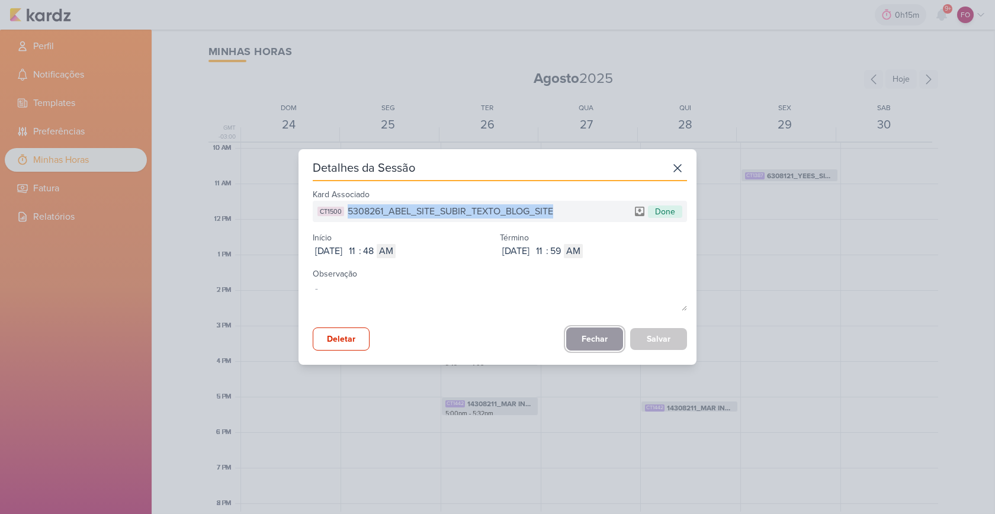
click at [589, 332] on button "Fechar" at bounding box center [594, 338] width 57 height 23
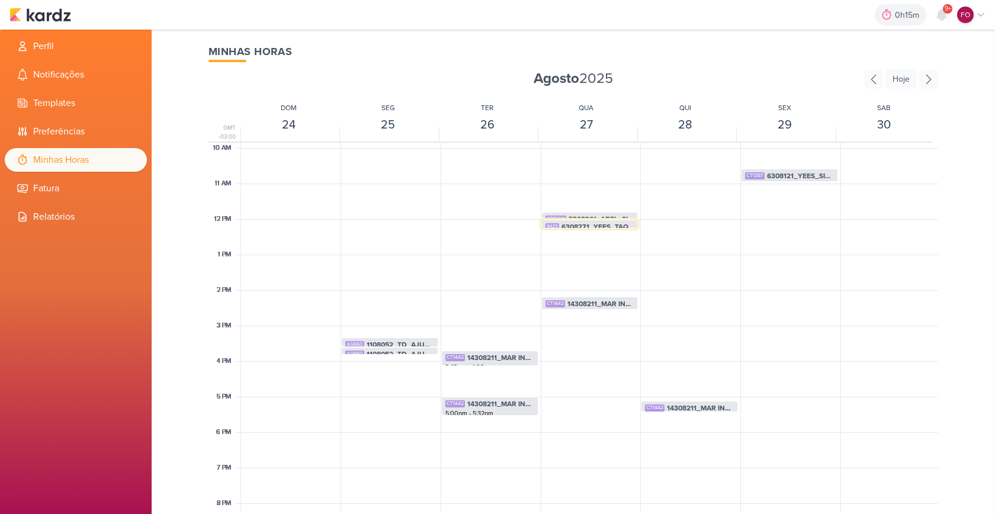
click at [608, 224] on span "6308271_YEES_TAQUARAL_PUBLICAR_POST_BLOG" at bounding box center [597, 226] width 73 height 11
select select "pm"
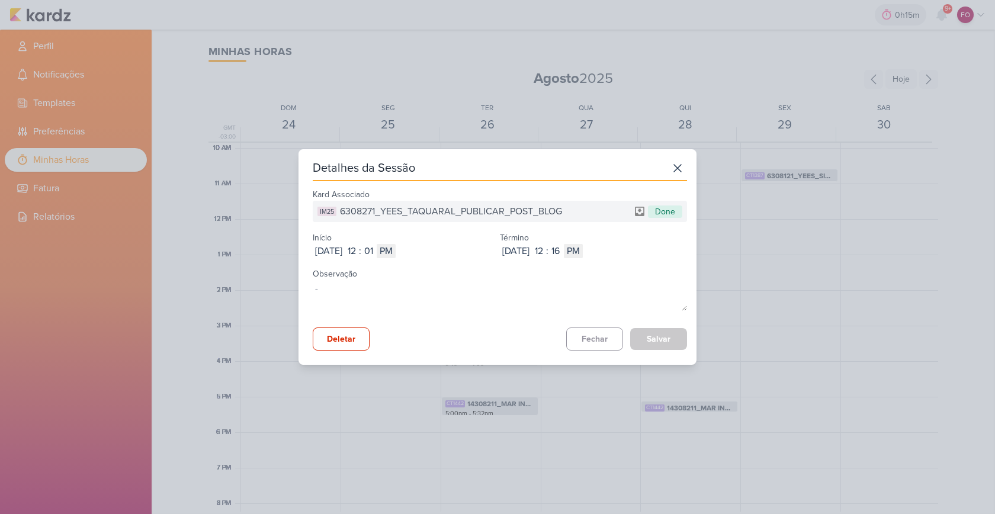
click at [469, 206] on span "6308271_YEES_TAQUARAL_PUBLICAR_POST_BLOG" at bounding box center [451, 211] width 222 height 14
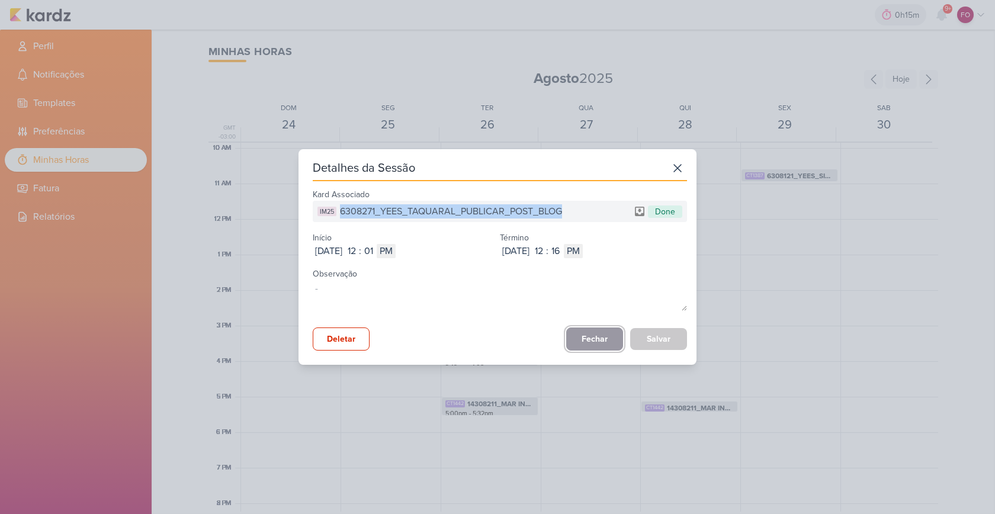
click at [588, 345] on button "Fechar" at bounding box center [594, 338] width 57 height 23
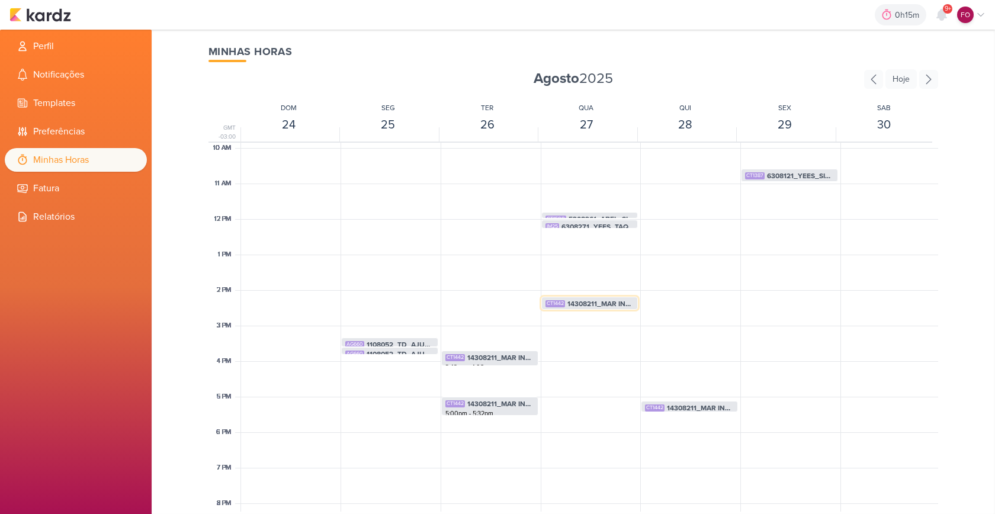
click at [596, 304] on span "14308211_MAR INC_SITE_ALIMENTAÇÃO_PAGINA_SUBLIME_JARDINS" at bounding box center [600, 303] width 67 height 11
select select "pm"
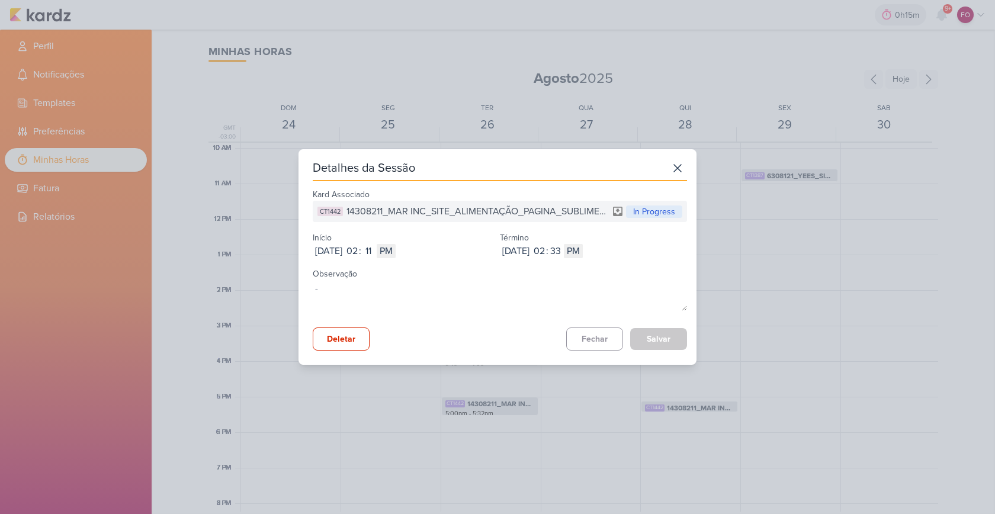
click at [488, 217] on span "14308211_MAR INC_SITE_ALIMENTAÇÃO_PAGINA_SUBLIME_JARDINS" at bounding box center [477, 211] width 262 height 14
click at [487, 211] on span "14308211_MAR INC_SITE_ALIMENTAÇÃO_PAGINA_SUBLIME_JARDINS" at bounding box center [477, 211] width 262 height 14
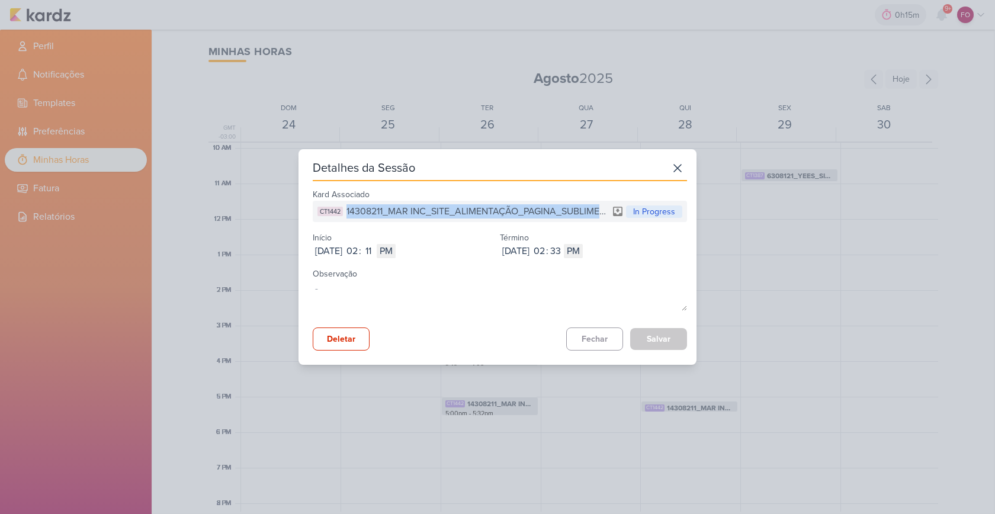
click at [487, 211] on span "14308211_MAR INC_SITE_ALIMENTAÇÃO_PAGINA_SUBLIME_JARDINS" at bounding box center [477, 211] width 262 height 14
click at [595, 338] on button "Fechar" at bounding box center [594, 338] width 57 height 23
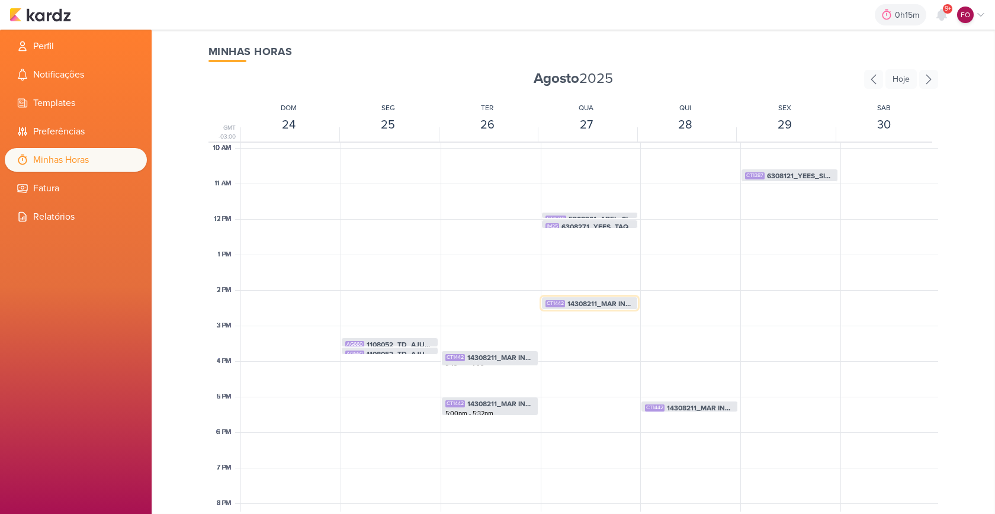
click at [597, 305] on span "14308211_MAR INC_SITE_ALIMENTAÇÃO_PAGINA_SUBLIME_JARDINS" at bounding box center [600, 303] width 67 height 11
select select "pm"
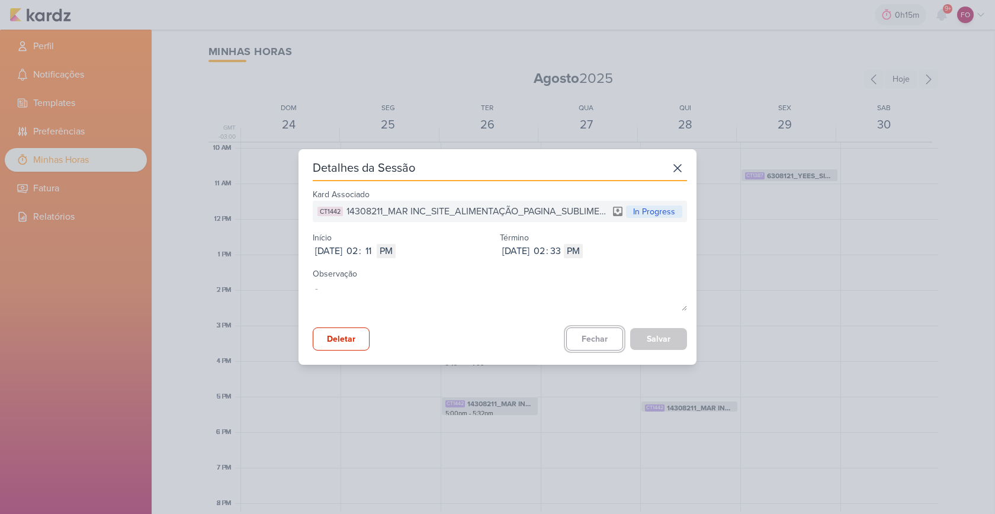
click at [575, 335] on button "Fechar" at bounding box center [594, 338] width 57 height 23
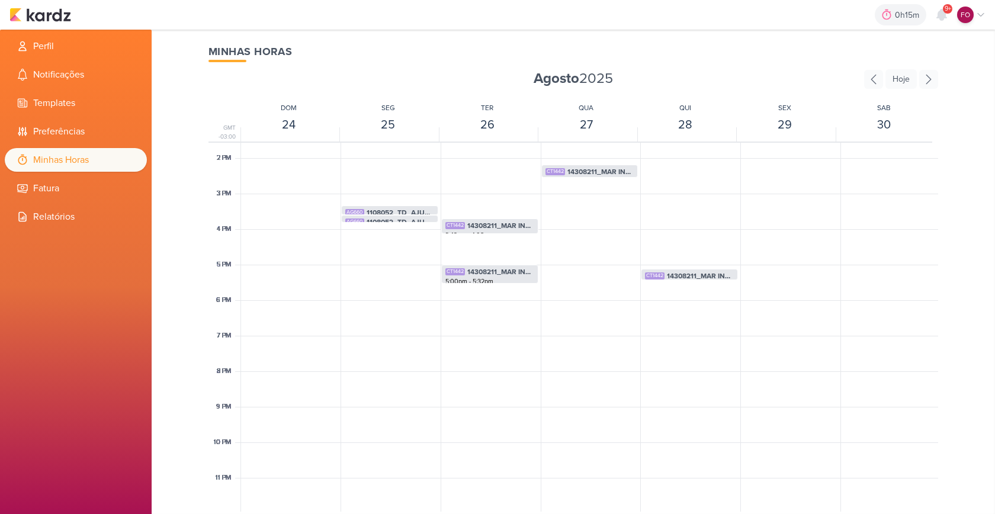
scroll to position [484, 0]
click at [692, 274] on span "14308211_MAR INC_SITE_ALIMENTAÇÃO_PAGINA_SUBLIME_JARDINS" at bounding box center [700, 274] width 67 height 11
select select "pm"
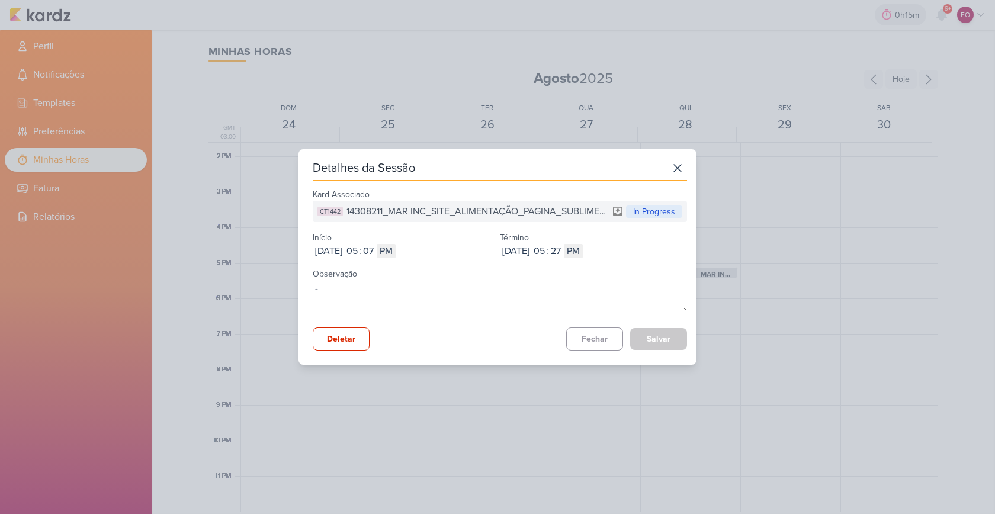
click at [485, 210] on span "14308211_MAR INC_SITE_ALIMENTAÇÃO_PAGINA_SUBLIME_JARDINS" at bounding box center [477, 211] width 262 height 14
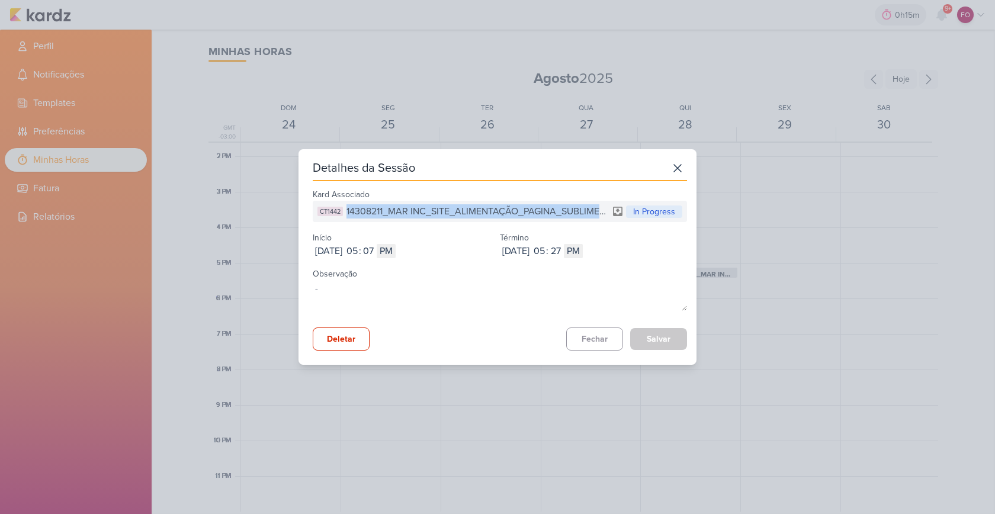
click at [485, 210] on span "14308211_MAR INC_SITE_ALIMENTAÇÃO_PAGINA_SUBLIME_JARDINS" at bounding box center [477, 211] width 262 height 14
click at [589, 334] on button "Fechar" at bounding box center [594, 338] width 57 height 23
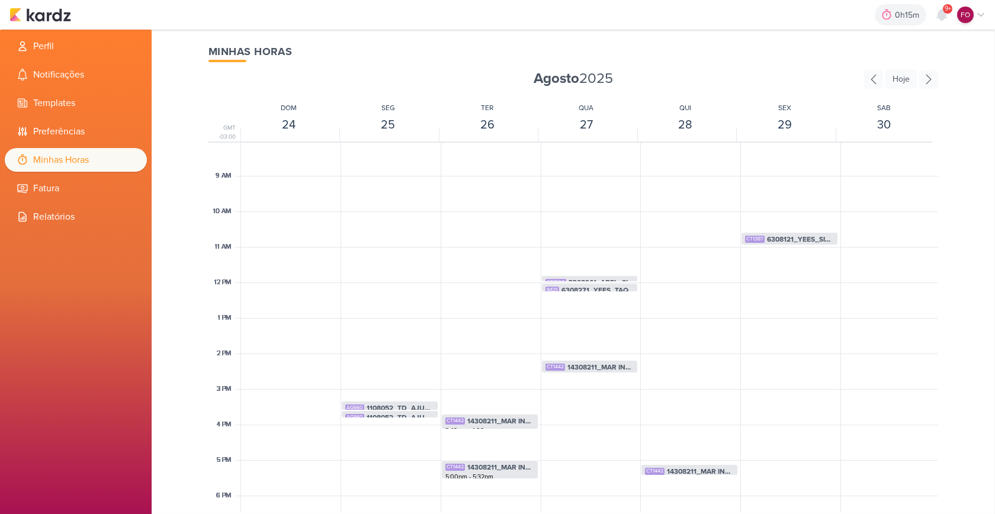
scroll to position [263, 0]
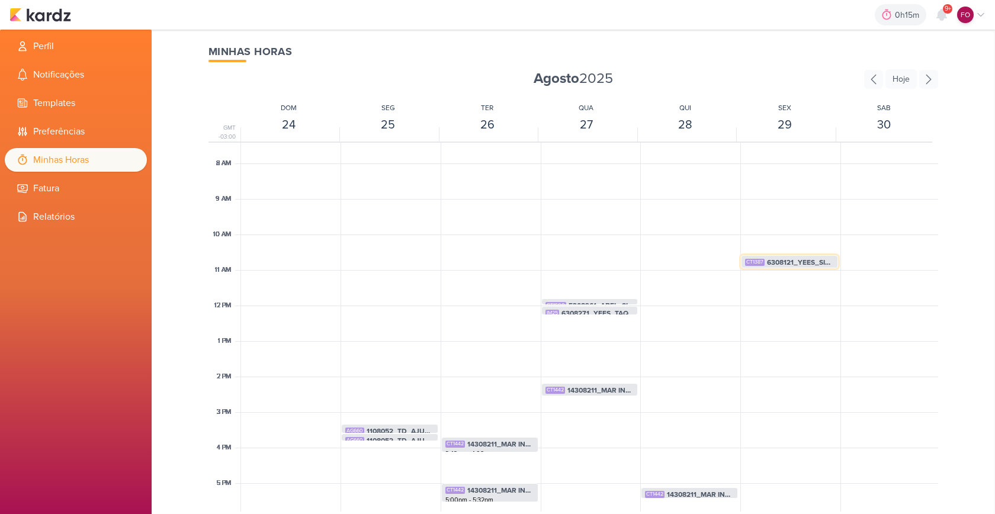
click at [783, 261] on span "6308121_YEES_SITE_AJUSTES" at bounding box center [800, 262] width 67 height 11
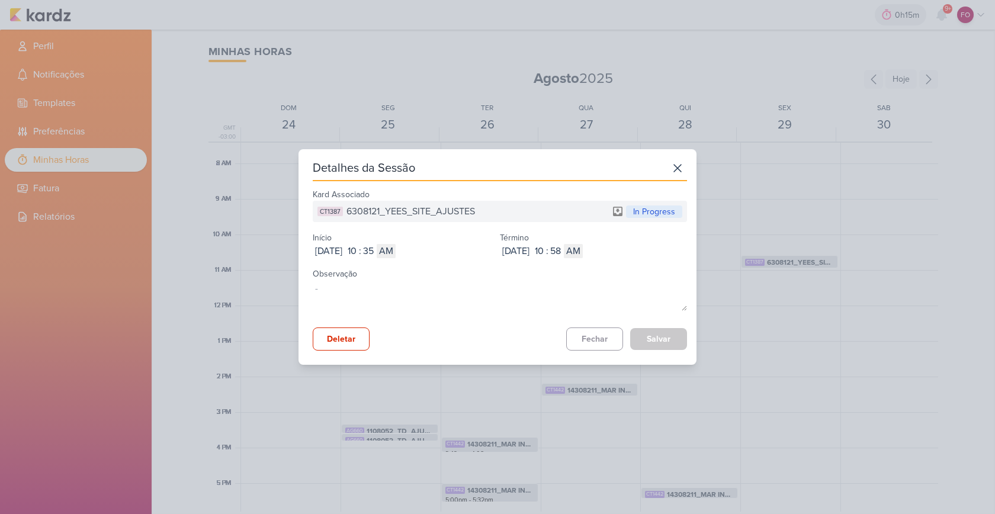
click at [448, 210] on span "6308121_YEES_SITE_AJUSTES" at bounding box center [410, 211] width 128 height 14
click at [589, 336] on button "Fechar" at bounding box center [594, 338] width 57 height 23
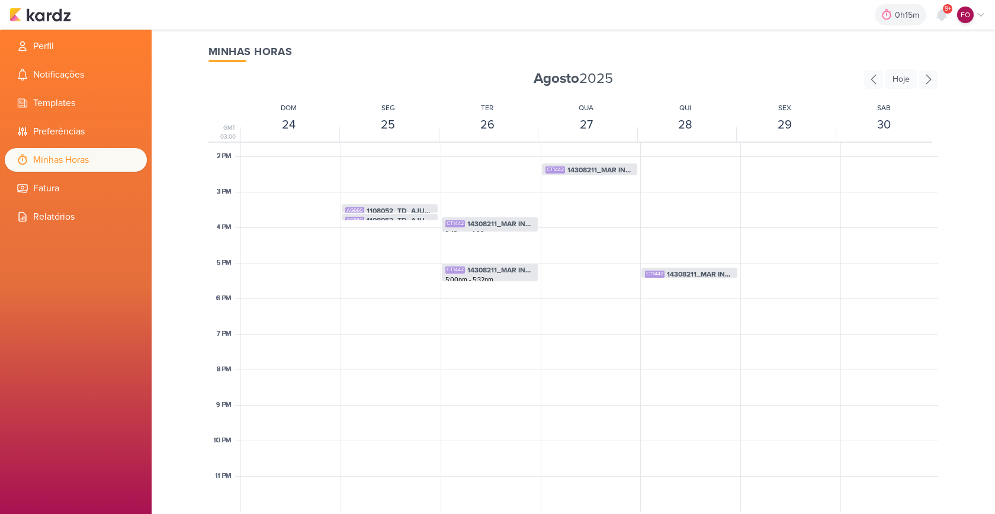
scroll to position [312, 0]
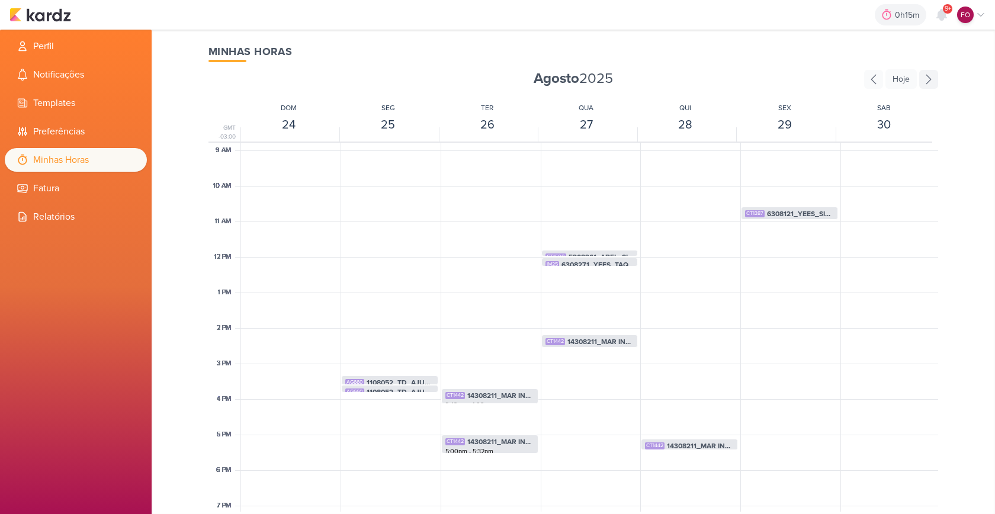
click at [933, 81] on icon at bounding box center [928, 79] width 19 height 19
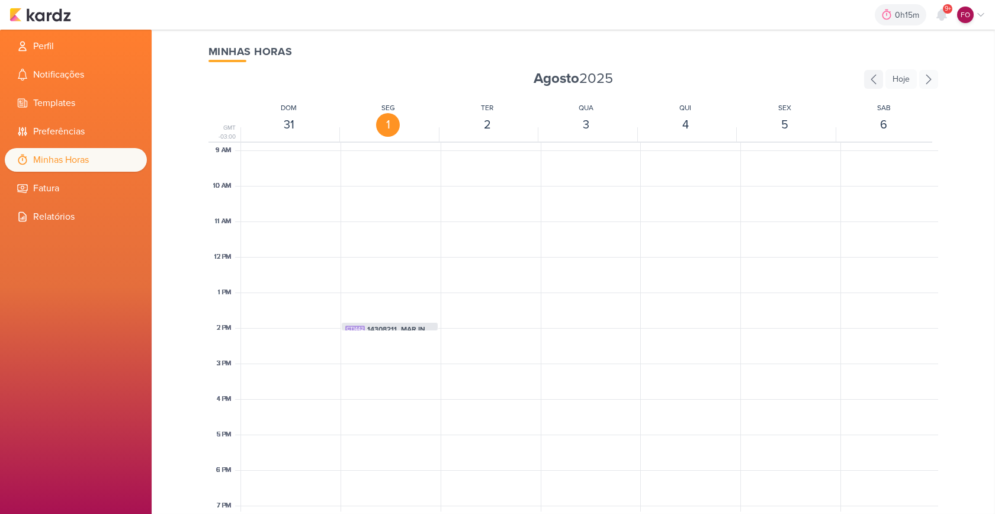
click at [876, 77] on icon at bounding box center [873, 79] width 19 height 19
